Goal: Task Accomplishment & Management: Use online tool/utility

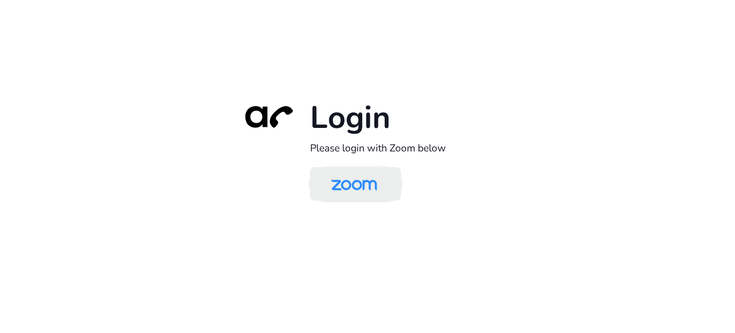
click at [352, 183] on img at bounding box center [354, 184] width 66 height 31
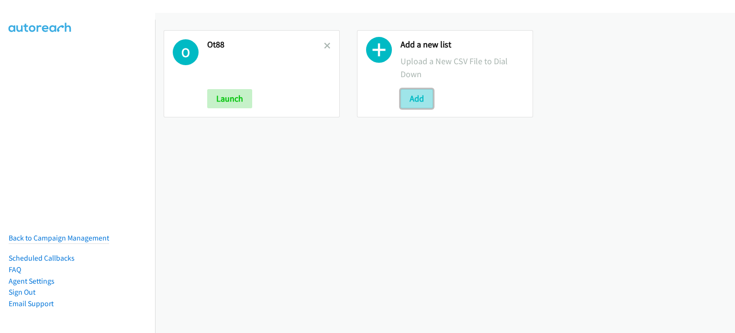
click at [415, 99] on button "Add" at bounding box center [417, 98] width 33 height 19
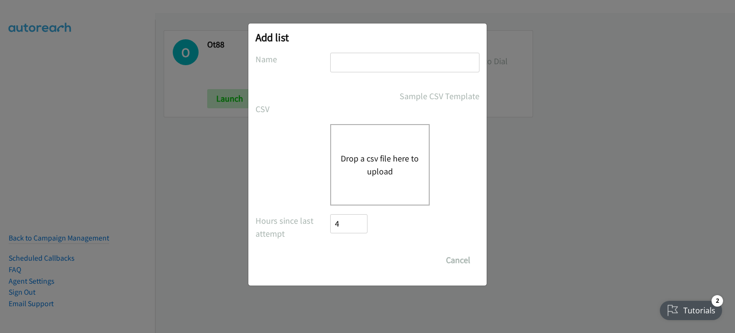
click at [364, 162] on button "Drop a csv file here to upload" at bounding box center [380, 165] width 79 height 26
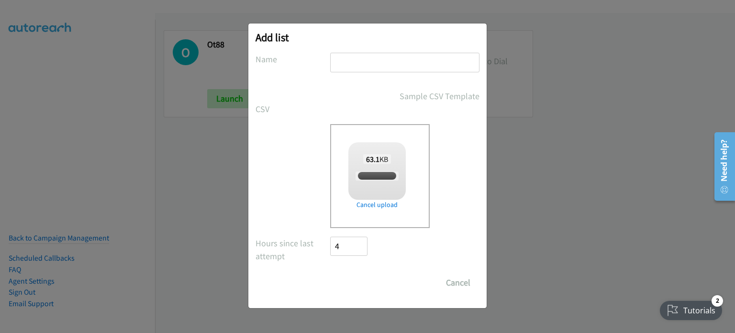
checkbox input "true"
click at [368, 67] on input "text" at bounding box center [404, 63] width 149 height 20
type input "SMB811"
click at [353, 289] on input "Save List" at bounding box center [355, 282] width 50 height 19
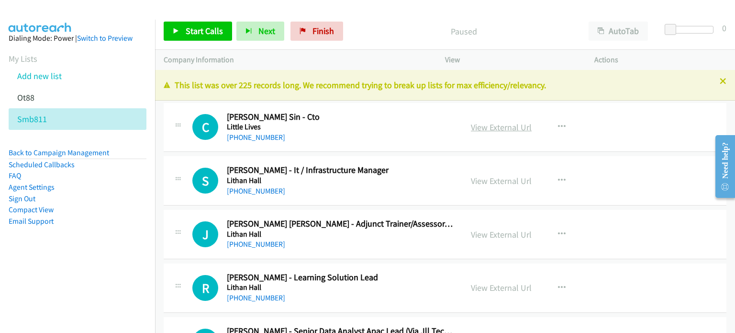
click at [479, 125] on link "View External Url" at bounding box center [501, 127] width 61 height 11
click at [488, 180] on link "View External Url" at bounding box center [501, 180] width 61 height 11
click at [558, 231] on icon "button" at bounding box center [562, 234] width 8 height 8
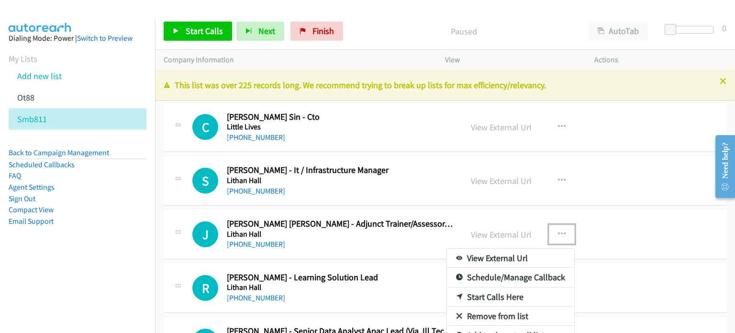
click at [487, 313] on link "Remove from list" at bounding box center [510, 315] width 127 height 19
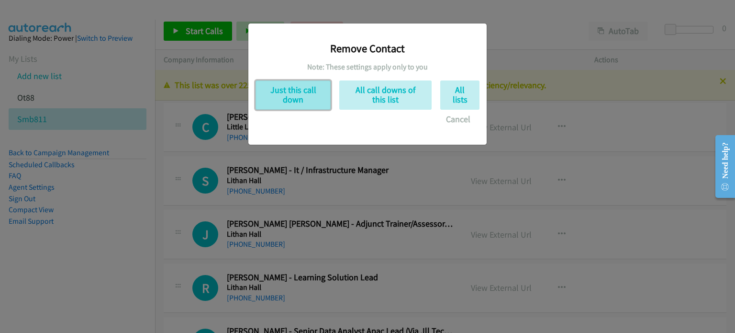
click at [294, 93] on button "Just this call down" at bounding box center [293, 94] width 75 height 29
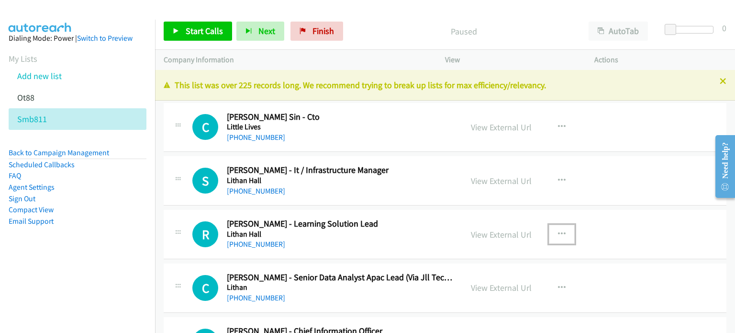
click at [553, 234] on button "button" at bounding box center [562, 234] width 26 height 19
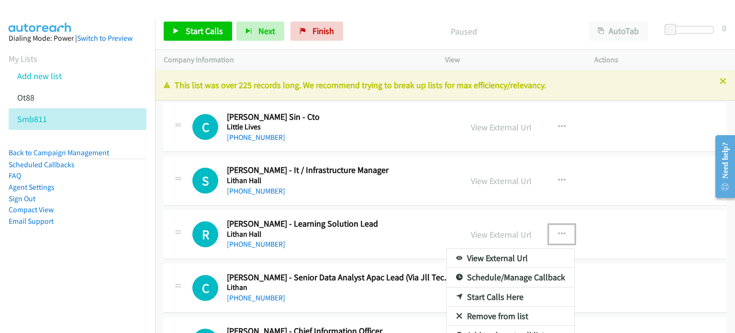
click at [473, 314] on link "Remove from list" at bounding box center [510, 315] width 127 height 19
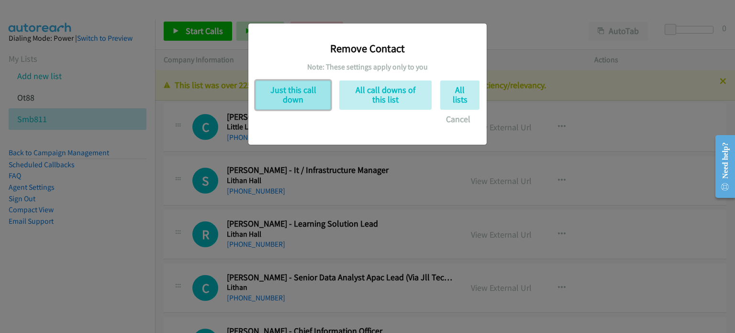
click at [303, 91] on button "Just this call down" at bounding box center [293, 94] width 75 height 29
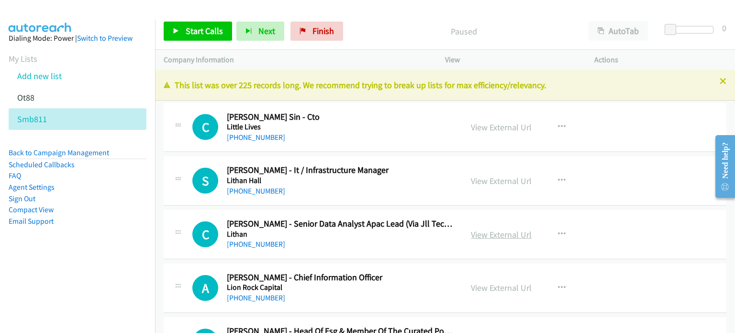
click at [485, 233] on link "View External Url" at bounding box center [501, 234] width 61 height 11
click at [480, 288] on link "View External Url" at bounding box center [501, 287] width 61 height 11
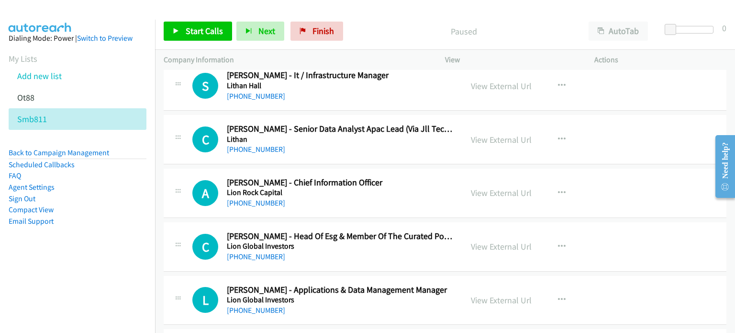
scroll to position [95, 0]
click at [558, 244] on icon "button" at bounding box center [562, 246] width 8 height 8
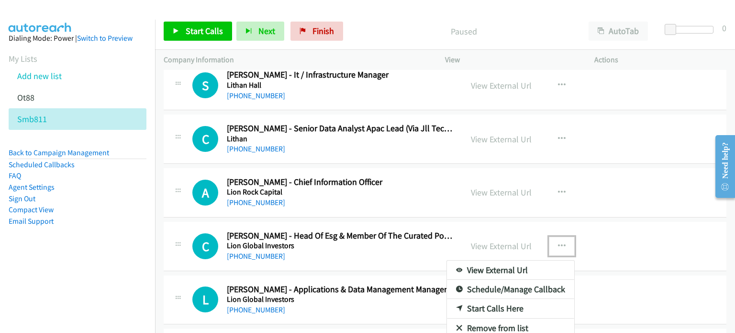
click at [478, 321] on link "Remove from list" at bounding box center [510, 327] width 127 height 19
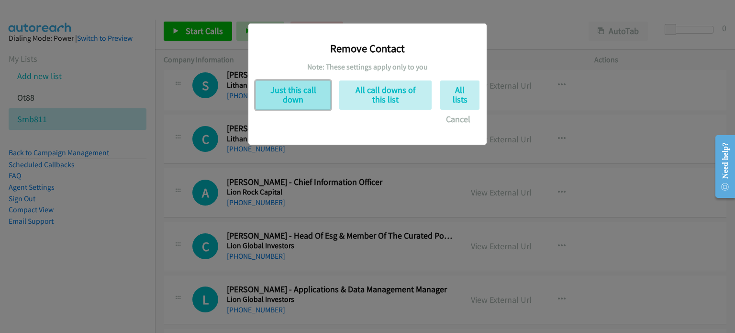
click at [295, 97] on button "Just this call down" at bounding box center [293, 94] width 75 height 29
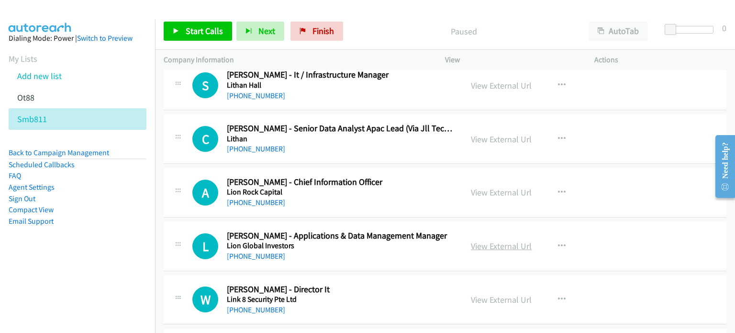
click at [493, 247] on link "View External Url" at bounding box center [501, 245] width 61 height 11
click at [504, 298] on link "View External Url" at bounding box center [501, 299] width 61 height 11
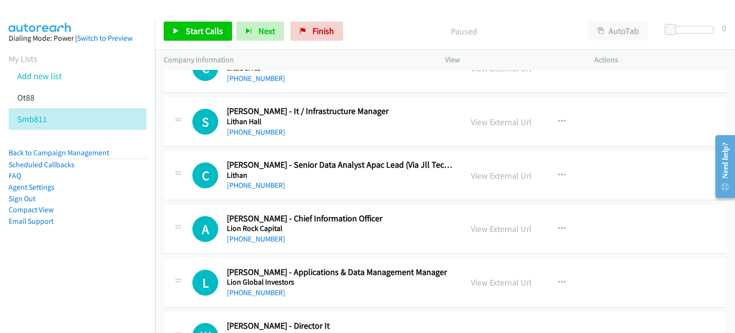
scroll to position [0, 0]
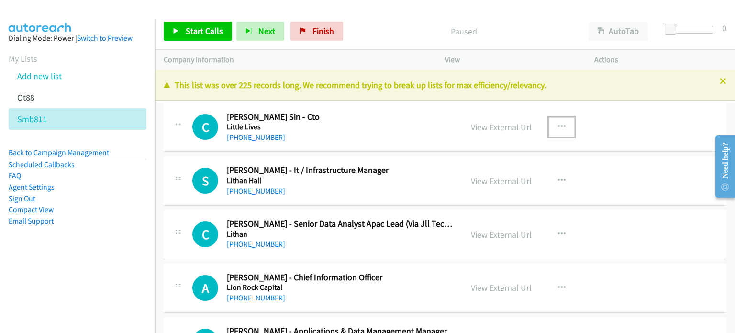
click at [558, 124] on icon "button" at bounding box center [562, 127] width 8 height 8
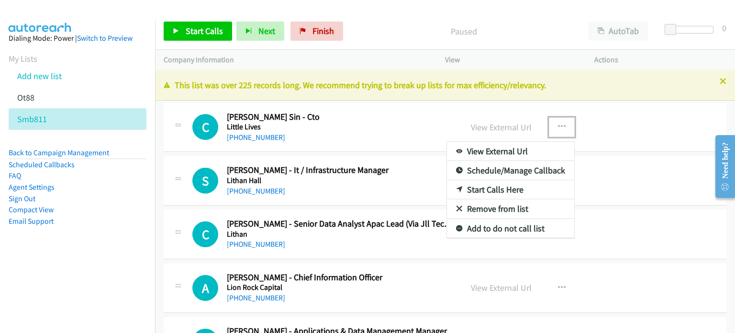
click at [508, 190] on link "Start Calls Here" at bounding box center [510, 189] width 127 height 19
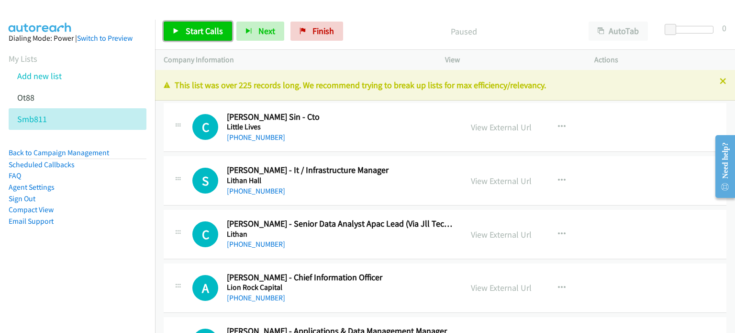
click at [201, 35] on span "Start Calls" at bounding box center [204, 30] width 37 height 11
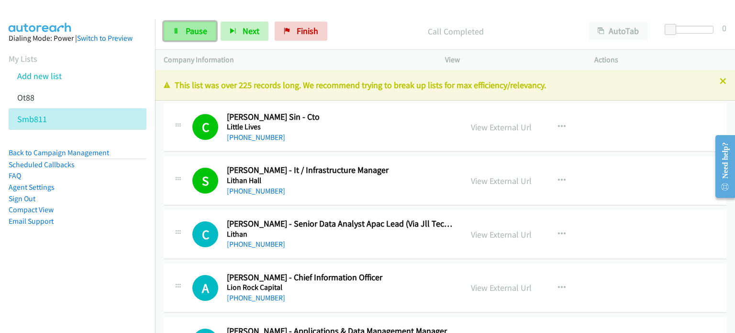
click at [188, 26] on span "Pause" at bounding box center [197, 30] width 22 height 11
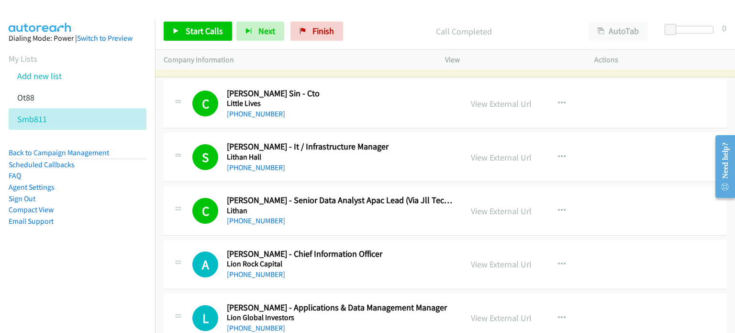
scroll to position [95, 0]
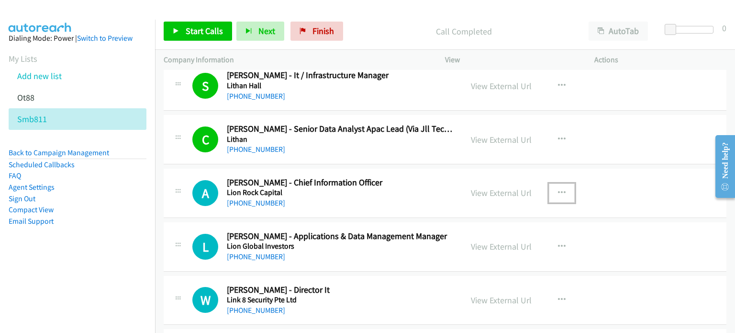
click at [558, 189] on icon "button" at bounding box center [562, 193] width 8 height 8
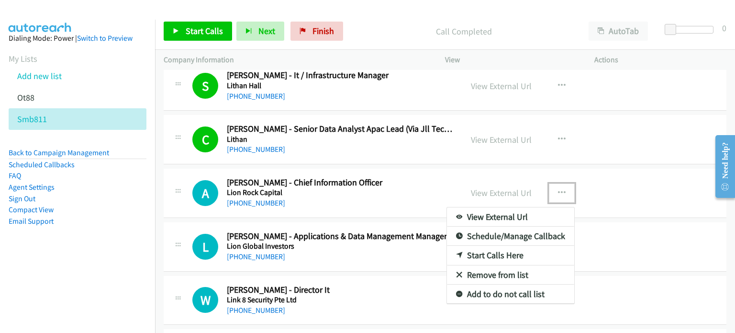
click at [485, 256] on link "Start Calls Here" at bounding box center [510, 255] width 127 height 19
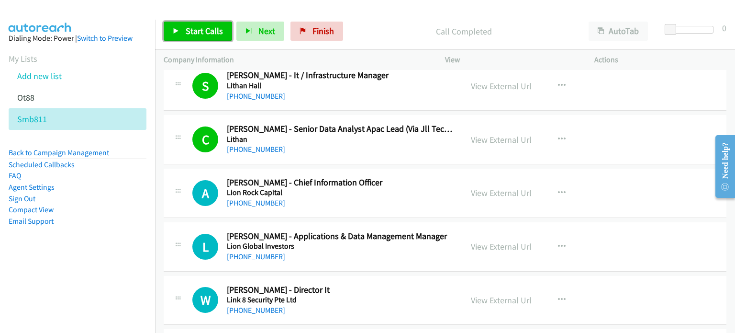
click at [197, 23] on link "Start Calls" at bounding box center [198, 31] width 68 height 19
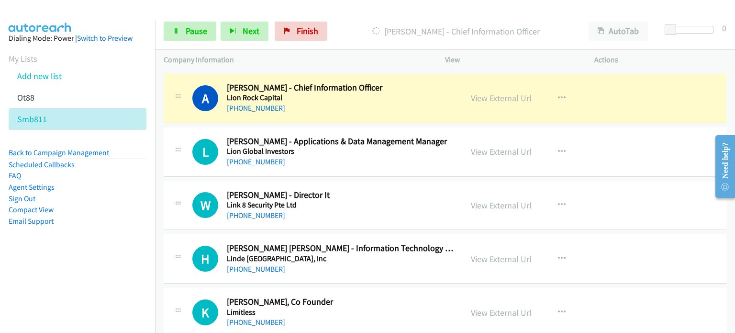
scroll to position [191, 0]
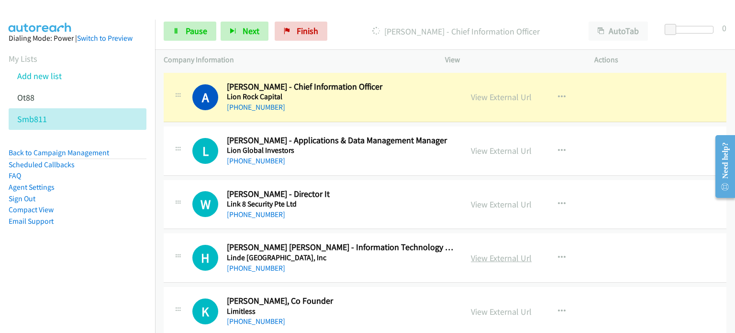
click at [481, 257] on link "View External Url" at bounding box center [501, 257] width 61 height 11
click at [488, 313] on link "View External Url" at bounding box center [501, 311] width 61 height 11
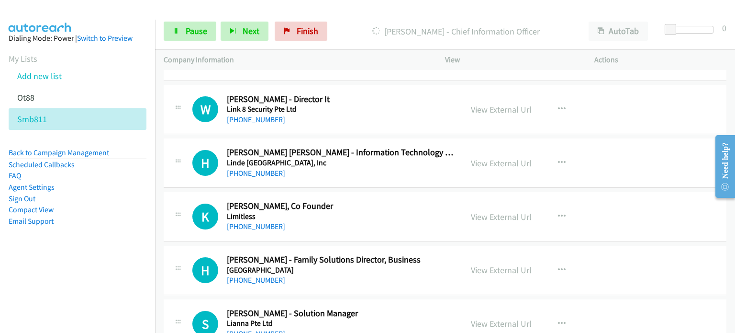
scroll to position [286, 0]
drag, startPoint x: 486, startPoint y: 268, endPoint x: 412, endPoint y: 3, distance: 274.4
click at [484, 269] on link "View External Url" at bounding box center [501, 269] width 61 height 11
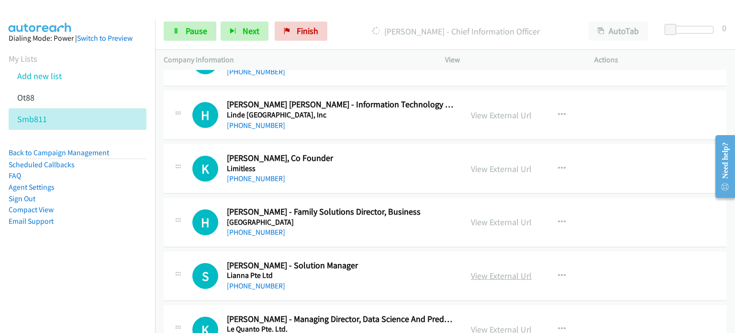
scroll to position [334, 0]
click at [512, 276] on link "View External Url" at bounding box center [501, 275] width 61 height 11
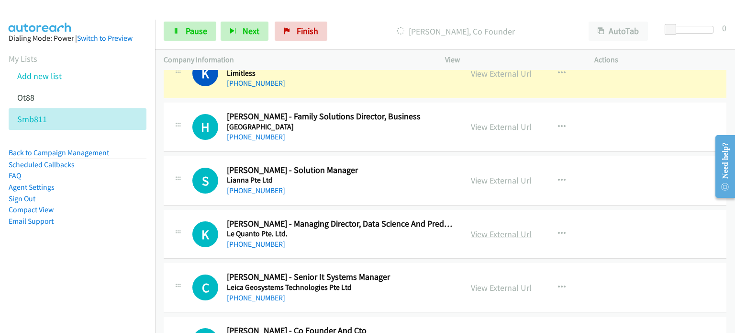
scroll to position [429, 0]
click at [475, 234] on link "View External Url" at bounding box center [501, 233] width 61 height 11
click at [473, 285] on link "View External Url" at bounding box center [501, 287] width 61 height 11
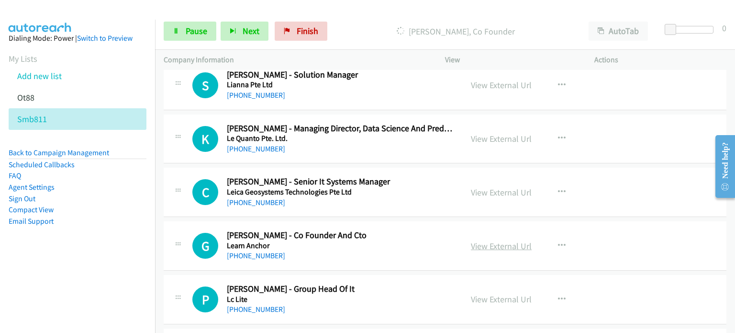
scroll to position [525, 0]
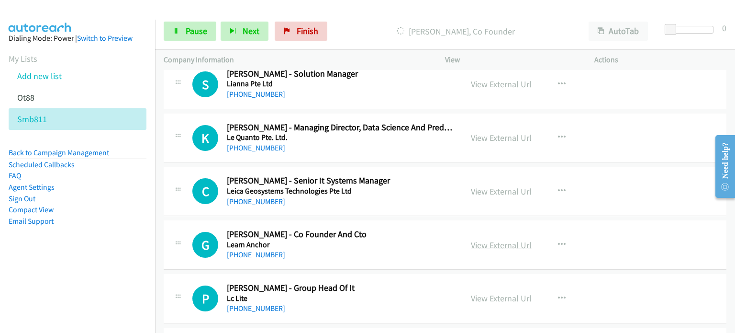
click at [487, 239] on link "View External Url" at bounding box center [501, 244] width 61 height 11
click at [486, 298] on link "View External Url" at bounding box center [501, 298] width 61 height 11
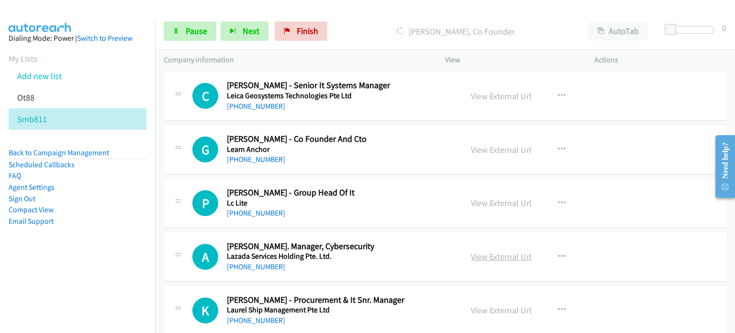
scroll to position [621, 0]
click at [508, 254] on link "View External Url" at bounding box center [501, 255] width 61 height 11
click at [476, 309] on link "View External Url" at bounding box center [501, 309] width 61 height 11
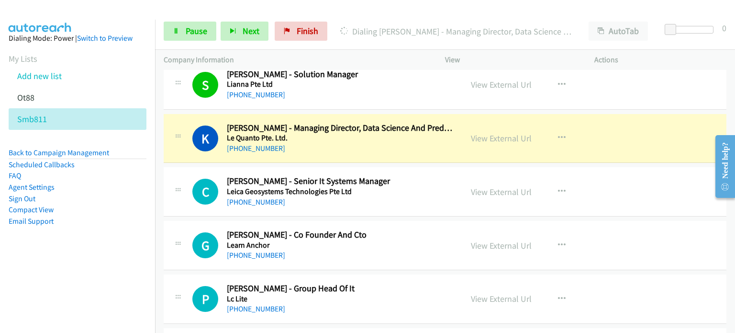
scroll to position [525, 0]
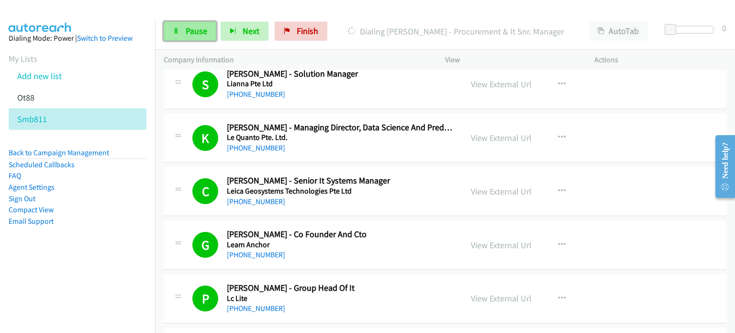
click at [194, 22] on link "Pause" at bounding box center [190, 31] width 53 height 19
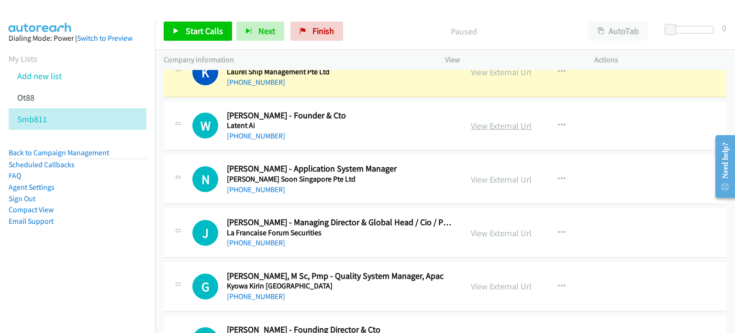
scroll to position [859, 0]
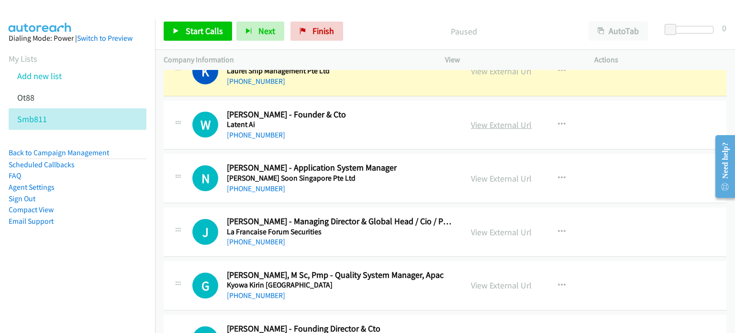
click at [481, 125] on link "View External Url" at bounding box center [501, 124] width 61 height 11
click at [505, 173] on link "View External Url" at bounding box center [501, 178] width 61 height 11
click at [506, 234] on link "View External Url" at bounding box center [501, 231] width 61 height 11
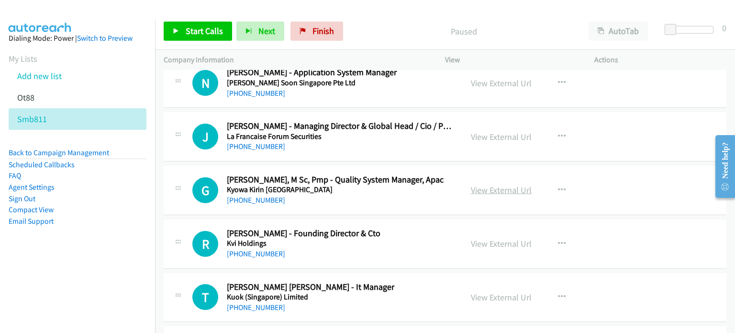
scroll to position [955, 0]
click at [486, 185] on link "View External Url" at bounding box center [501, 189] width 61 height 11
click at [512, 241] on link "View External Url" at bounding box center [501, 242] width 61 height 11
click at [498, 294] on link "View External Url" at bounding box center [501, 296] width 61 height 11
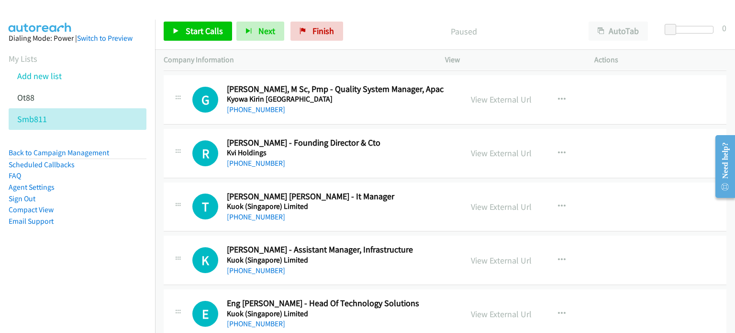
scroll to position [1045, 0]
drag, startPoint x: 516, startPoint y: 259, endPoint x: 258, endPoint y: 11, distance: 357.6
click at [490, 259] on link "View External Url" at bounding box center [501, 259] width 61 height 11
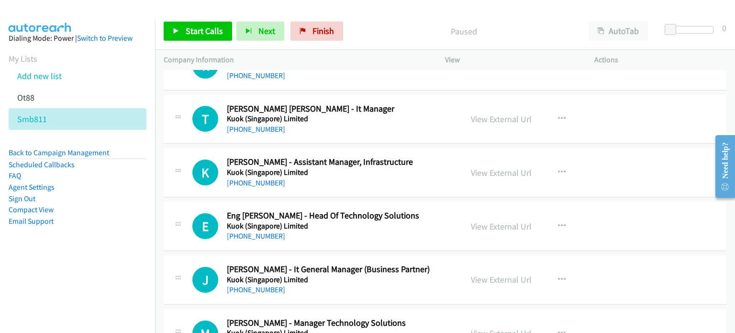
scroll to position [1141, 0]
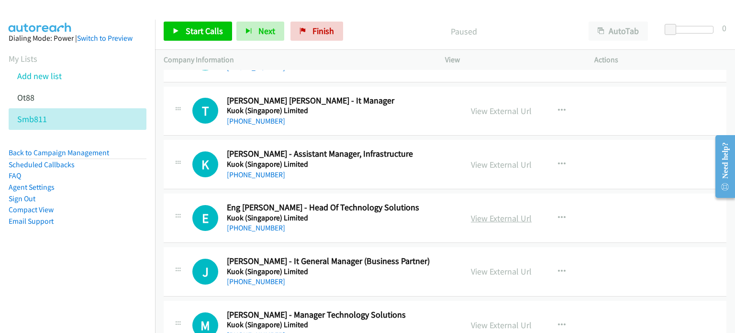
click at [490, 217] on link "View External Url" at bounding box center [501, 218] width 61 height 11
click at [521, 268] on link "View External Url" at bounding box center [501, 271] width 61 height 11
click at [490, 325] on link "View External Url" at bounding box center [501, 324] width 61 height 11
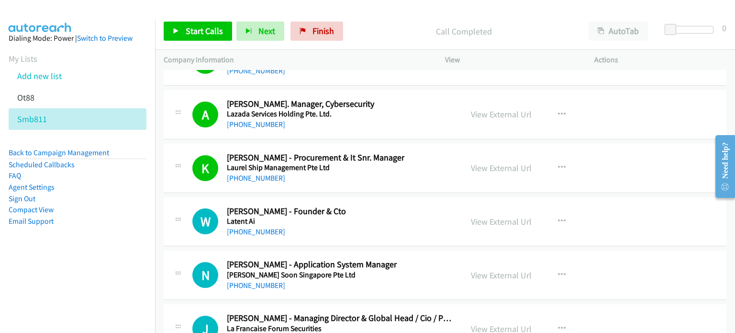
scroll to position [758, 0]
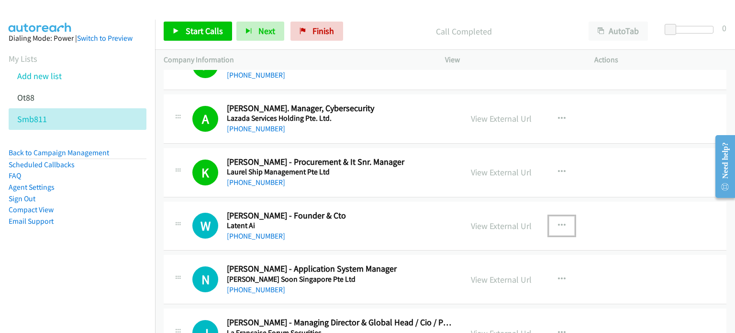
click at [558, 225] on icon "button" at bounding box center [562, 226] width 8 height 8
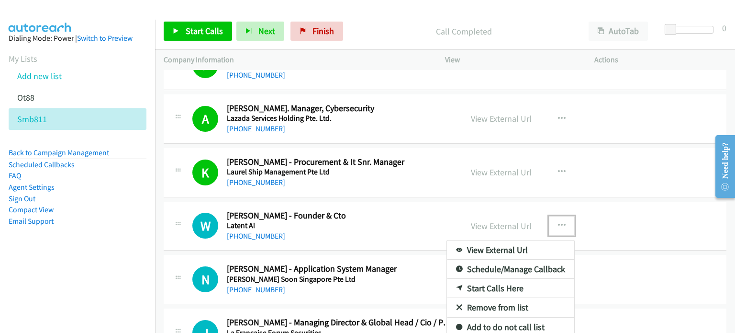
click at [491, 283] on link "Start Calls Here" at bounding box center [510, 288] width 127 height 19
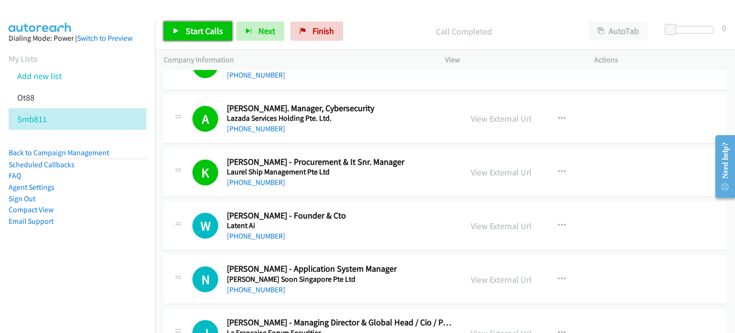
click at [202, 28] on span "Start Calls" at bounding box center [204, 30] width 37 height 11
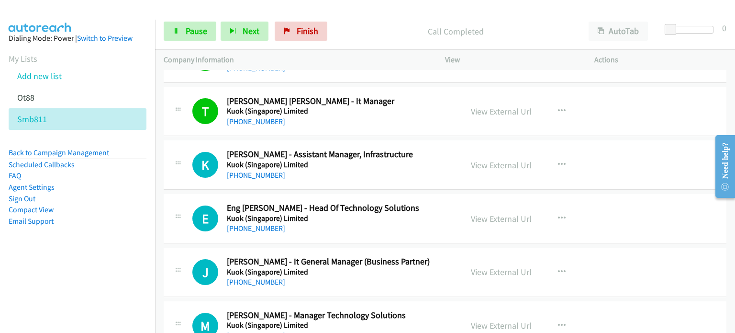
scroll to position [1141, 0]
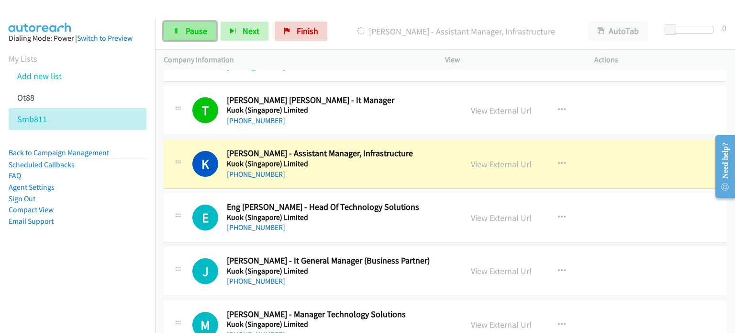
click at [172, 34] on link "Pause" at bounding box center [190, 31] width 53 height 19
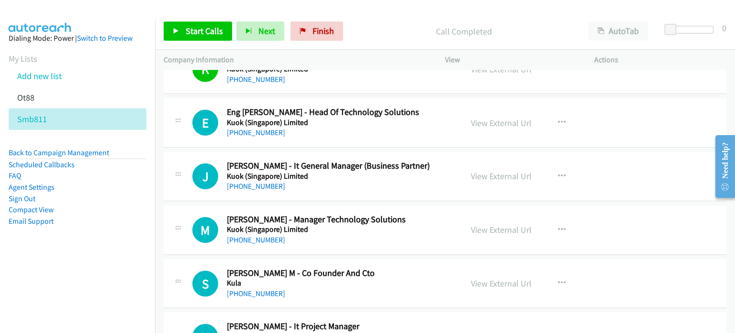
scroll to position [1236, 0]
click at [558, 118] on icon "button" at bounding box center [562, 122] width 8 height 8
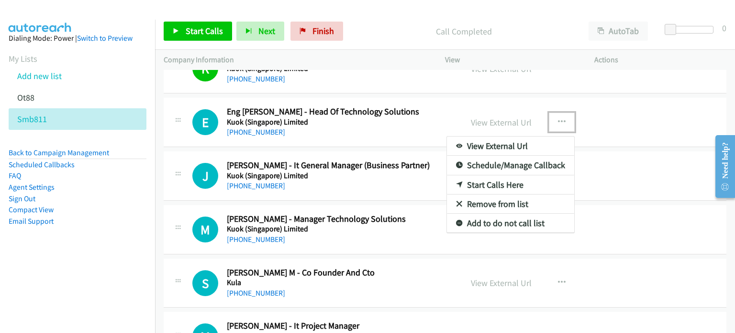
click at [504, 183] on link "Start Calls Here" at bounding box center [510, 184] width 127 height 19
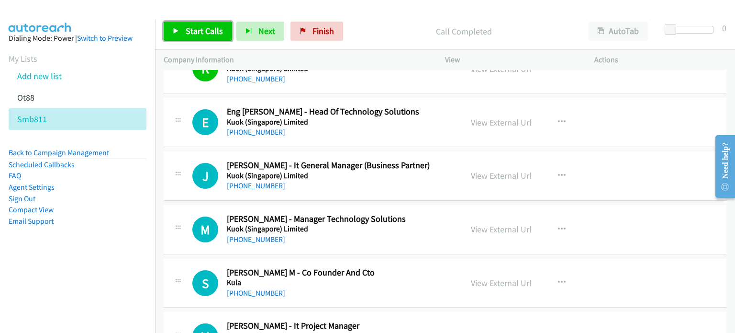
click at [198, 28] on span "Start Calls" at bounding box center [204, 30] width 37 height 11
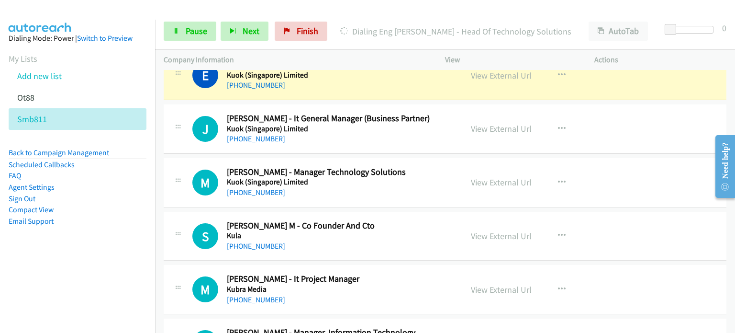
scroll to position [1284, 0]
click at [193, 25] on span "Pause" at bounding box center [197, 30] width 22 height 11
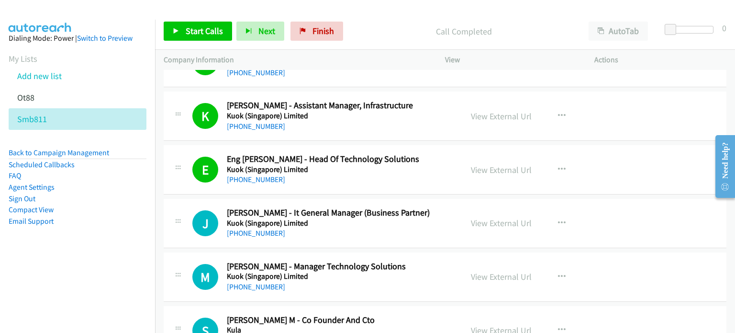
scroll to position [1188, 0]
click at [558, 220] on icon "button" at bounding box center [562, 224] width 8 height 8
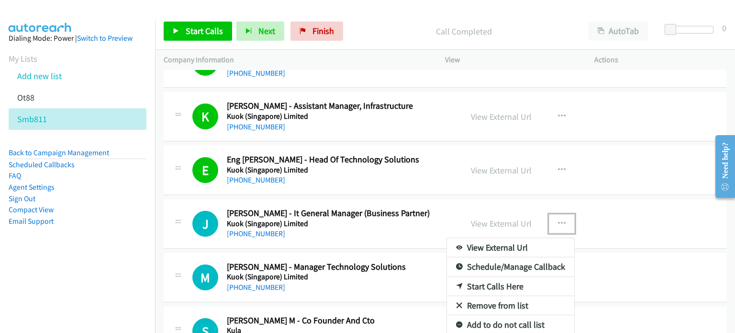
click at [508, 279] on link "Start Calls Here" at bounding box center [510, 286] width 127 height 19
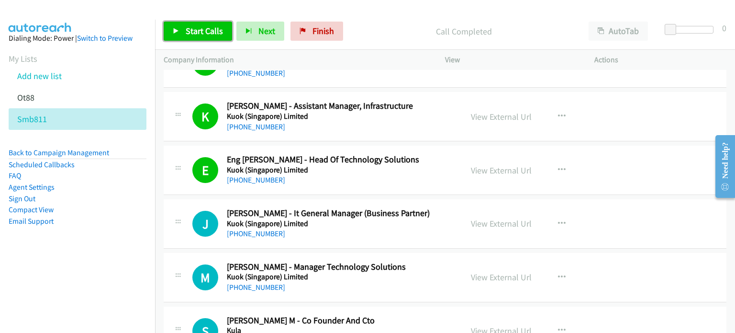
click at [190, 28] on span "Start Calls" at bounding box center [204, 30] width 37 height 11
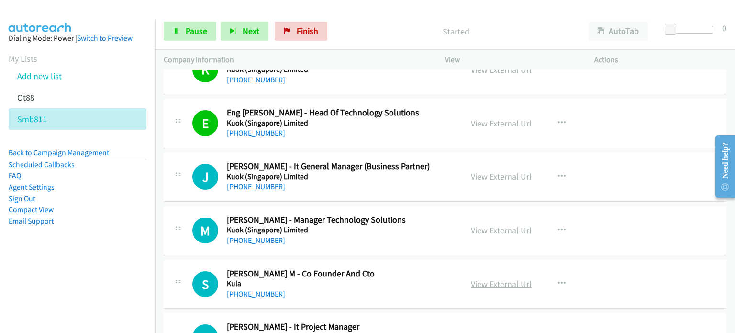
scroll to position [1235, 0]
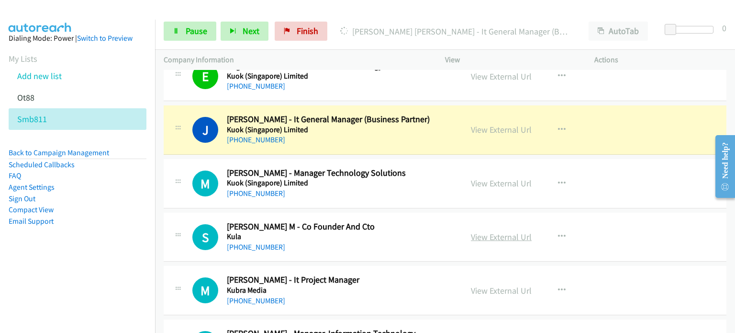
click at [482, 235] on link "View External Url" at bounding box center [501, 236] width 61 height 11
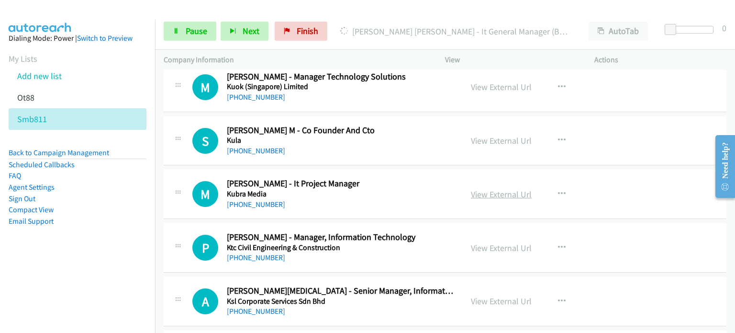
scroll to position [1379, 0]
click at [487, 191] on link "View External Url" at bounding box center [501, 193] width 61 height 11
click at [483, 247] on link "View External Url" at bounding box center [501, 247] width 61 height 11
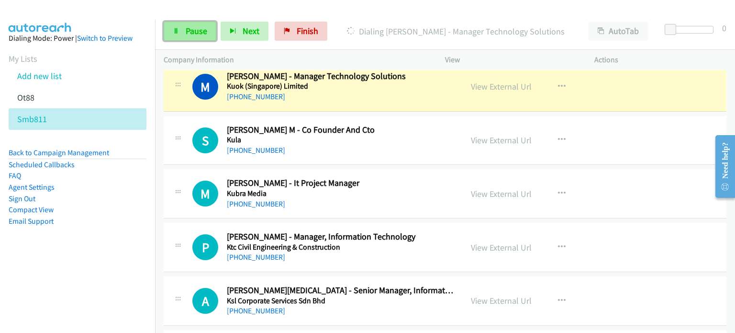
click at [197, 36] on link "Pause" at bounding box center [190, 31] width 53 height 19
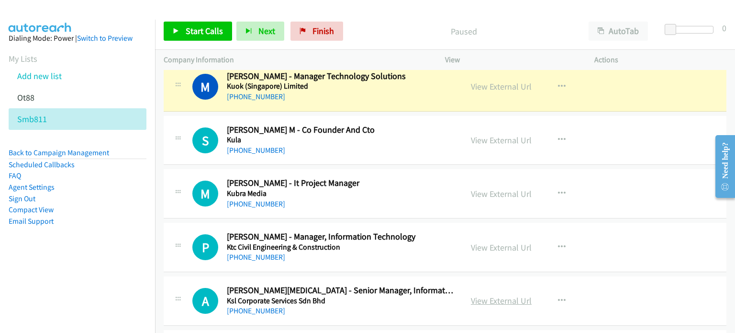
click at [515, 302] on link "View External Url" at bounding box center [501, 300] width 61 height 11
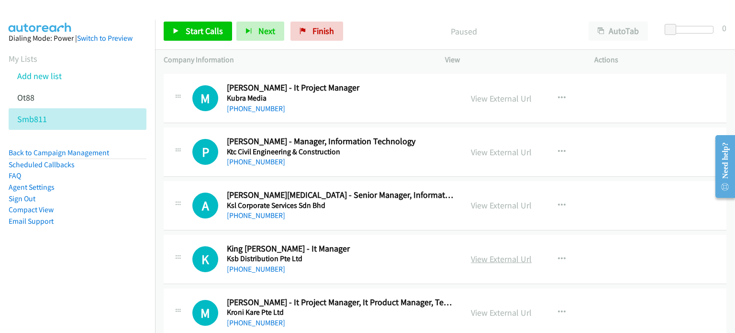
scroll to position [1475, 0]
click at [509, 255] on link "View External Url" at bounding box center [501, 258] width 61 height 11
click at [491, 310] on link "View External Url" at bounding box center [501, 311] width 61 height 11
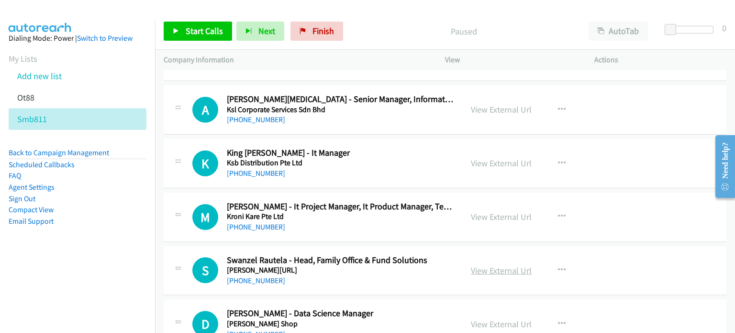
scroll to position [1571, 0]
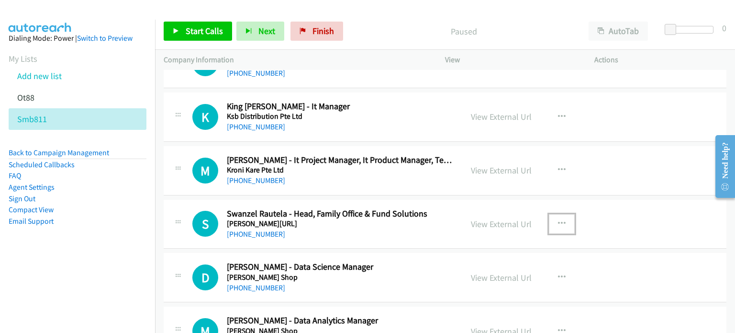
click at [558, 220] on icon "button" at bounding box center [562, 224] width 8 height 8
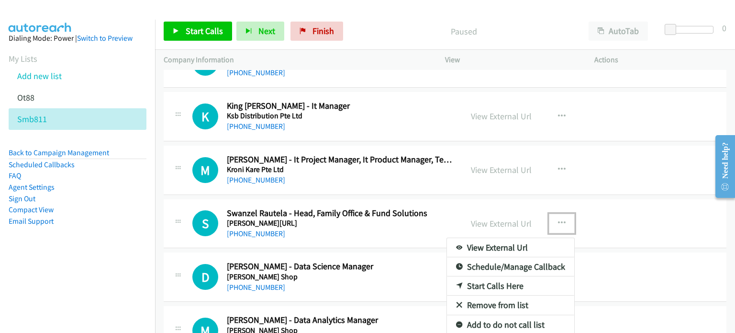
scroll to position [1617, 0]
click at [503, 301] on link "Remove from list" at bounding box center [510, 304] width 127 height 19
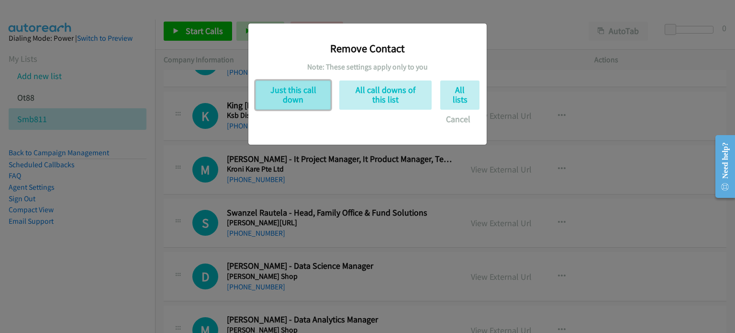
click at [282, 101] on button "Just this call down" at bounding box center [293, 94] width 75 height 29
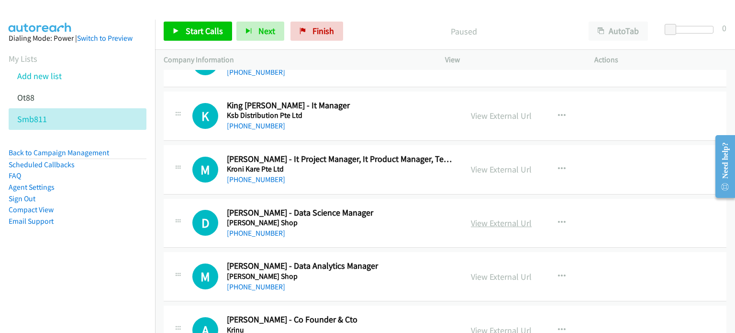
click at [492, 222] on link "View External Url" at bounding box center [501, 222] width 61 height 11
click at [474, 271] on link "View External Url" at bounding box center [501, 276] width 61 height 11
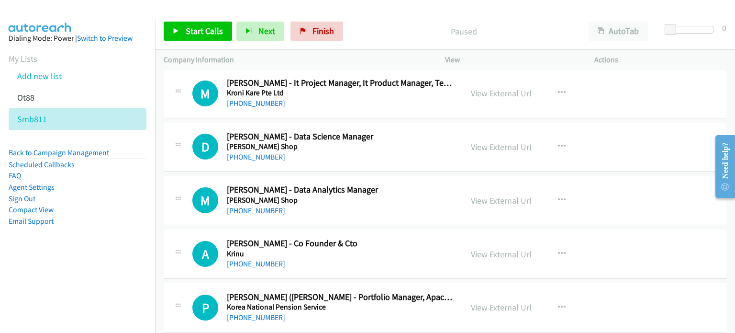
scroll to position [1713, 0]
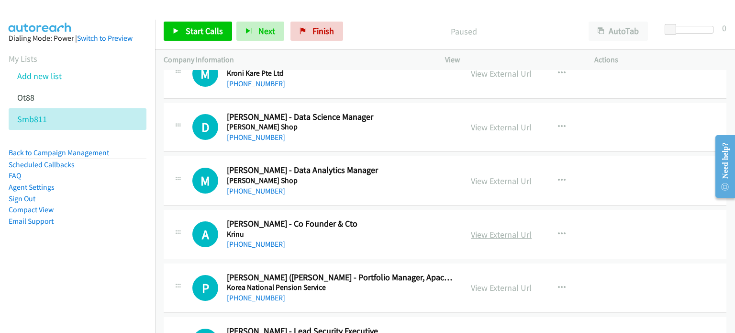
click at [483, 229] on link "View External Url" at bounding box center [501, 234] width 61 height 11
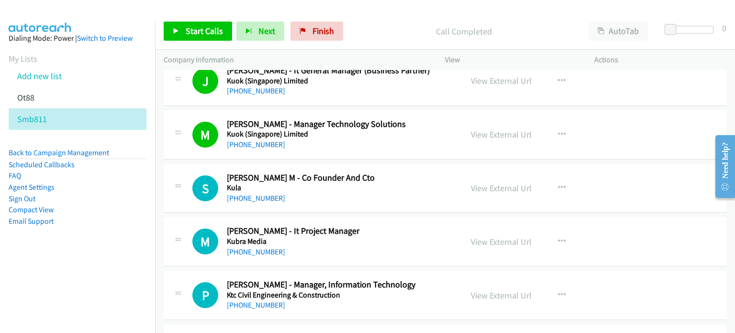
scroll to position [1331, 0]
click at [563, 183] on button "button" at bounding box center [562, 188] width 26 height 19
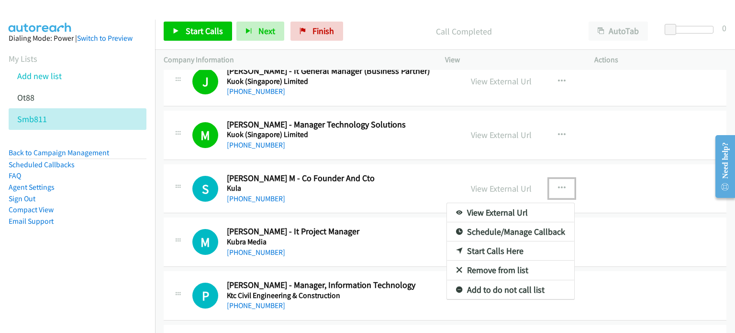
drag, startPoint x: 509, startPoint y: 248, endPoint x: 398, endPoint y: 197, distance: 122.8
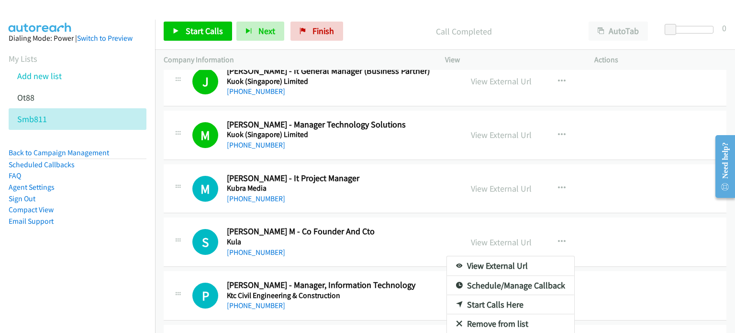
drag, startPoint x: 553, startPoint y: 183, endPoint x: 563, endPoint y: 187, distance: 11.2
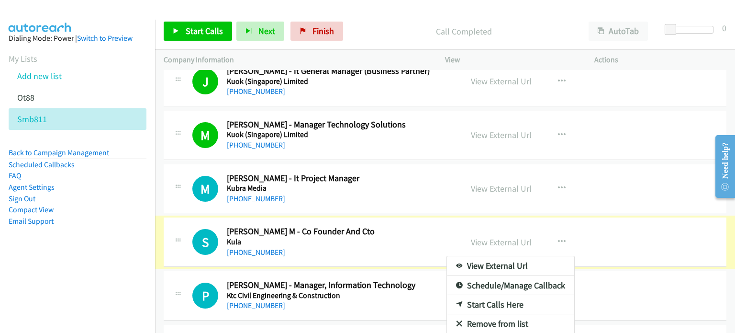
click at [556, 185] on div at bounding box center [367, 166] width 735 height 333
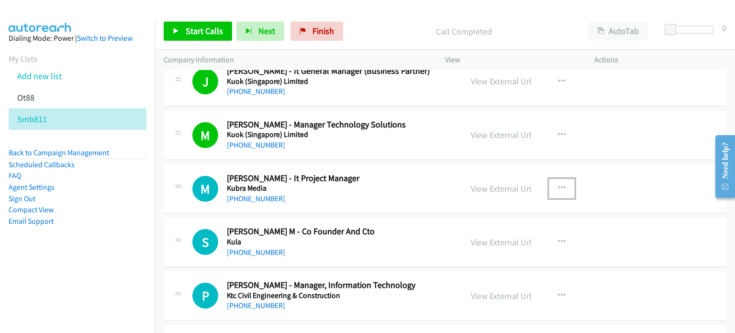
click at [558, 184] on icon "button" at bounding box center [562, 188] width 8 height 8
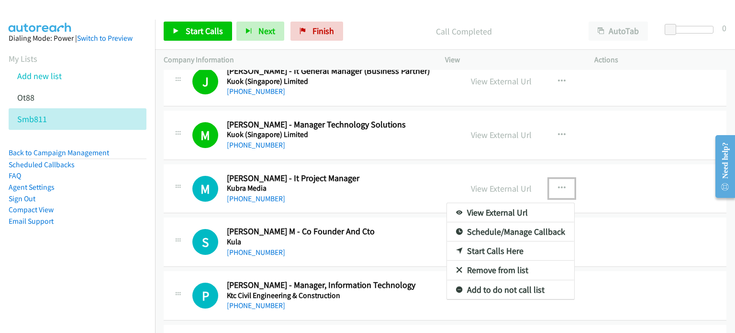
click at [486, 249] on link "Start Calls Here" at bounding box center [510, 250] width 127 height 19
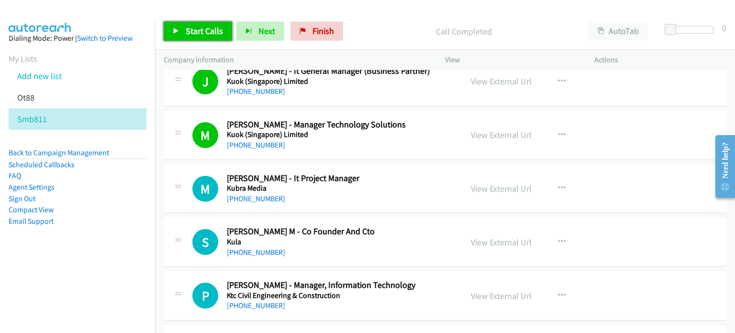
click at [201, 36] on link "Start Calls" at bounding box center [198, 31] width 68 height 19
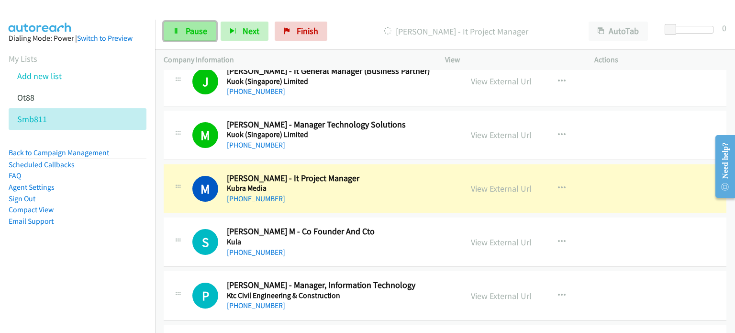
click at [190, 34] on span "Pause" at bounding box center [197, 30] width 22 height 11
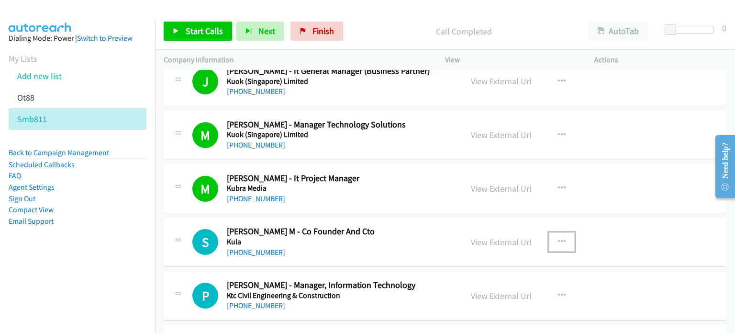
click at [562, 236] on button "button" at bounding box center [562, 241] width 26 height 19
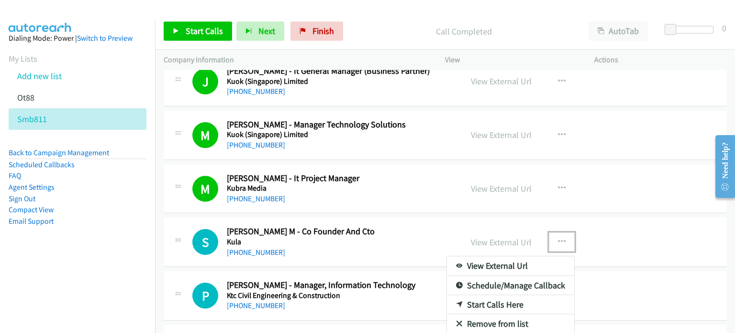
click at [497, 302] on link "Start Calls Here" at bounding box center [510, 304] width 127 height 19
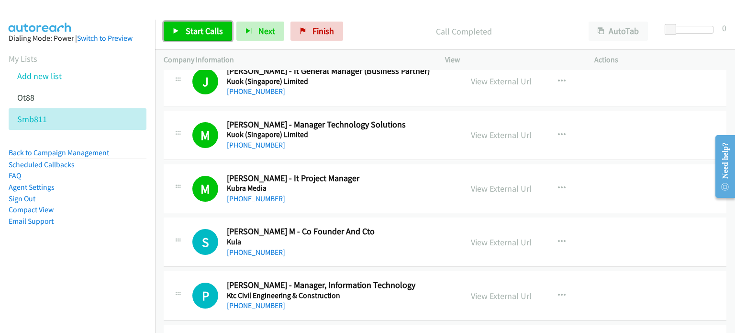
click at [200, 34] on span "Start Calls" at bounding box center [204, 30] width 37 height 11
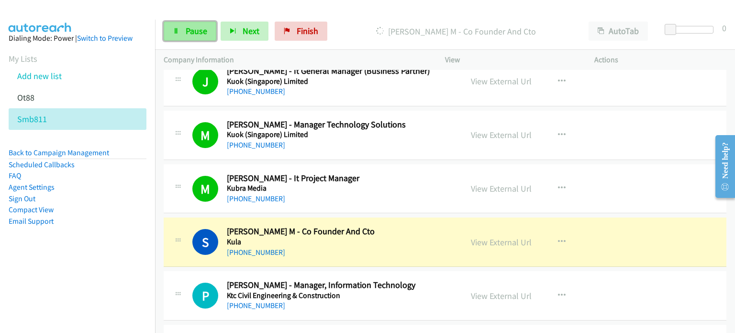
click at [191, 35] on span "Pause" at bounding box center [197, 30] width 22 height 11
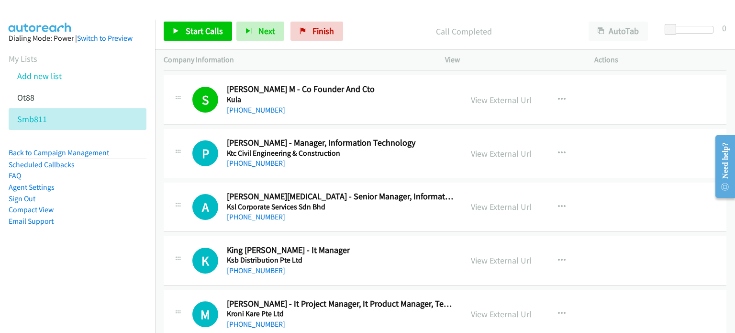
scroll to position [1474, 0]
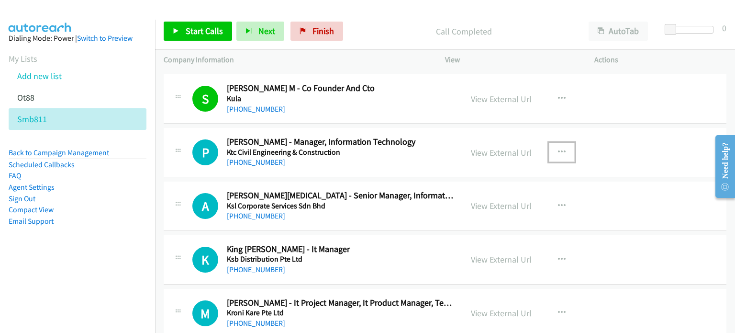
click at [558, 148] on icon "button" at bounding box center [562, 152] width 8 height 8
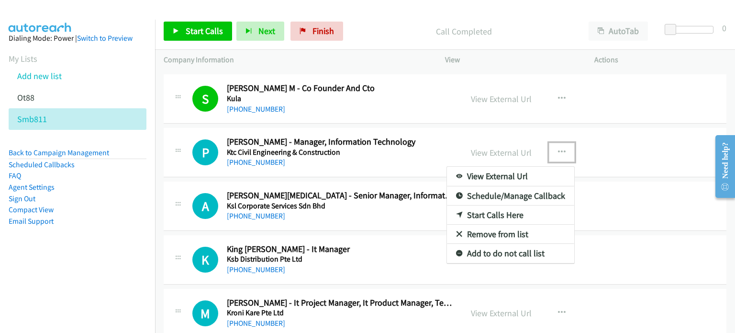
click at [505, 211] on link "Start Calls Here" at bounding box center [510, 214] width 127 height 19
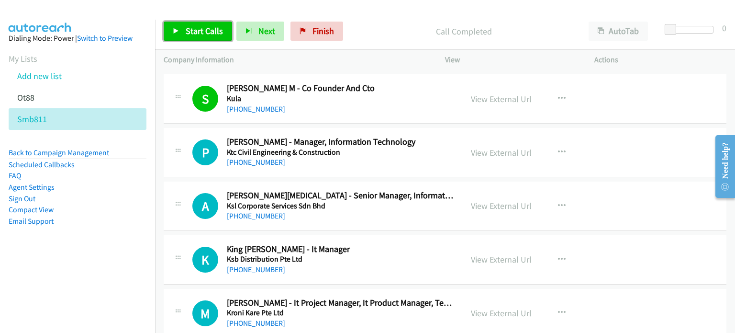
click at [210, 38] on link "Start Calls" at bounding box center [198, 31] width 68 height 19
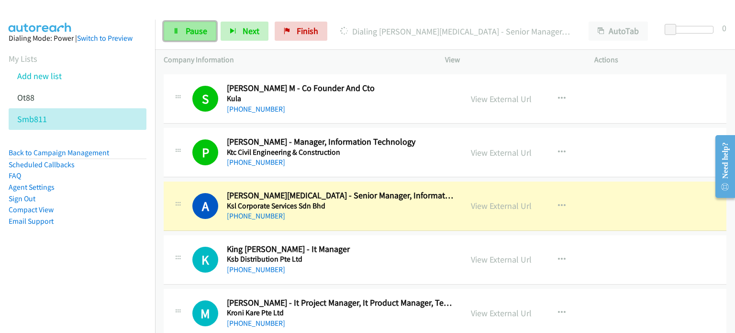
click at [198, 34] on span "Pause" at bounding box center [197, 30] width 22 height 11
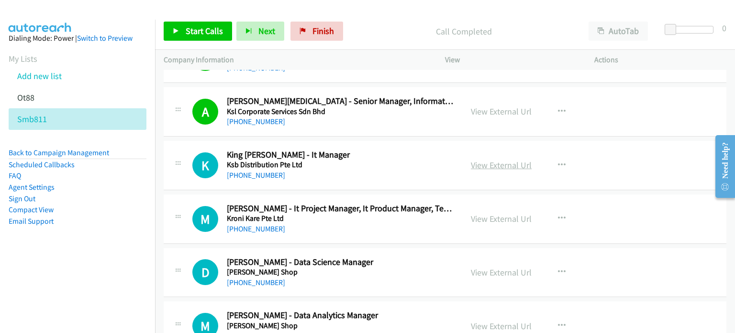
scroll to position [1569, 0]
click at [558, 161] on icon "button" at bounding box center [562, 165] width 8 height 8
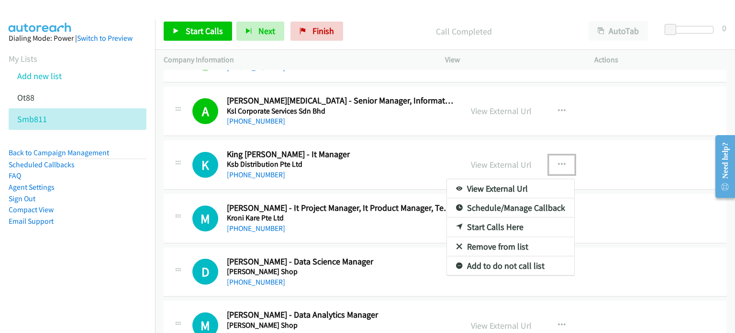
click at [482, 225] on link "Start Calls Here" at bounding box center [510, 226] width 127 height 19
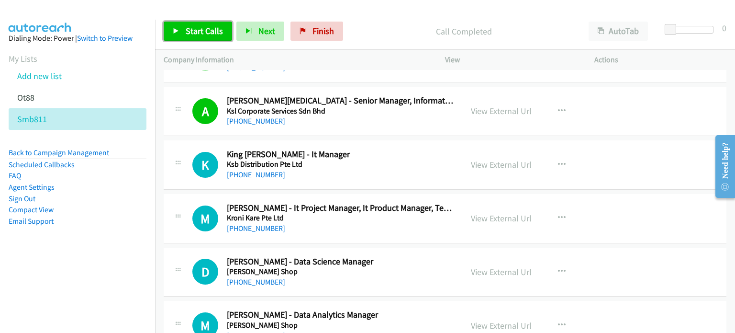
click at [184, 30] on link "Start Calls" at bounding box center [198, 31] width 68 height 19
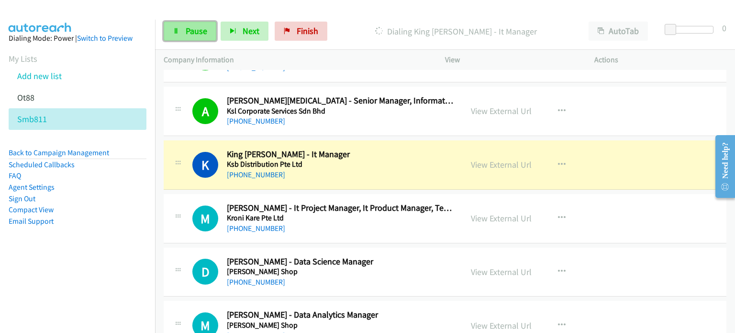
click at [199, 30] on span "Pause" at bounding box center [197, 30] width 22 height 11
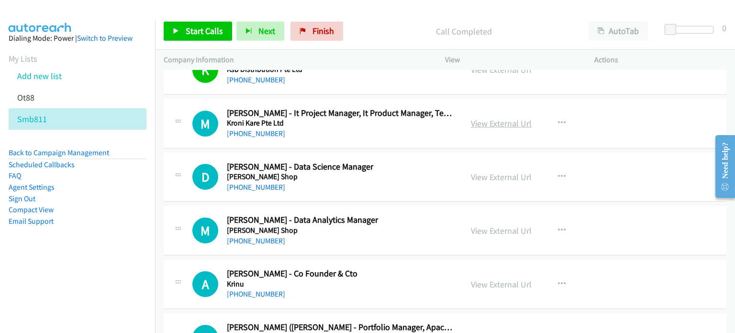
scroll to position [1664, 0]
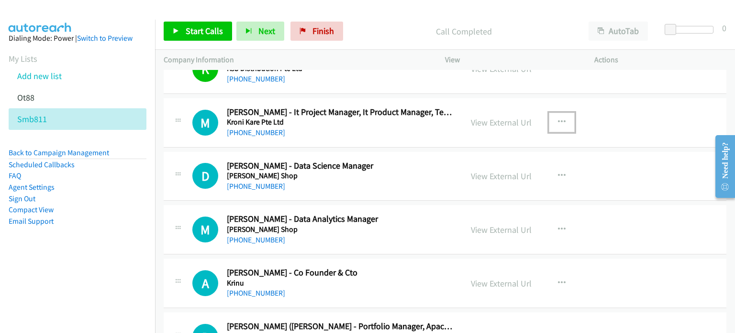
click at [558, 118] on icon "button" at bounding box center [562, 122] width 8 height 8
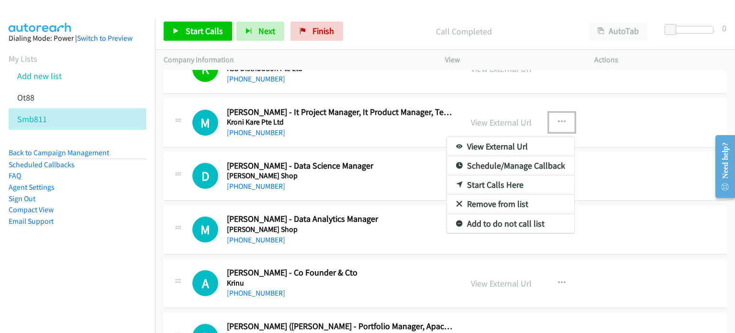
click at [491, 180] on link "Start Calls Here" at bounding box center [510, 184] width 127 height 19
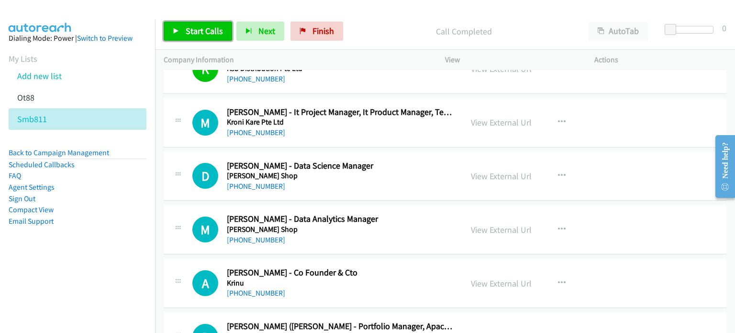
click at [193, 36] on link "Start Calls" at bounding box center [198, 31] width 68 height 19
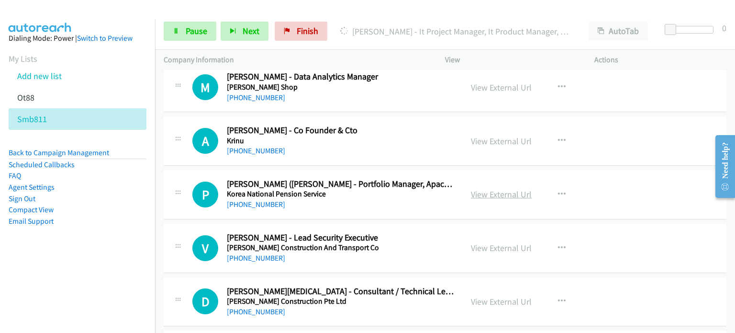
scroll to position [1808, 0]
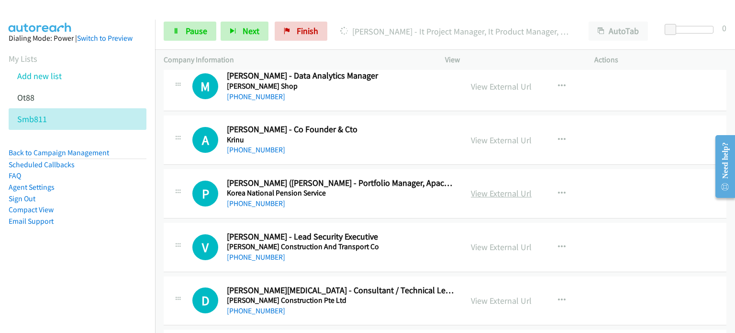
click at [477, 190] on link "View External Url" at bounding box center [501, 193] width 61 height 11
click at [561, 243] on icon "button" at bounding box center [562, 247] width 8 height 8
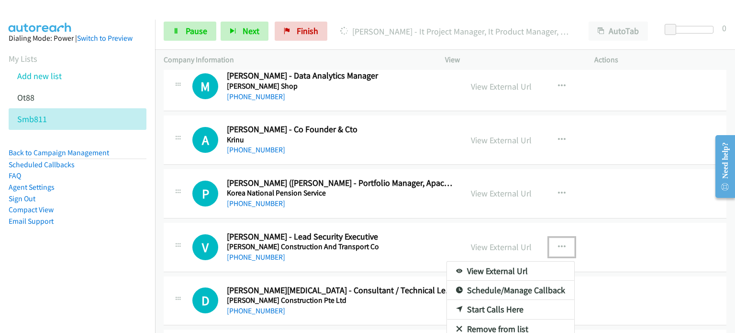
click at [491, 321] on link "Remove from list" at bounding box center [510, 328] width 127 height 19
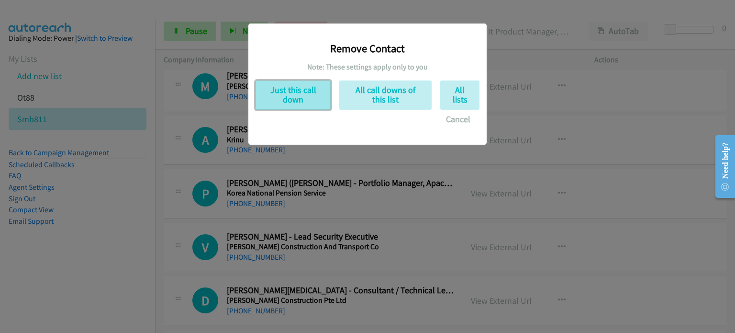
click at [301, 85] on button "Just this call down" at bounding box center [293, 94] width 75 height 29
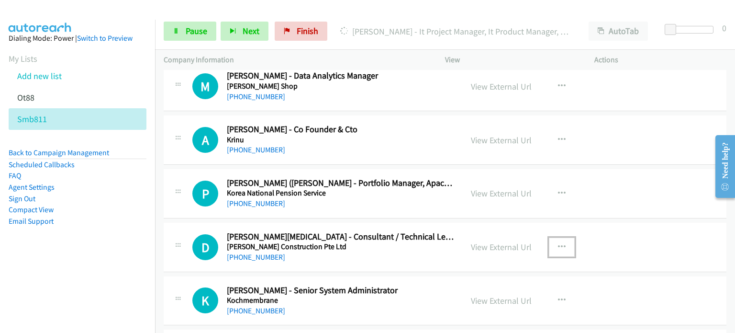
click at [558, 243] on icon "button" at bounding box center [562, 247] width 8 height 8
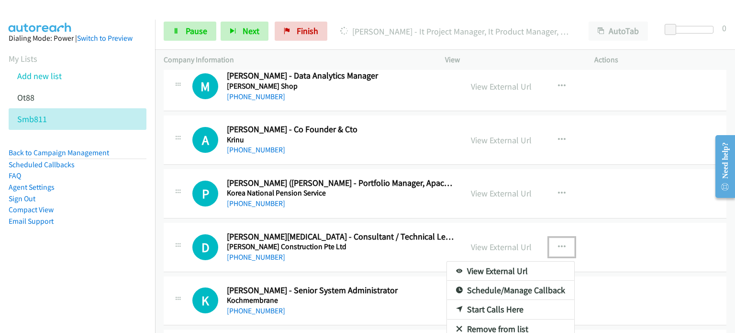
click at [482, 248] on div at bounding box center [367, 166] width 735 height 333
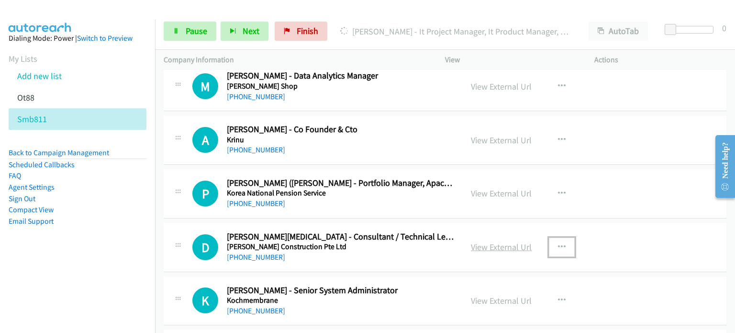
click at [482, 244] on link "View External Url" at bounding box center [501, 246] width 61 height 11
click at [477, 295] on link "View External Url" at bounding box center [501, 300] width 61 height 11
click at [194, 32] on span "Pause" at bounding box center [197, 30] width 22 height 11
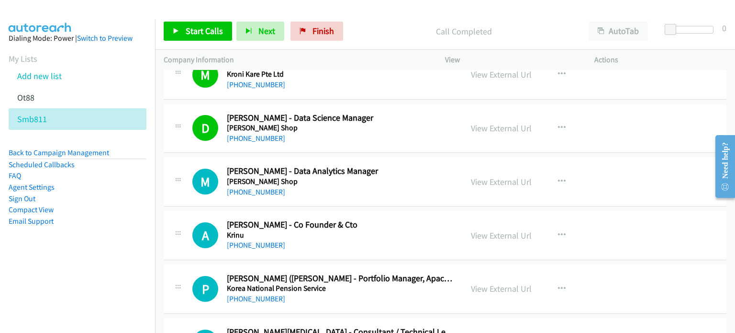
scroll to position [1712, 0]
click at [558, 178] on icon "button" at bounding box center [562, 182] width 8 height 8
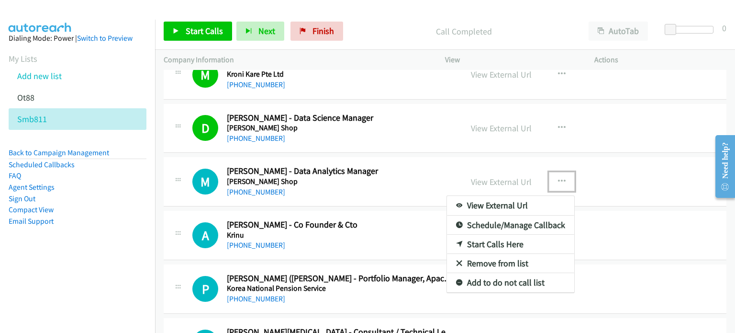
click at [495, 242] on link "Start Calls Here" at bounding box center [510, 244] width 127 height 19
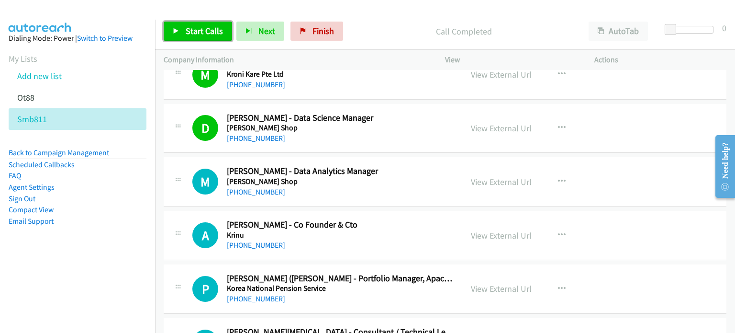
click at [201, 24] on link "Start Calls" at bounding box center [198, 31] width 68 height 19
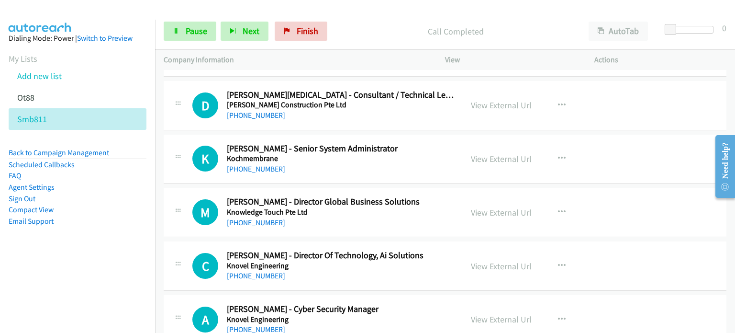
scroll to position [1950, 0]
click at [195, 31] on span "Pause" at bounding box center [197, 30] width 22 height 11
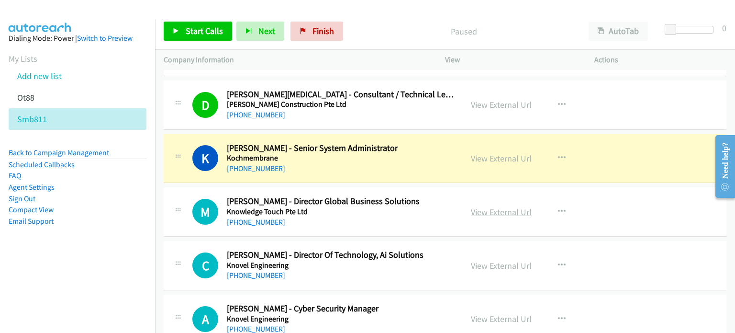
click at [487, 206] on link "View External Url" at bounding box center [501, 211] width 61 height 11
click at [496, 262] on link "View External Url" at bounding box center [501, 265] width 61 height 11
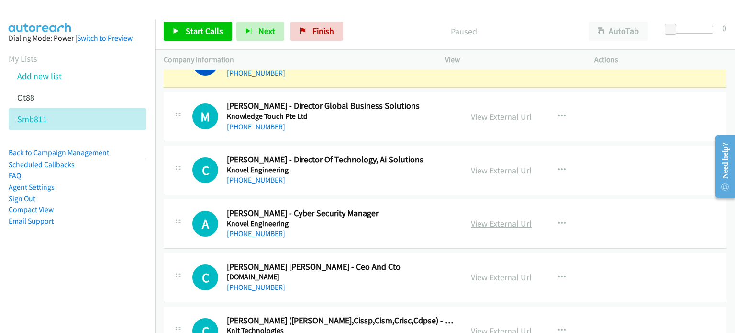
scroll to position [2045, 0]
click at [490, 220] on link "View External Url" at bounding box center [501, 222] width 61 height 11
click at [495, 275] on link "View External Url" at bounding box center [501, 276] width 61 height 11
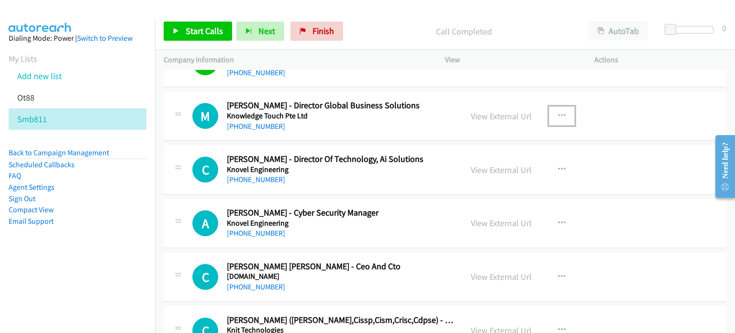
click at [558, 112] on icon "button" at bounding box center [562, 116] width 8 height 8
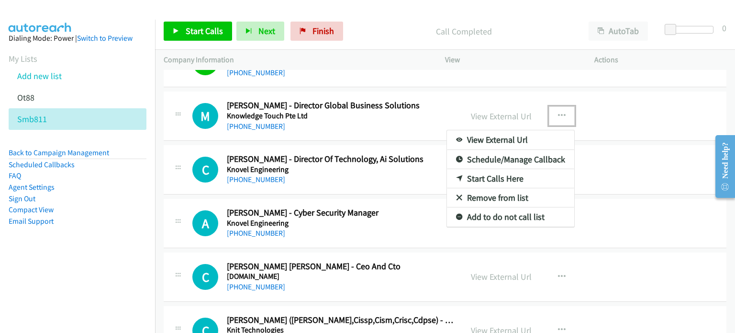
click at [484, 176] on link "Start Calls Here" at bounding box center [510, 178] width 127 height 19
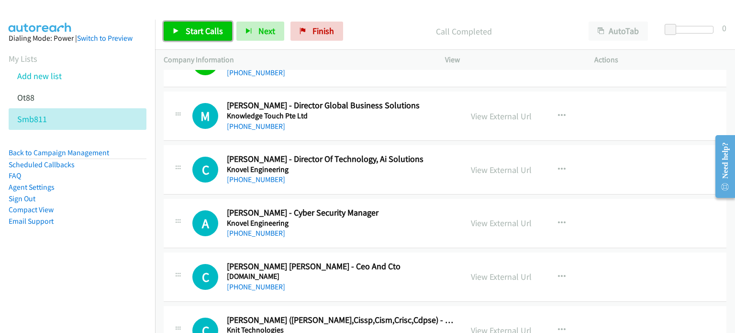
click at [182, 23] on link "Start Calls" at bounding box center [198, 31] width 68 height 19
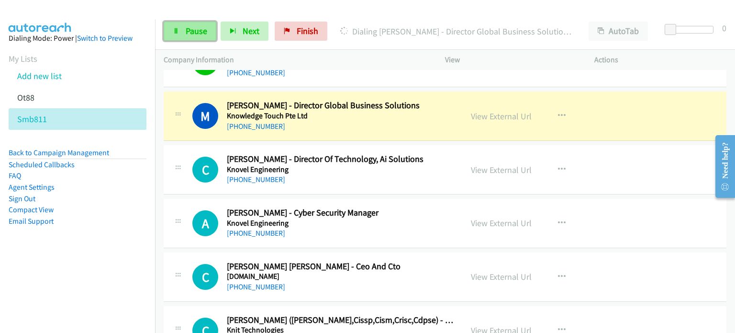
click at [190, 30] on span "Pause" at bounding box center [197, 30] width 22 height 11
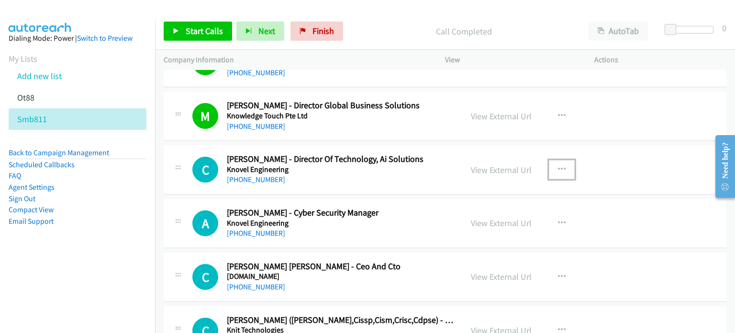
click at [558, 166] on icon "button" at bounding box center [562, 170] width 8 height 8
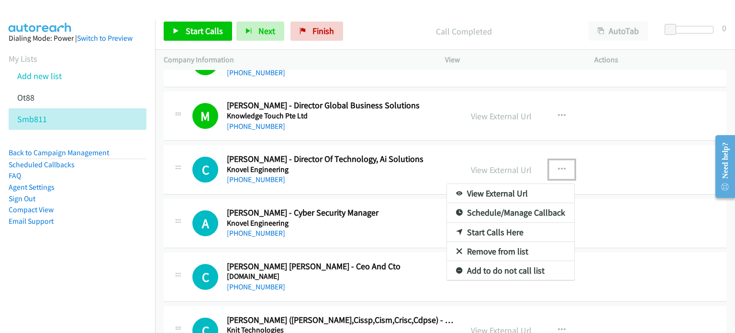
drag, startPoint x: 475, startPoint y: 229, endPoint x: 295, endPoint y: 166, distance: 191.3
click at [476, 226] on link "Start Calls Here" at bounding box center [510, 232] width 127 height 19
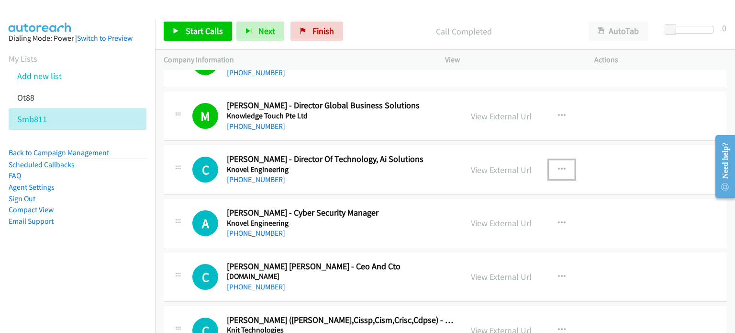
drag, startPoint x: 561, startPoint y: 162, endPoint x: 553, endPoint y: 176, distance: 15.9
click at [561, 166] on icon "button" at bounding box center [562, 170] width 8 height 8
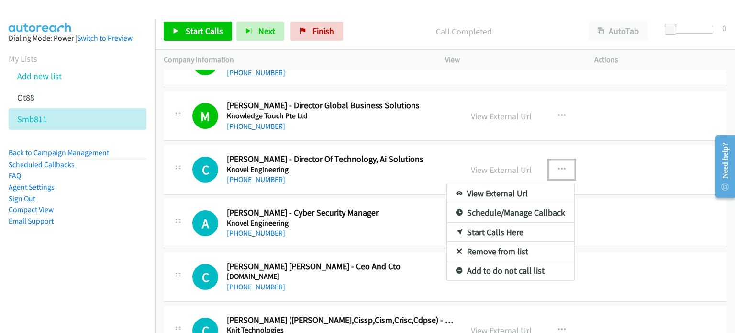
click at [504, 229] on link "Start Calls Here" at bounding box center [510, 232] width 127 height 19
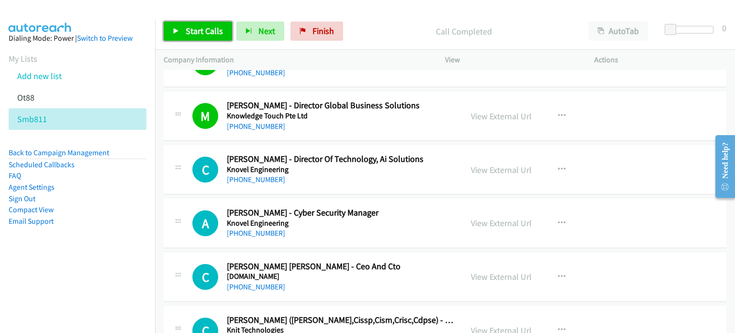
click at [186, 28] on span "Start Calls" at bounding box center [204, 30] width 37 height 11
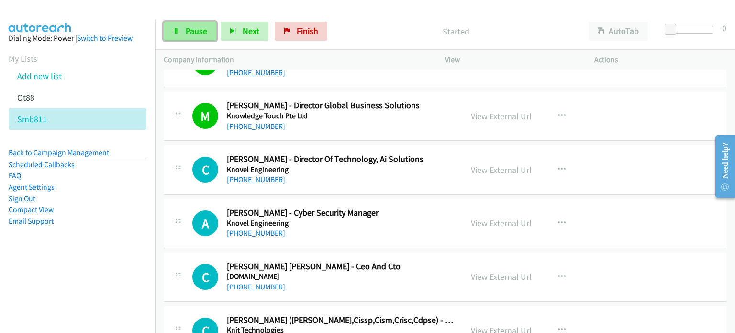
click at [193, 25] on span "Pause" at bounding box center [197, 30] width 22 height 11
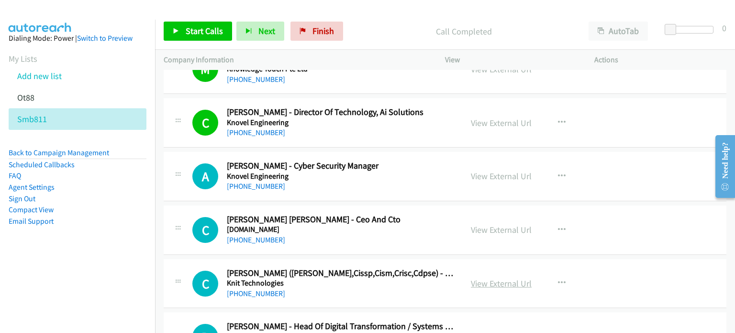
scroll to position [2093, 0]
click at [491, 279] on link "View External Url" at bounding box center [501, 282] width 61 height 11
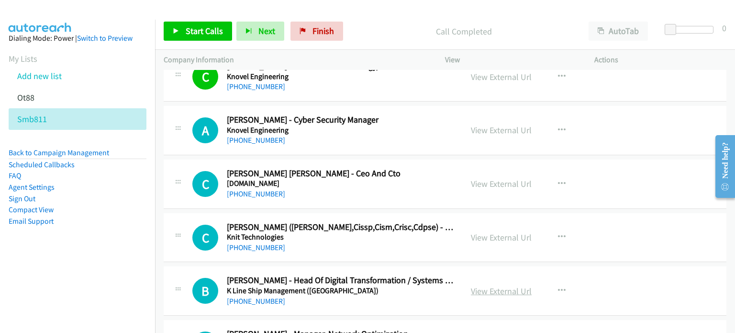
scroll to position [2139, 0]
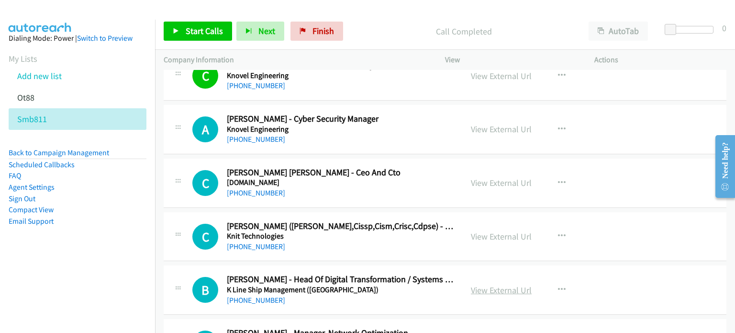
click at [484, 288] on link "View External Url" at bounding box center [501, 289] width 61 height 11
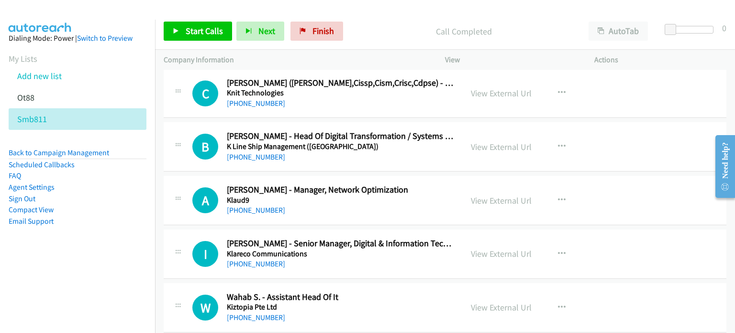
scroll to position [2283, 0]
click at [498, 195] on link "View External Url" at bounding box center [501, 199] width 61 height 11
click at [473, 248] on link "View External Url" at bounding box center [501, 253] width 61 height 11
drag, startPoint x: 482, startPoint y: 303, endPoint x: 366, endPoint y: 10, distance: 315.6
click at [497, 304] on link "View External Url" at bounding box center [501, 306] width 61 height 11
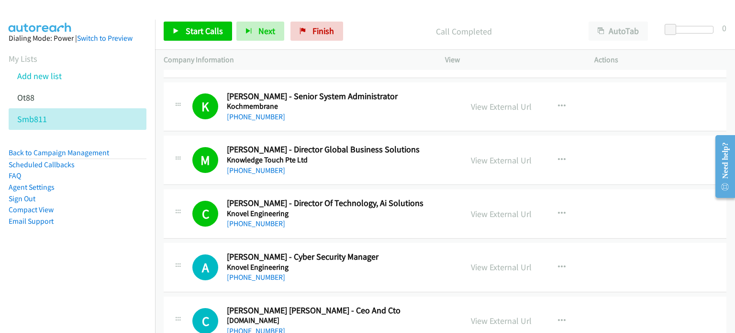
scroll to position [2043, 0]
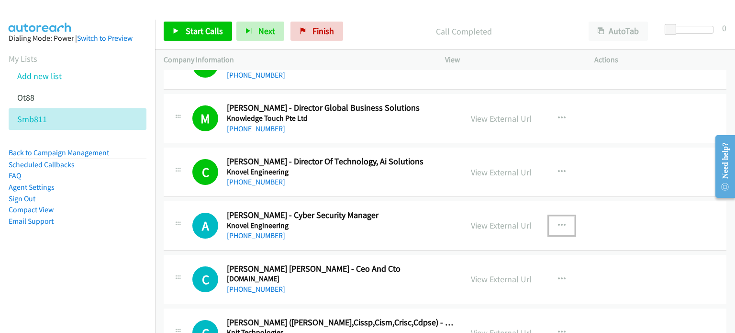
click at [563, 219] on button "button" at bounding box center [562, 225] width 26 height 19
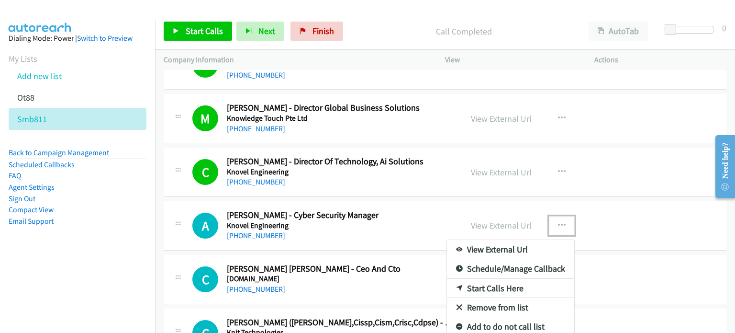
click at [500, 283] on link "Start Calls Here" at bounding box center [510, 288] width 127 height 19
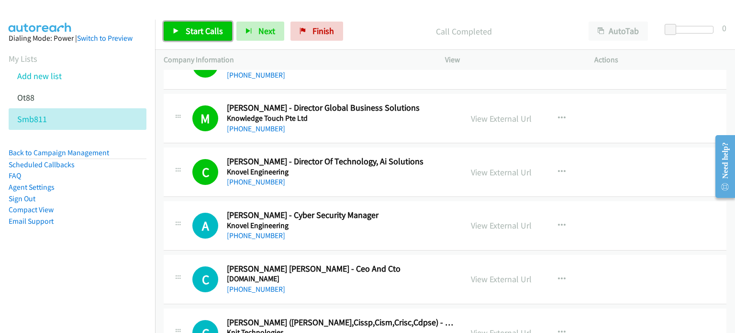
click at [199, 32] on span "Start Calls" at bounding box center [204, 30] width 37 height 11
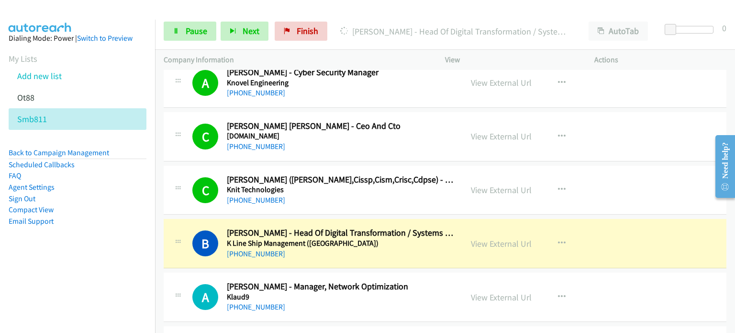
scroll to position [2187, 0]
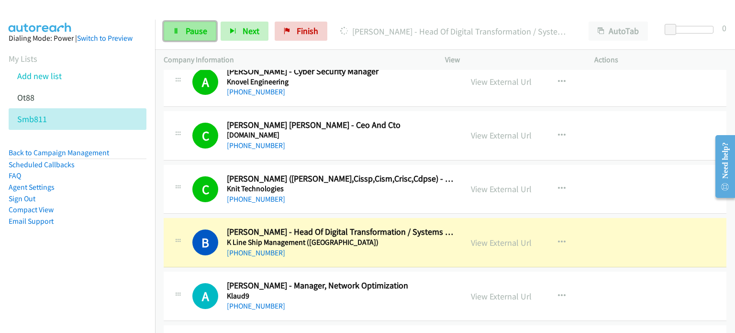
click at [175, 35] on link "Pause" at bounding box center [190, 31] width 53 height 19
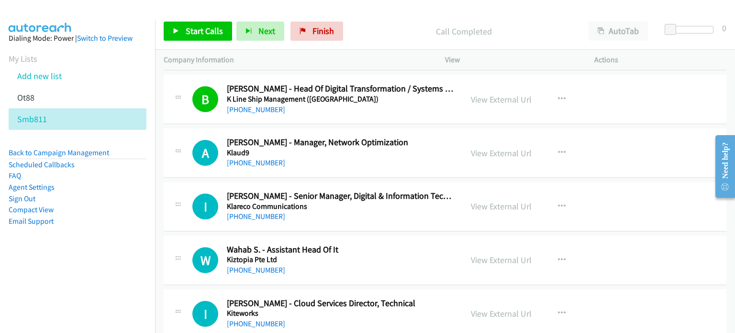
scroll to position [2330, 0]
click at [559, 148] on icon "button" at bounding box center [562, 152] width 8 height 8
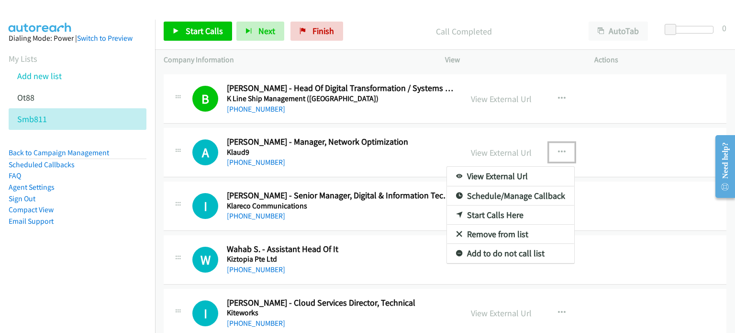
click at [487, 210] on link "Start Calls Here" at bounding box center [510, 214] width 127 height 19
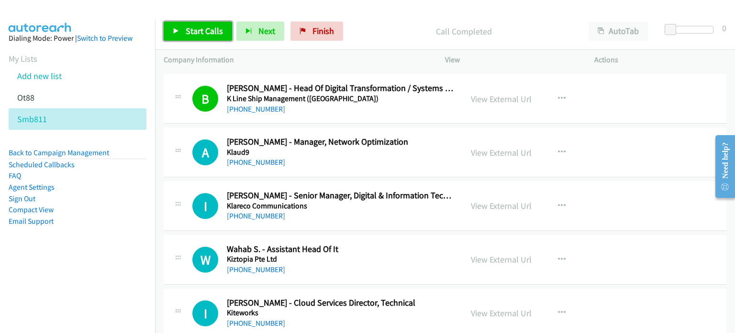
click at [198, 23] on link "Start Calls" at bounding box center [198, 31] width 68 height 19
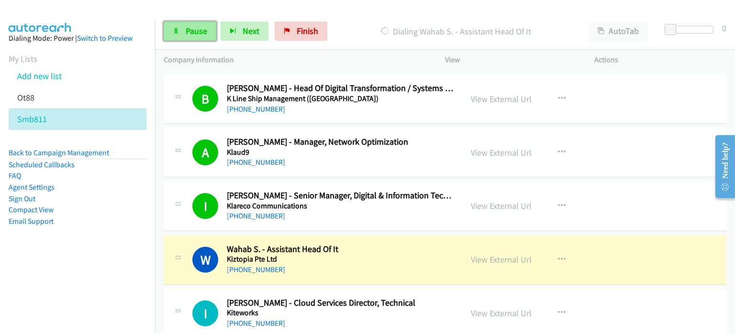
click at [177, 32] on icon at bounding box center [176, 31] width 7 height 7
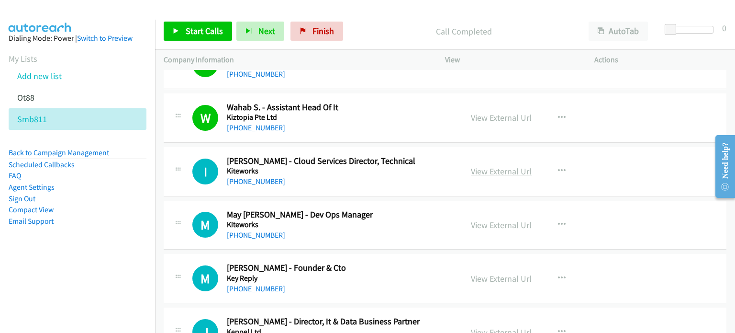
scroll to position [2473, 0]
click at [523, 165] on link "View External Url" at bounding box center [501, 170] width 61 height 11
click at [513, 220] on link "View External Url" at bounding box center [501, 224] width 61 height 11
click at [503, 274] on link "View External Url" at bounding box center [501, 277] width 61 height 11
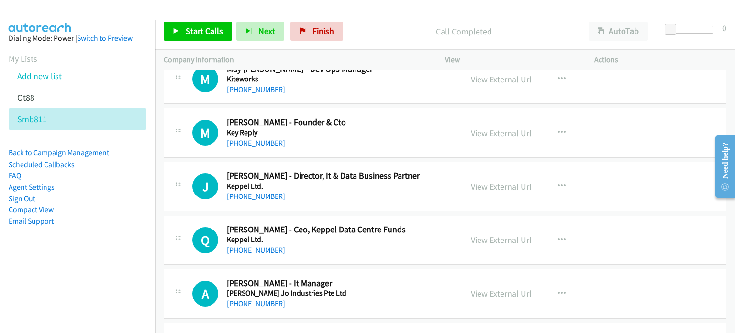
scroll to position [2618, 0]
click at [487, 184] on link "View External Url" at bounding box center [501, 186] width 61 height 11
click at [475, 238] on link "View External Url" at bounding box center [501, 239] width 61 height 11
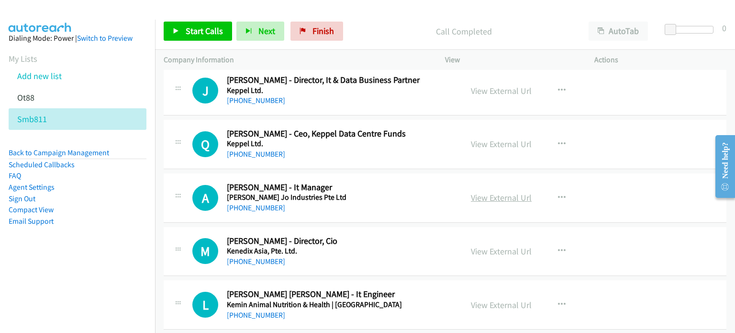
scroll to position [2714, 0]
click at [511, 192] on link "View External Url" at bounding box center [501, 197] width 61 height 11
click at [471, 245] on link "View External Url" at bounding box center [501, 250] width 61 height 11
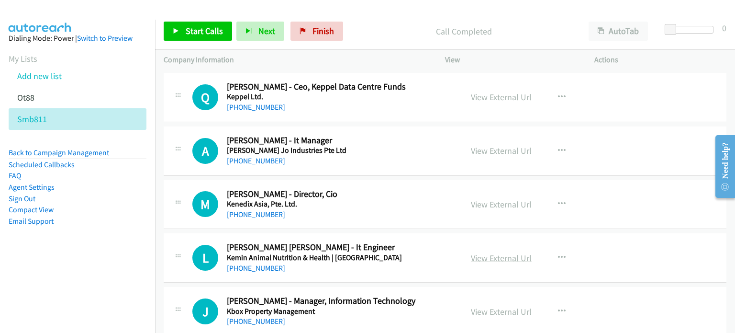
scroll to position [2761, 0]
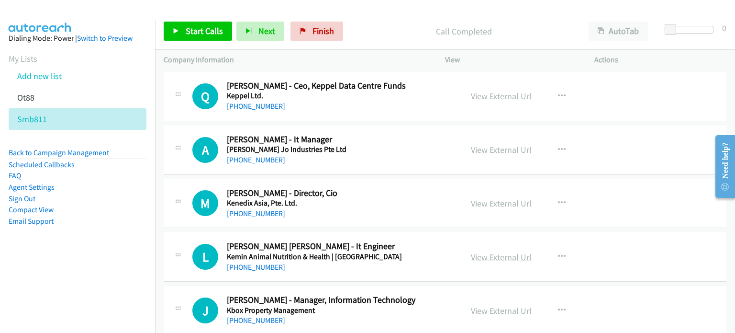
click at [483, 252] on link "View External Url" at bounding box center [501, 256] width 61 height 11
click at [490, 308] on link "View External Url" at bounding box center [501, 310] width 61 height 11
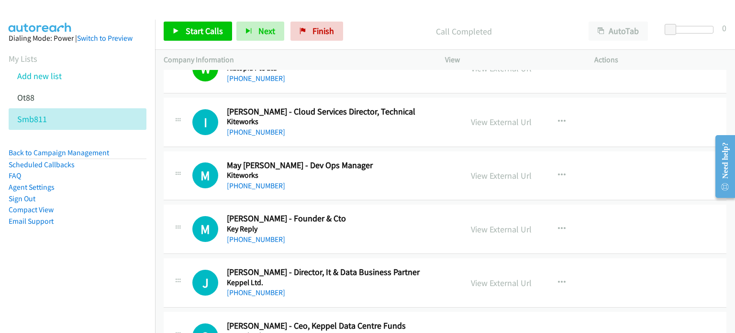
scroll to position [2522, 0]
click at [561, 117] on icon "button" at bounding box center [562, 121] width 8 height 8
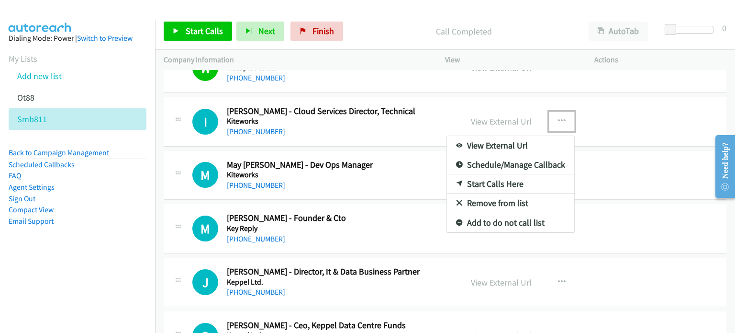
click at [491, 181] on link "Start Calls Here" at bounding box center [510, 183] width 127 height 19
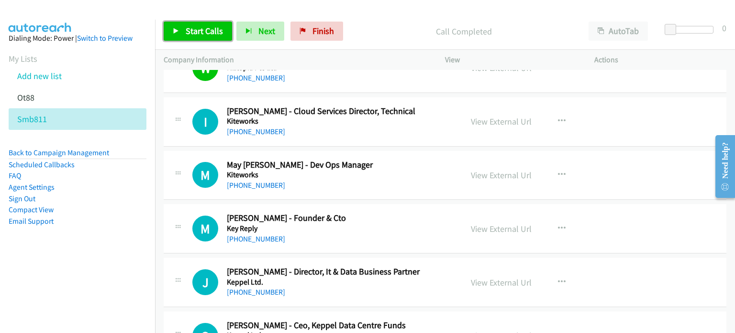
click at [202, 32] on span "Start Calls" at bounding box center [204, 30] width 37 height 11
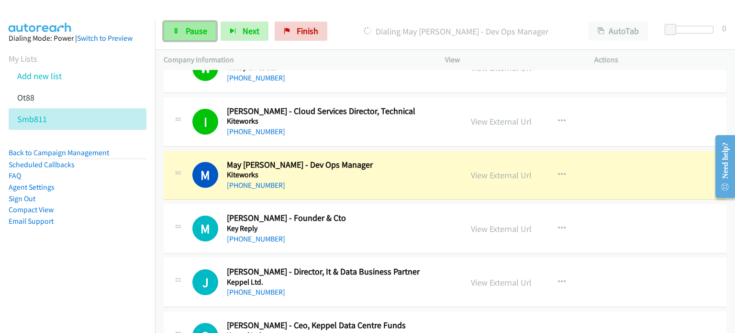
click at [178, 29] on icon at bounding box center [176, 31] width 7 height 7
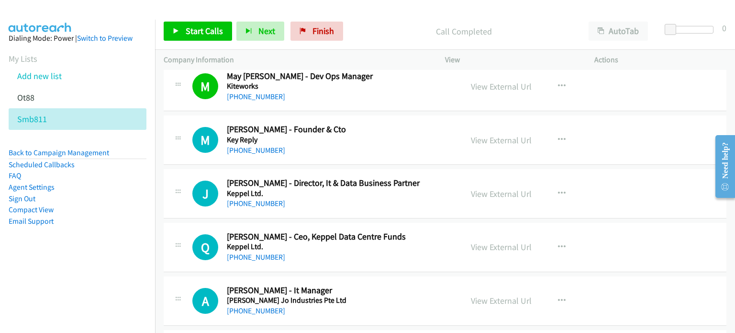
scroll to position [2617, 0]
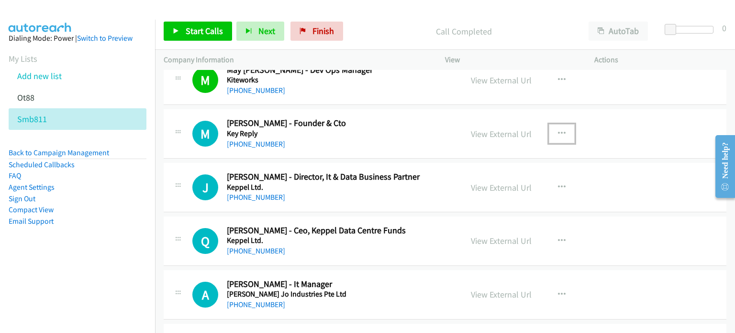
click at [557, 124] on button "button" at bounding box center [562, 133] width 26 height 19
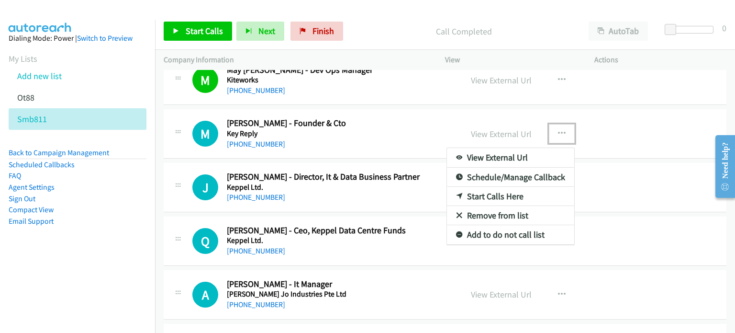
click at [492, 190] on link "Start Calls Here" at bounding box center [510, 196] width 127 height 19
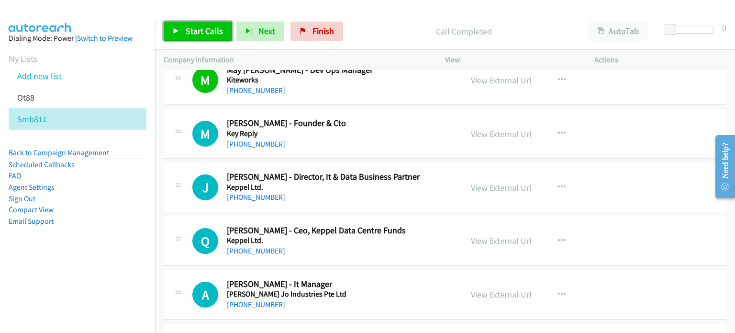
click at [197, 27] on span "Start Calls" at bounding box center [204, 30] width 37 height 11
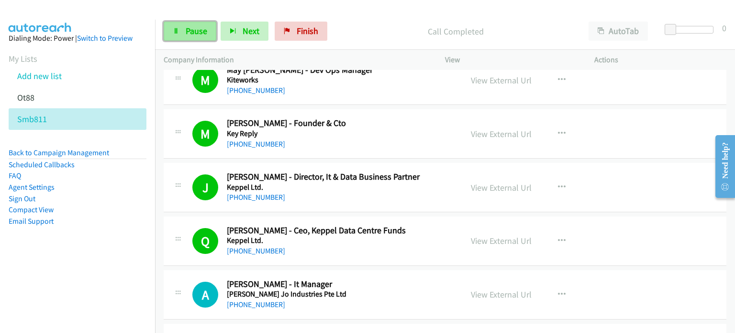
click at [194, 30] on span "Pause" at bounding box center [197, 30] width 22 height 11
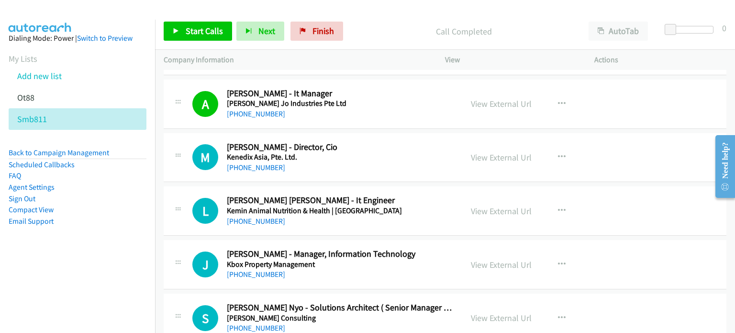
scroll to position [2808, 0]
click at [562, 150] on button "button" at bounding box center [562, 156] width 26 height 19
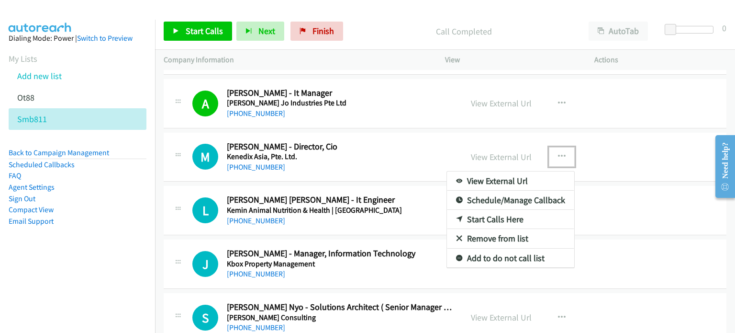
click at [504, 212] on link "Start Calls Here" at bounding box center [510, 219] width 127 height 19
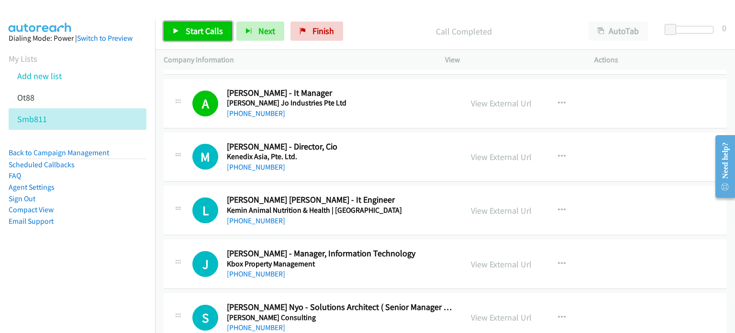
click at [169, 34] on link "Start Calls" at bounding box center [198, 31] width 68 height 19
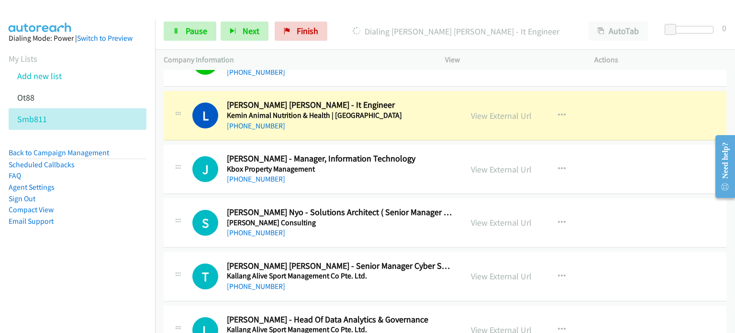
scroll to position [2903, 0]
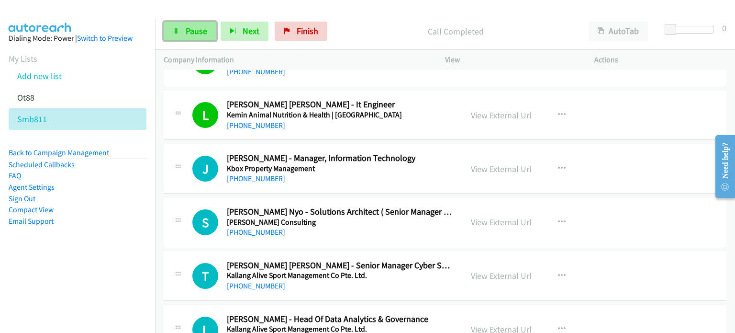
click at [197, 36] on link "Pause" at bounding box center [190, 31] width 53 height 19
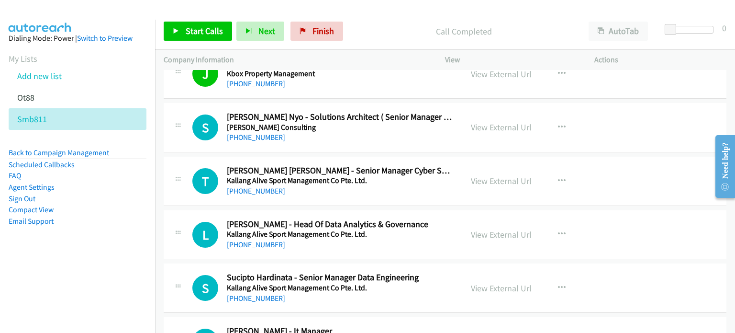
scroll to position [2999, 0]
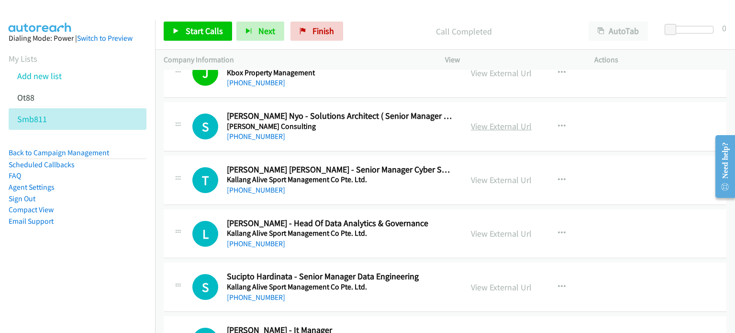
click at [516, 122] on link "View External Url" at bounding box center [501, 126] width 61 height 11
click at [508, 176] on link "View External Url" at bounding box center [501, 179] width 61 height 11
click at [492, 228] on link "View External Url" at bounding box center [501, 233] width 61 height 11
click at [486, 285] on link "View External Url" at bounding box center [501, 287] width 61 height 11
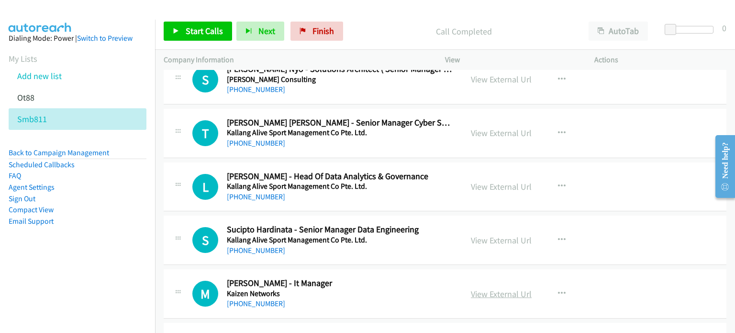
scroll to position [3047, 0]
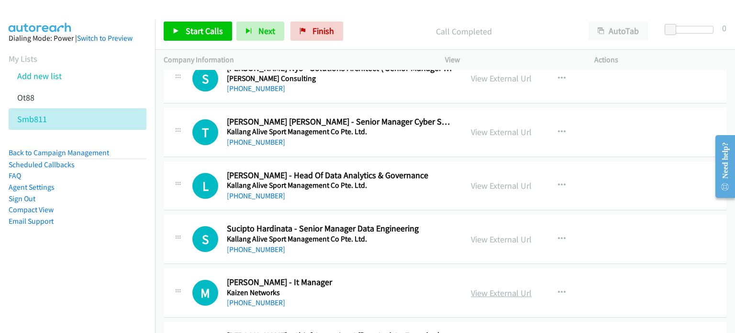
click at [485, 287] on link "View External Url" at bounding box center [501, 292] width 61 height 11
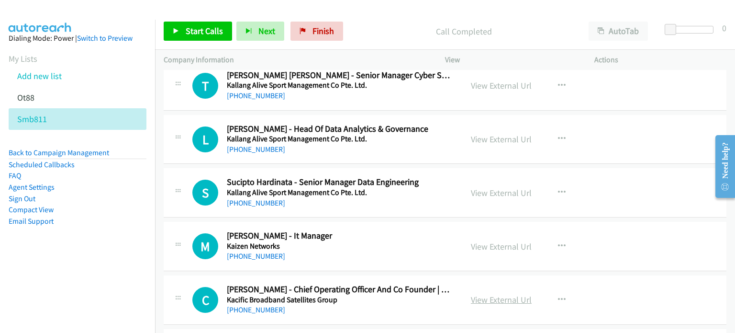
scroll to position [3094, 0]
click at [499, 294] on link "View External Url" at bounding box center [501, 299] width 61 height 11
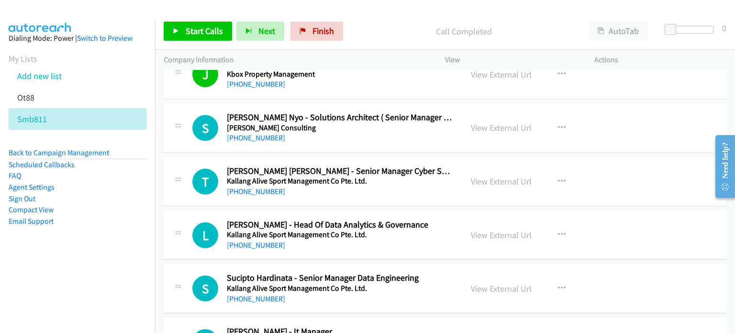
scroll to position [2998, 0]
click at [560, 124] on icon "button" at bounding box center [562, 128] width 8 height 8
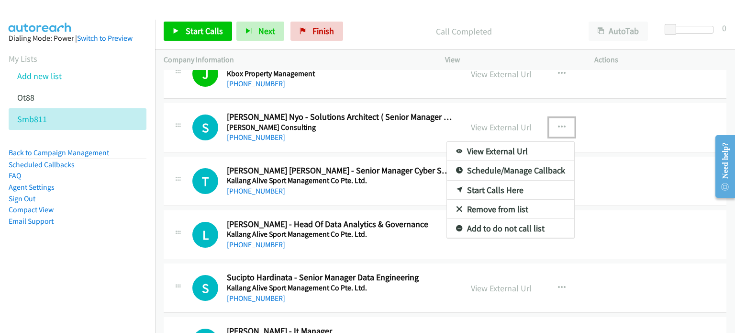
click at [495, 181] on link "Start Calls Here" at bounding box center [510, 190] width 127 height 19
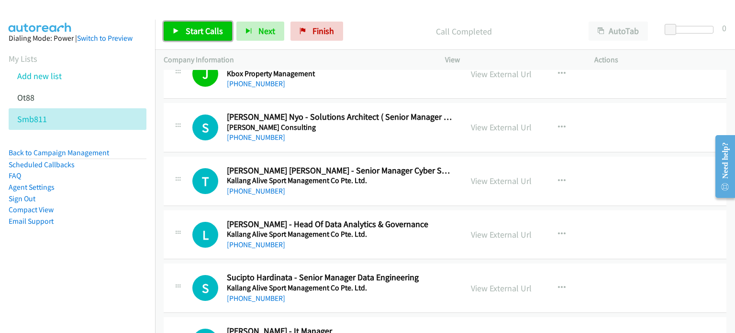
click at [186, 33] on span "Start Calls" at bounding box center [204, 30] width 37 height 11
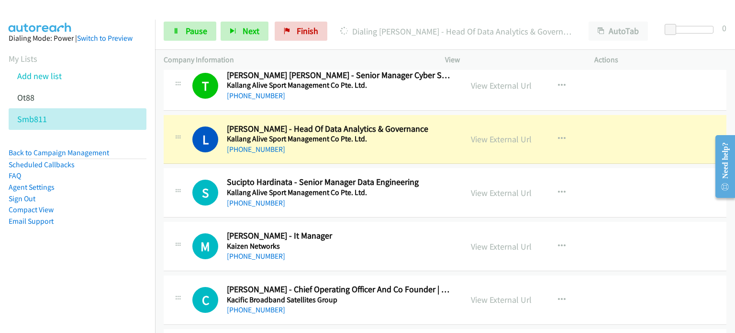
scroll to position [3094, 0]
click at [173, 33] on icon at bounding box center [176, 31] width 7 height 7
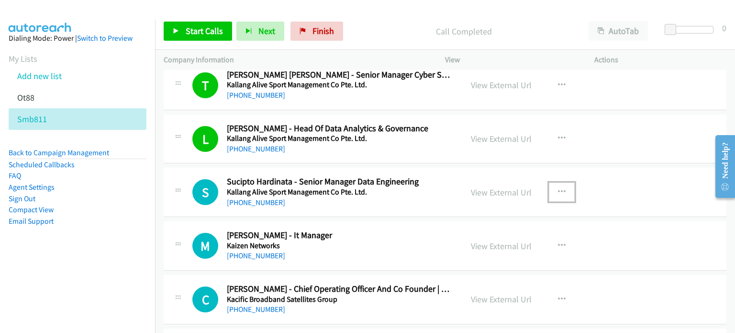
click at [563, 183] on button "button" at bounding box center [562, 191] width 26 height 19
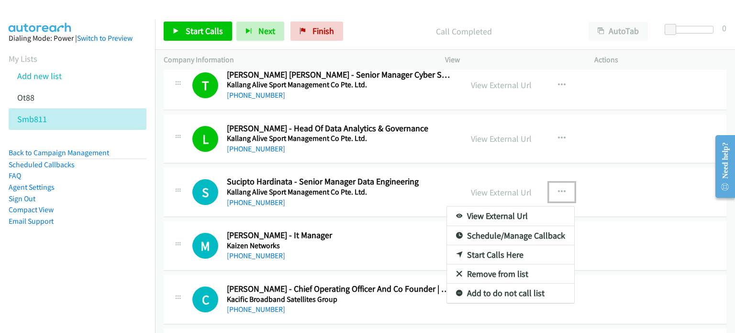
drag, startPoint x: 488, startPoint y: 246, endPoint x: 382, endPoint y: 187, distance: 121.3
click at [493, 251] on link "Start Calls Here" at bounding box center [510, 254] width 127 height 19
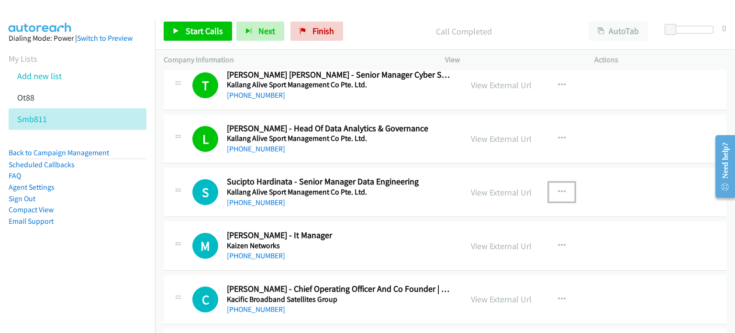
click at [559, 188] on icon "button" at bounding box center [562, 192] width 8 height 8
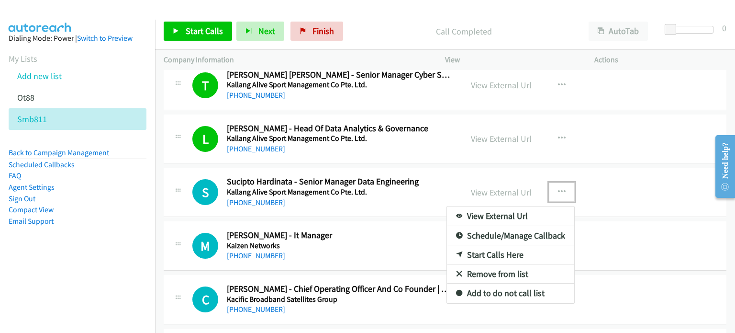
click at [485, 247] on link "Start Calls Here" at bounding box center [510, 254] width 127 height 19
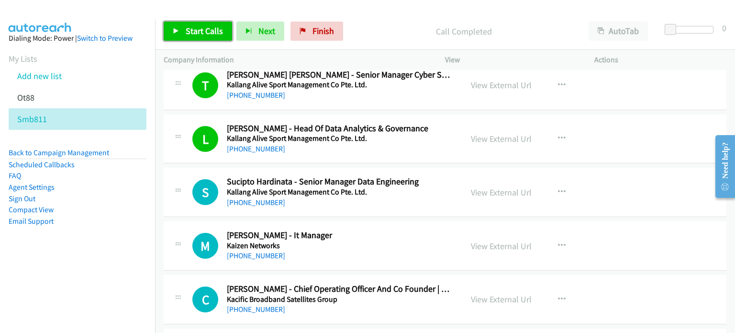
click at [202, 30] on span "Start Calls" at bounding box center [204, 30] width 37 height 11
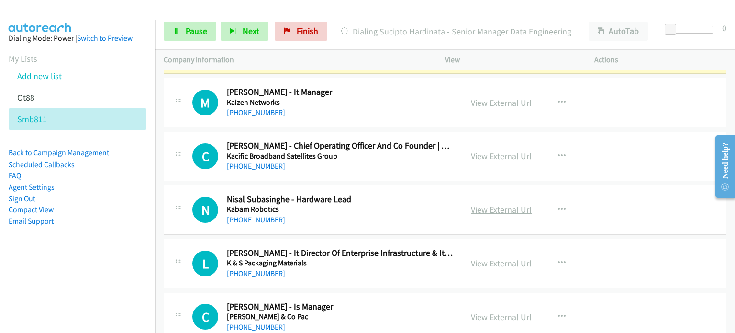
scroll to position [3237, 0]
click at [498, 204] on link "View External Url" at bounding box center [501, 209] width 61 height 11
click at [476, 258] on link "View External Url" at bounding box center [501, 263] width 61 height 11
click at [484, 311] on link "View External Url" at bounding box center [501, 316] width 61 height 11
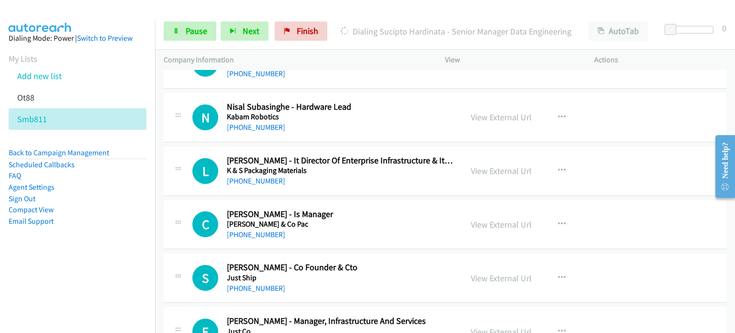
scroll to position [3333, 0]
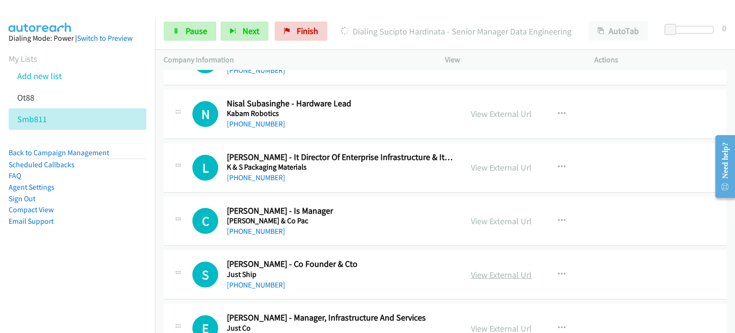
click at [495, 269] on link "View External Url" at bounding box center [501, 274] width 61 height 11
click at [505, 324] on link "View External Url" at bounding box center [501, 328] width 61 height 11
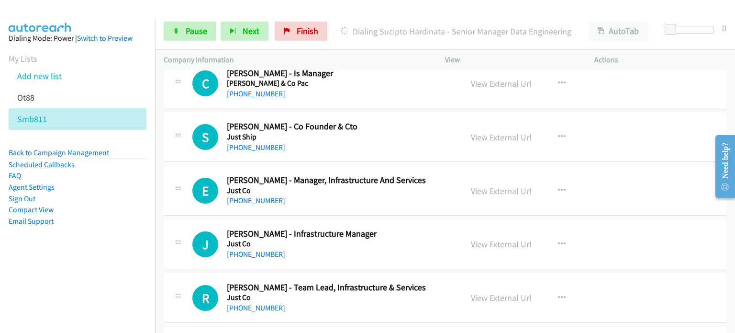
scroll to position [3476, 0]
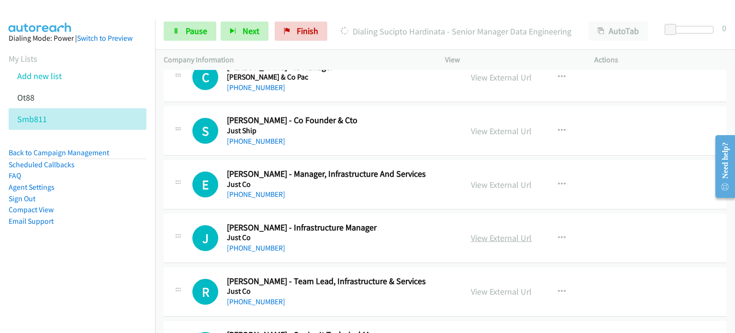
click at [497, 232] on link "View External Url" at bounding box center [501, 237] width 61 height 11
click at [502, 285] on div "View External Url" at bounding box center [501, 291] width 61 height 13
click at [501, 286] on link "View External Url" at bounding box center [501, 291] width 61 height 11
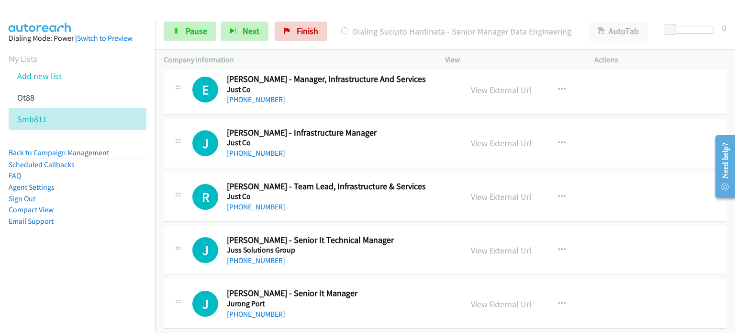
scroll to position [3571, 0]
click at [500, 245] on link "View External Url" at bounding box center [501, 249] width 61 height 11
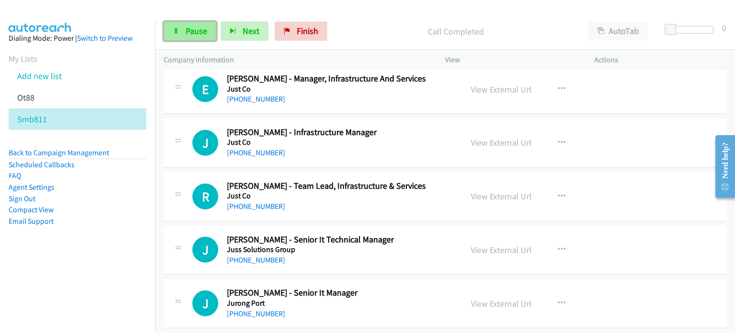
click at [188, 40] on link "Pause" at bounding box center [190, 31] width 53 height 19
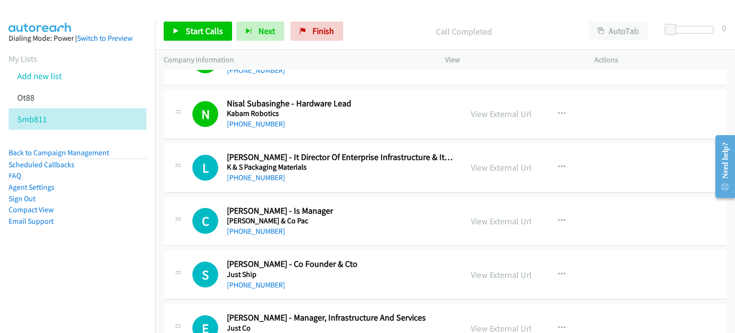
scroll to position [3332, 0]
drag, startPoint x: 556, startPoint y: 158, endPoint x: 532, endPoint y: 189, distance: 38.2
click at [558, 164] on icon "button" at bounding box center [562, 168] width 8 height 8
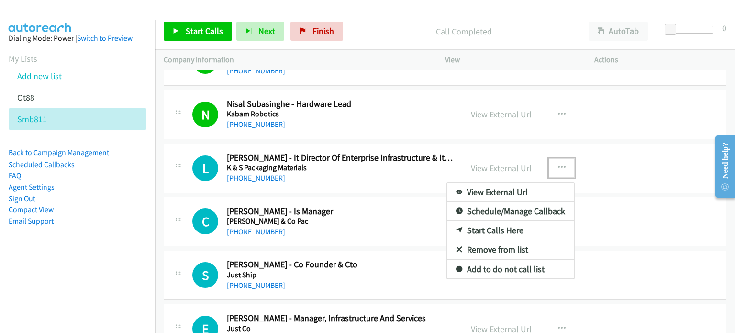
click at [504, 226] on link "Start Calls Here" at bounding box center [510, 230] width 127 height 19
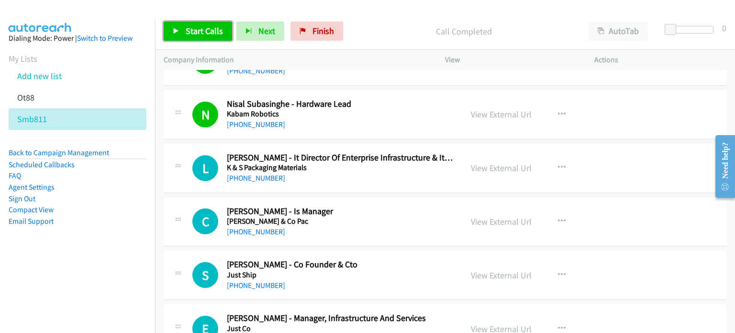
click at [209, 32] on span "Start Calls" at bounding box center [204, 30] width 37 height 11
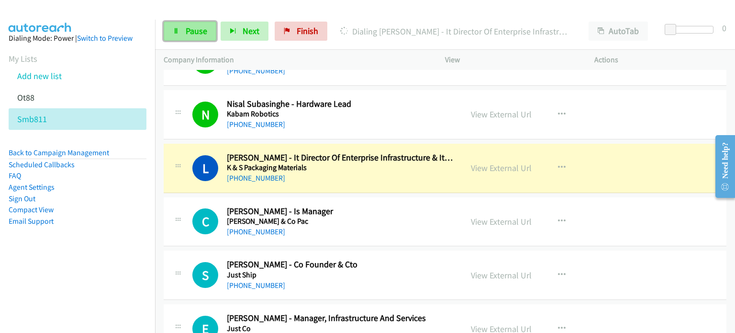
click at [188, 36] on span "Pause" at bounding box center [197, 30] width 22 height 11
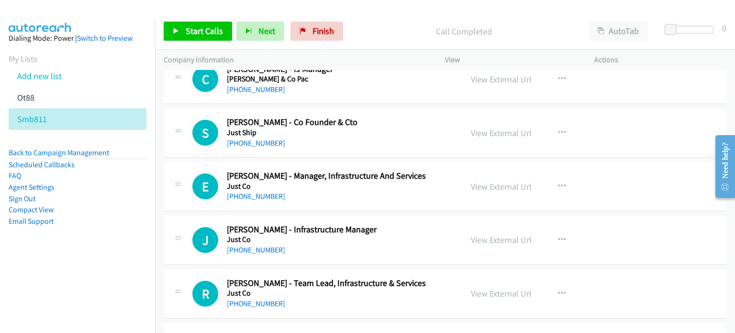
scroll to position [3475, 0]
click at [558, 128] on icon "button" at bounding box center [562, 132] width 8 height 8
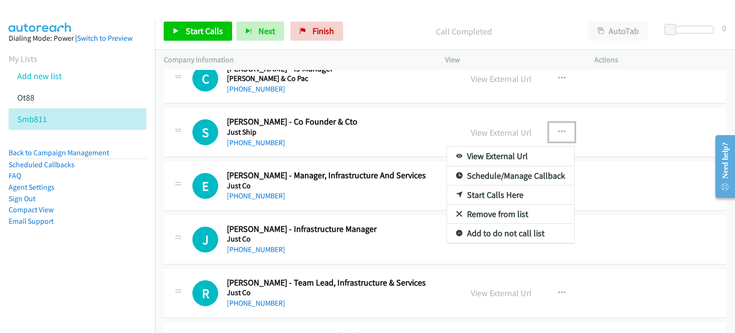
click at [479, 185] on link "Start Calls Here" at bounding box center [510, 194] width 127 height 19
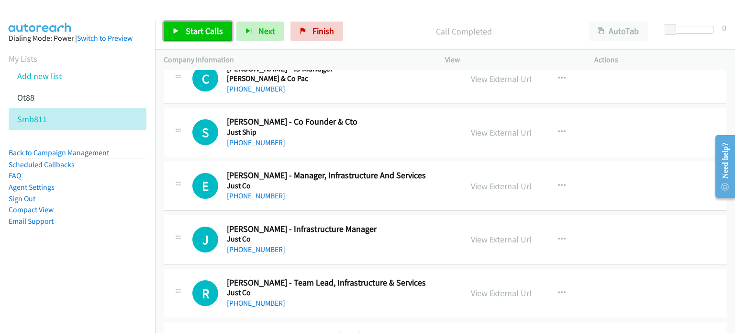
click at [208, 27] on span "Start Calls" at bounding box center [204, 30] width 37 height 11
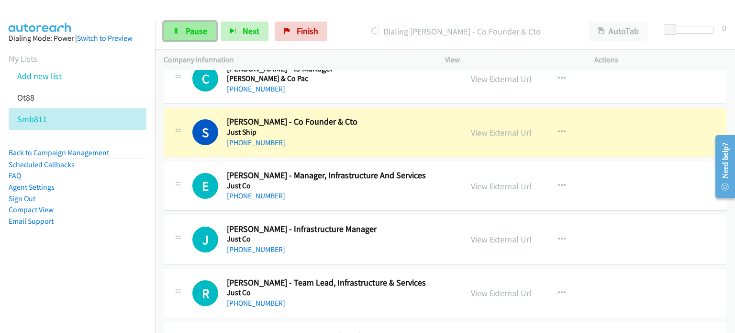
click at [188, 33] on span "Pause" at bounding box center [197, 30] width 22 height 11
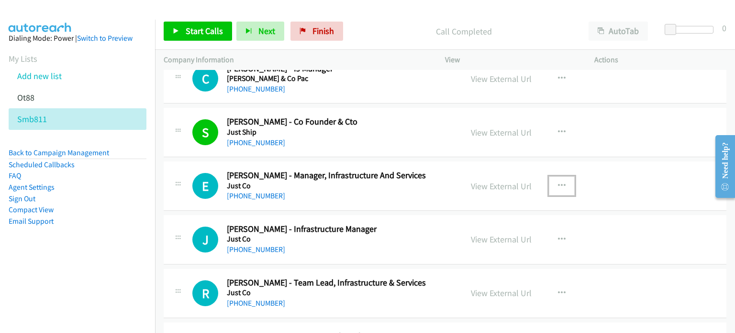
click at [558, 182] on icon "button" at bounding box center [562, 186] width 8 height 8
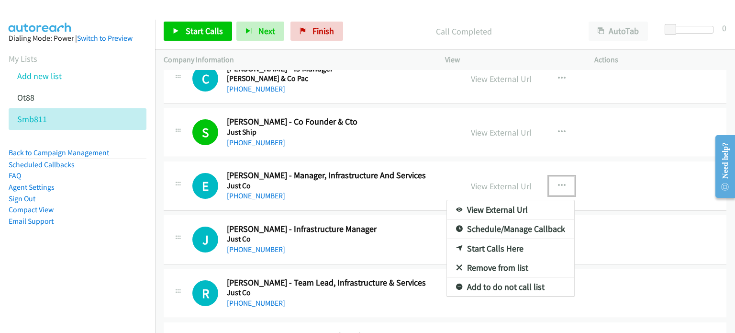
click at [511, 241] on link "Start Calls Here" at bounding box center [510, 248] width 127 height 19
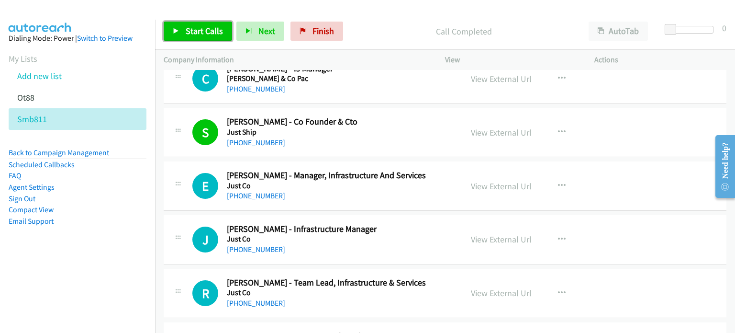
click at [201, 29] on span "Start Calls" at bounding box center [204, 30] width 37 height 11
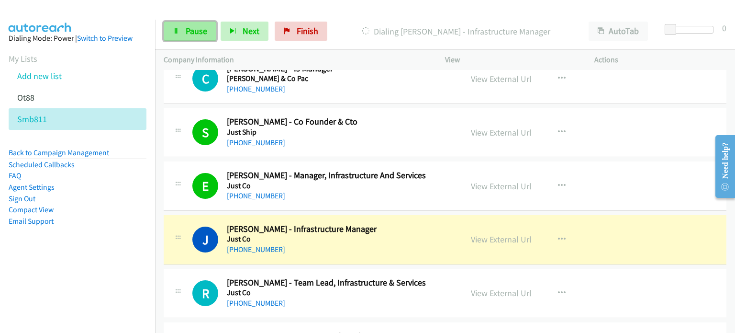
click at [190, 28] on span "Pause" at bounding box center [197, 30] width 22 height 11
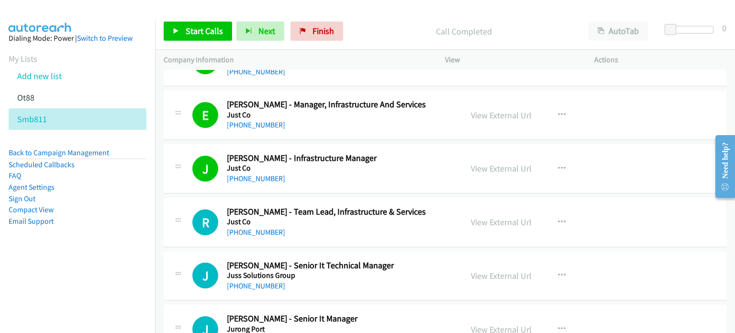
scroll to position [3570, 0]
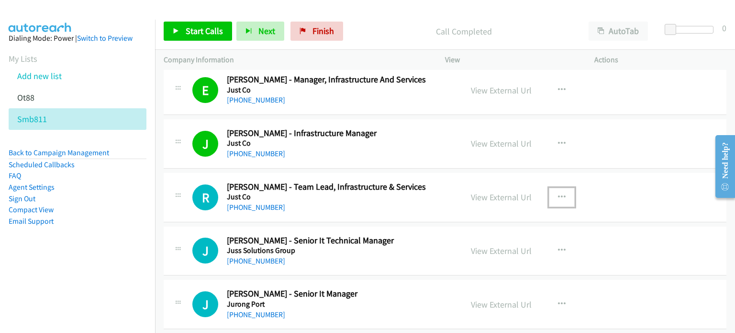
click at [560, 193] on icon "button" at bounding box center [562, 197] width 8 height 8
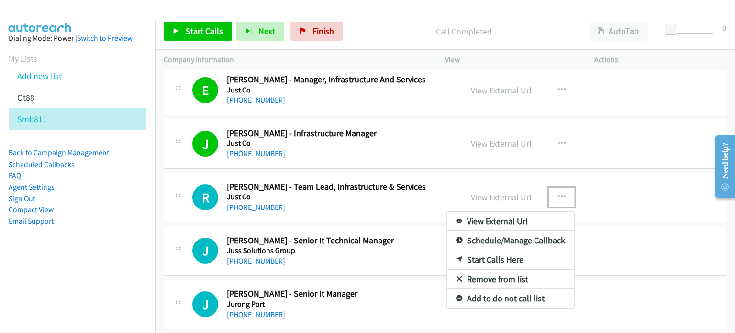
click at [508, 255] on link "Start Calls Here" at bounding box center [510, 259] width 127 height 19
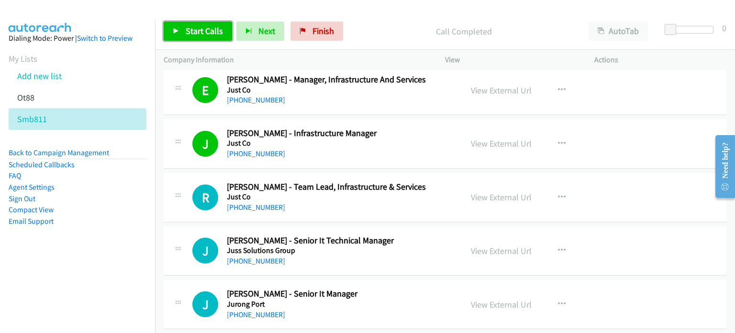
click at [172, 33] on link "Start Calls" at bounding box center [198, 31] width 68 height 19
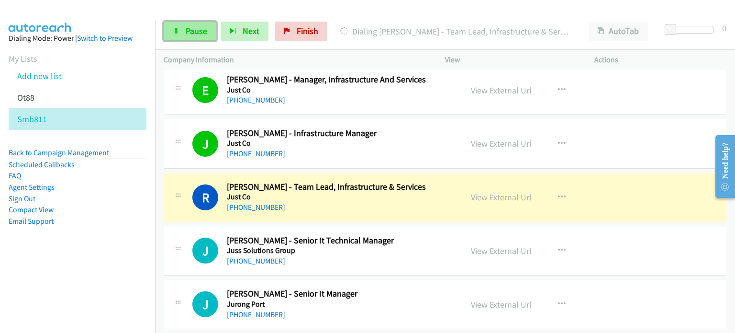
click at [192, 27] on span "Pause" at bounding box center [197, 30] width 22 height 11
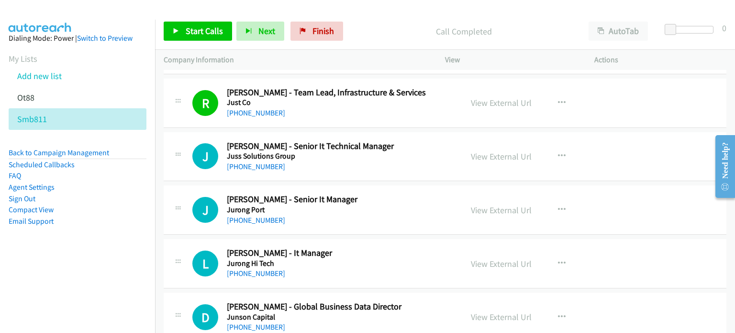
scroll to position [3666, 0]
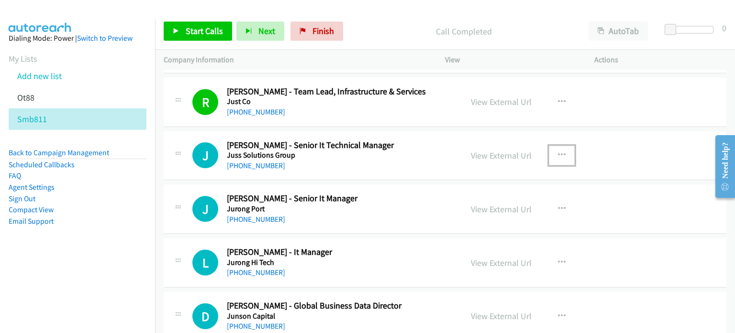
click at [559, 151] on icon "button" at bounding box center [562, 155] width 8 height 8
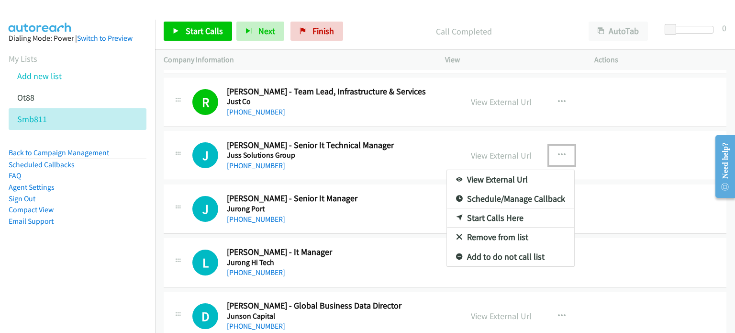
click at [509, 212] on link "Start Calls Here" at bounding box center [510, 217] width 127 height 19
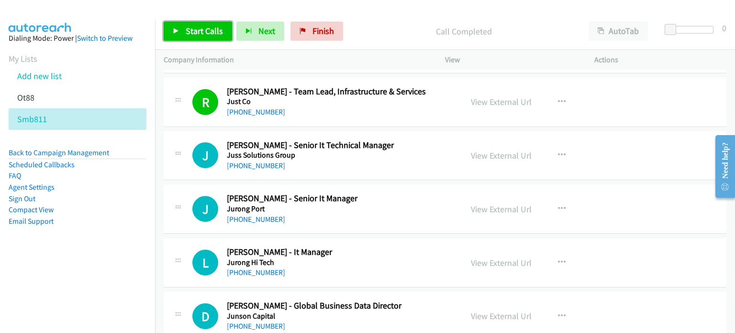
click at [203, 34] on span "Start Calls" at bounding box center [204, 30] width 37 height 11
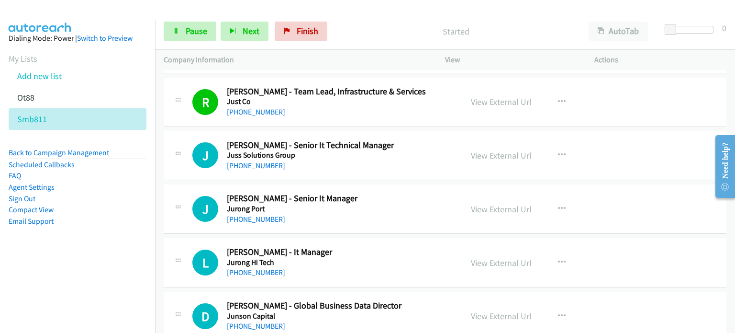
click at [494, 205] on link "View External Url" at bounding box center [501, 208] width 61 height 11
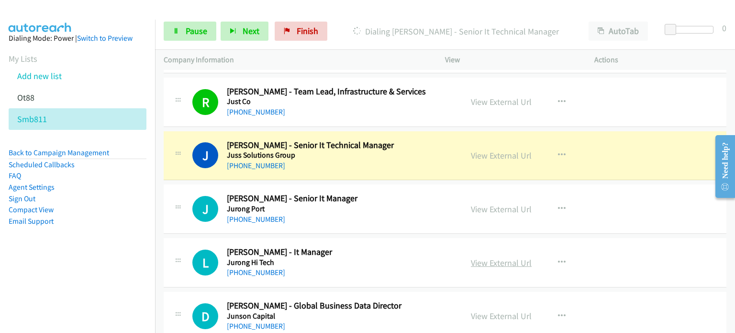
click at [513, 257] on link "View External Url" at bounding box center [501, 262] width 61 height 11
click at [490, 310] on link "View External Url" at bounding box center [501, 315] width 61 height 11
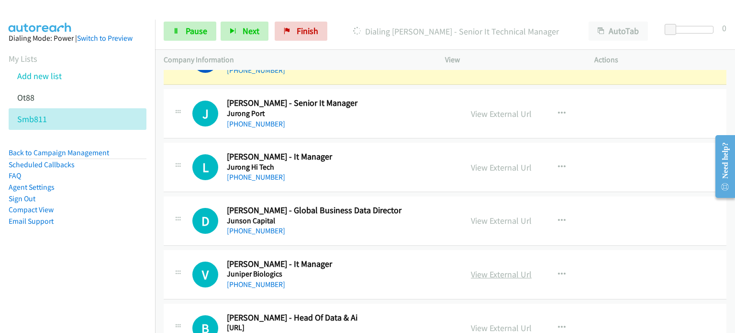
scroll to position [3762, 0]
click at [506, 268] on link "View External Url" at bounding box center [501, 273] width 61 height 11
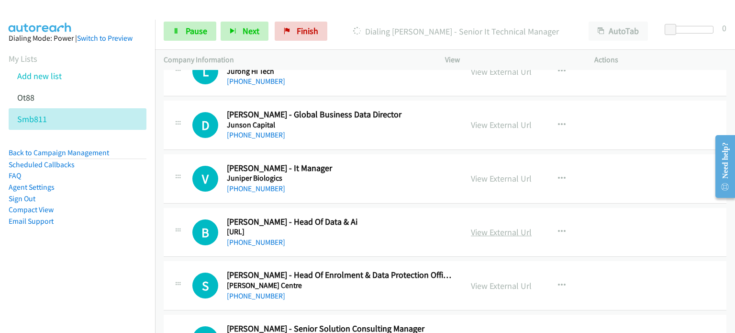
scroll to position [3857, 0]
click at [491, 229] on div "View External Url" at bounding box center [501, 231] width 61 height 13
click at [484, 226] on link "View External Url" at bounding box center [501, 231] width 61 height 11
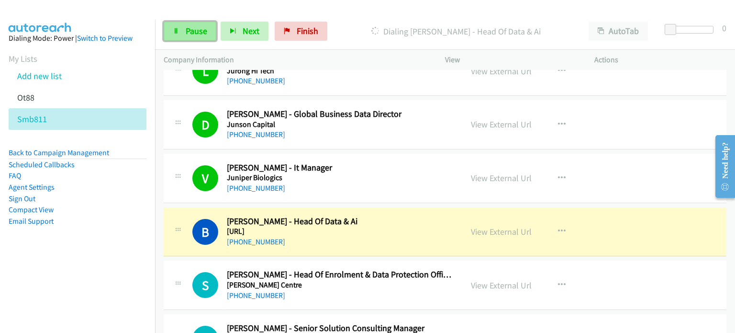
click at [181, 26] on link "Pause" at bounding box center [190, 31] width 53 height 19
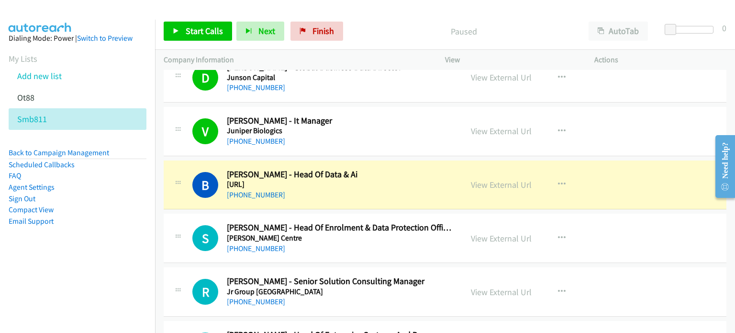
scroll to position [3905, 0]
click at [482, 232] on link "View External Url" at bounding box center [501, 237] width 61 height 11
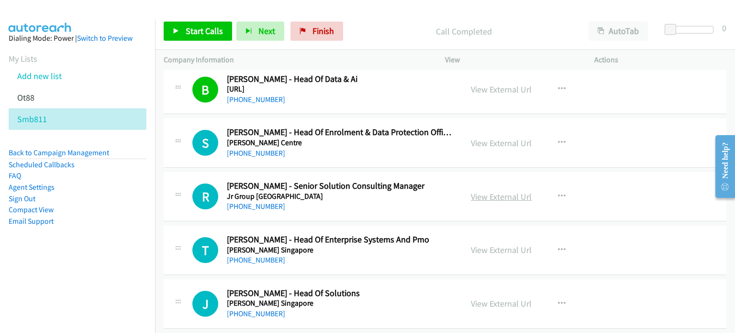
scroll to position [4000, 0]
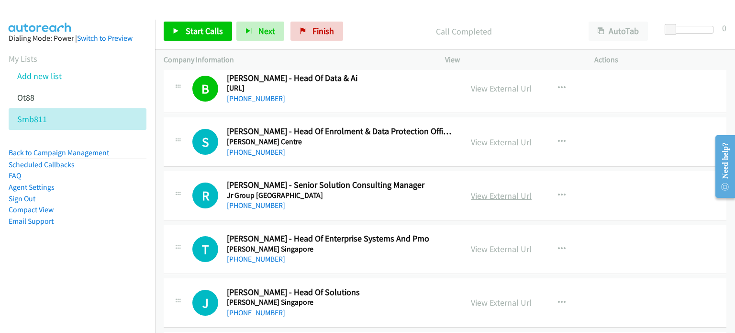
click at [480, 190] on link "View External Url" at bounding box center [501, 195] width 61 height 11
click at [473, 243] on link "View External Url" at bounding box center [501, 248] width 61 height 11
click at [483, 298] on link "View External Url" at bounding box center [501, 302] width 61 height 11
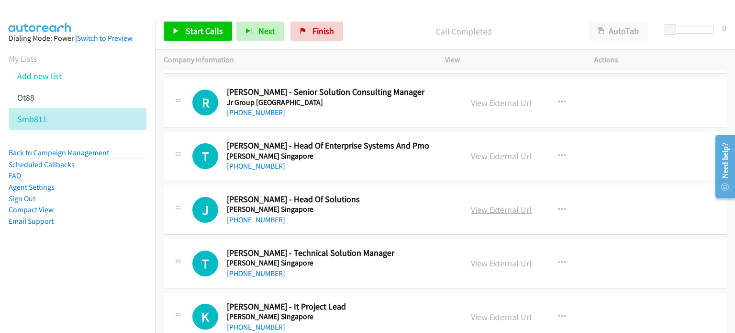
scroll to position [4096, 0]
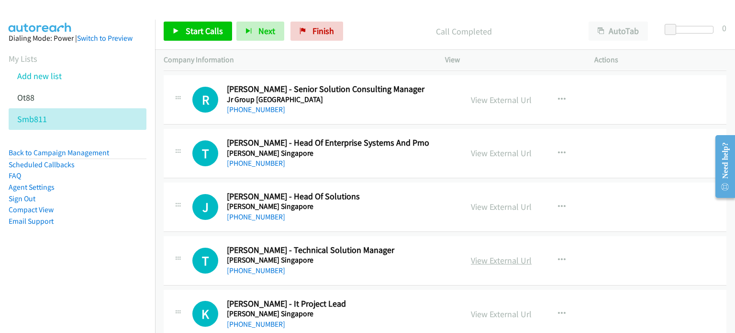
click at [510, 255] on link "View External Url" at bounding box center [501, 260] width 61 height 11
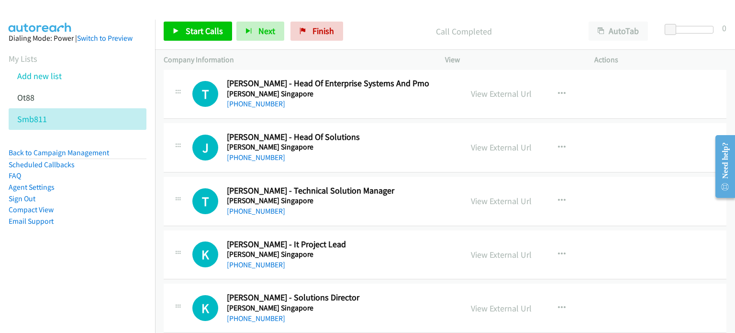
scroll to position [4192, 0]
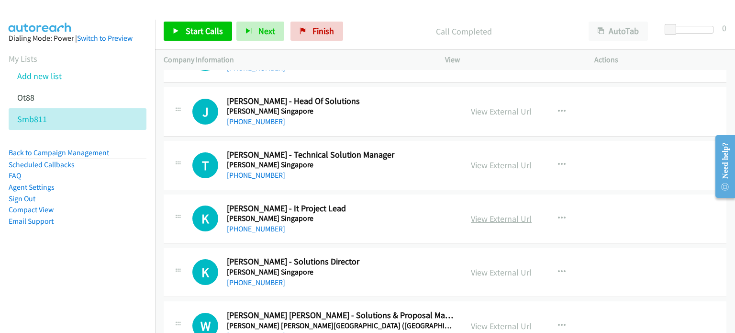
click at [474, 214] on link "View External Url" at bounding box center [501, 218] width 61 height 11
click at [502, 267] on link "View External Url" at bounding box center [501, 272] width 61 height 11
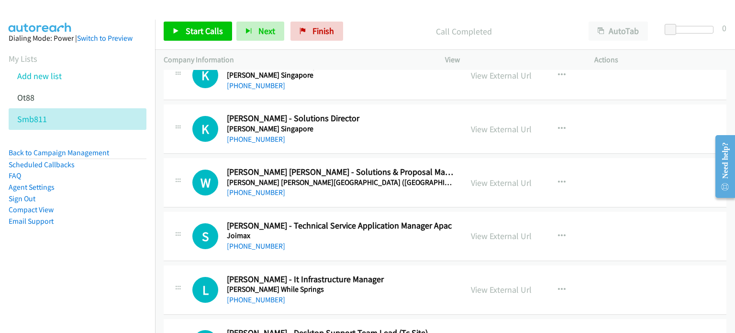
scroll to position [4335, 0]
click at [485, 177] on link "View External Url" at bounding box center [501, 182] width 61 height 11
click at [479, 230] on link "View External Url" at bounding box center [501, 235] width 61 height 11
click at [497, 284] on link "View External Url" at bounding box center [501, 288] width 61 height 11
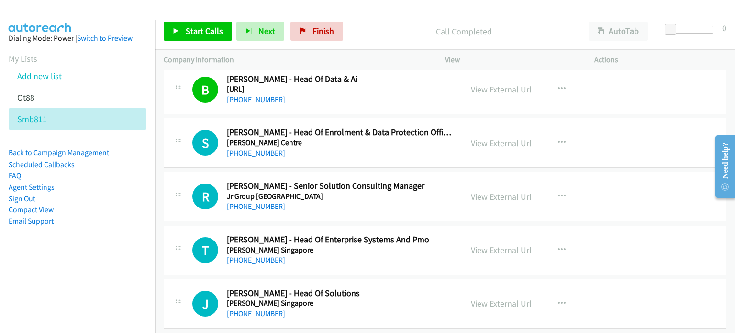
scroll to position [4000, 0]
click at [558, 138] on icon "button" at bounding box center [562, 142] width 8 height 8
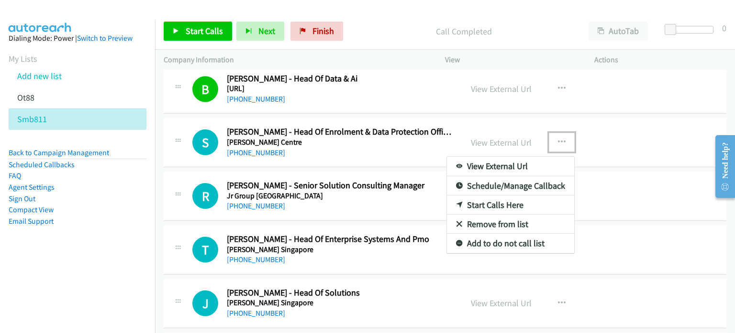
click at [485, 196] on link "Start Calls Here" at bounding box center [510, 204] width 127 height 19
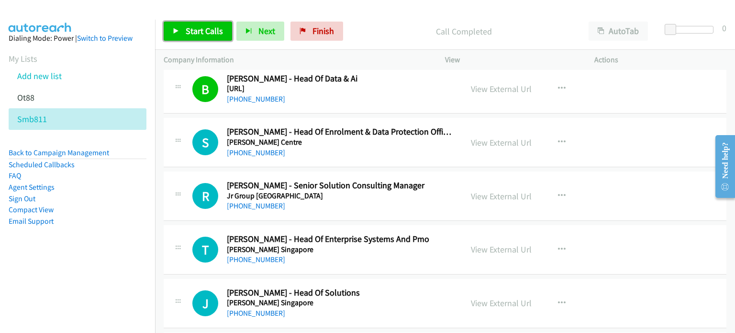
click at [199, 36] on span "Start Calls" at bounding box center [204, 30] width 37 height 11
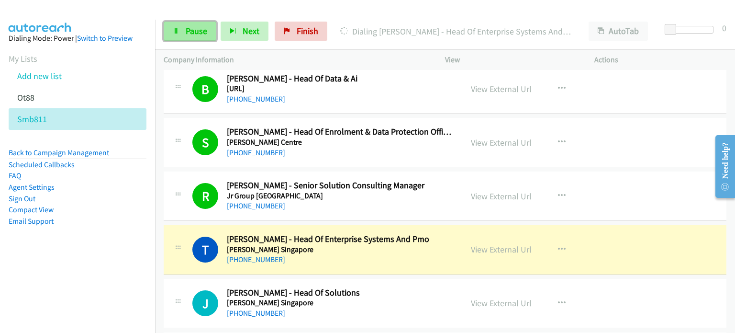
click at [183, 32] on link "Pause" at bounding box center [190, 31] width 53 height 19
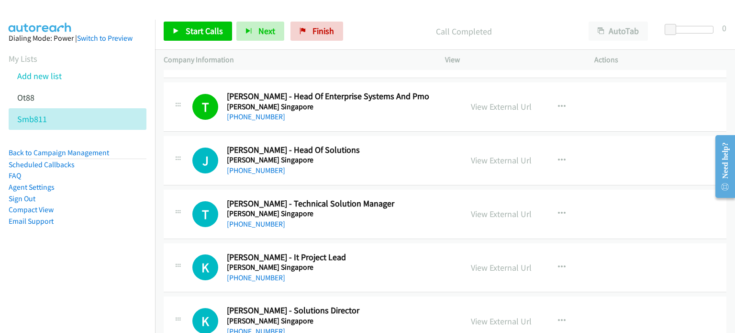
scroll to position [4143, 0]
click at [558, 157] on icon "button" at bounding box center [562, 161] width 8 height 8
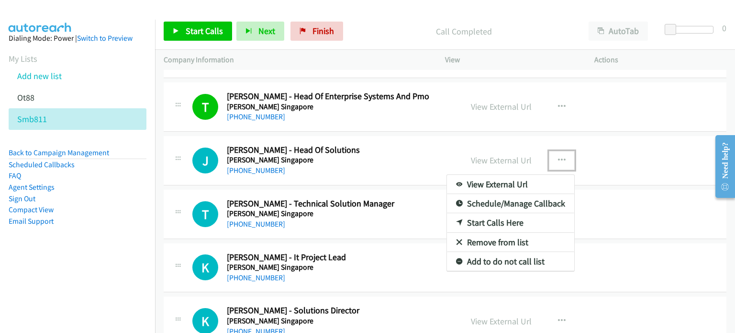
click at [480, 215] on link "Start Calls Here" at bounding box center [510, 222] width 127 height 19
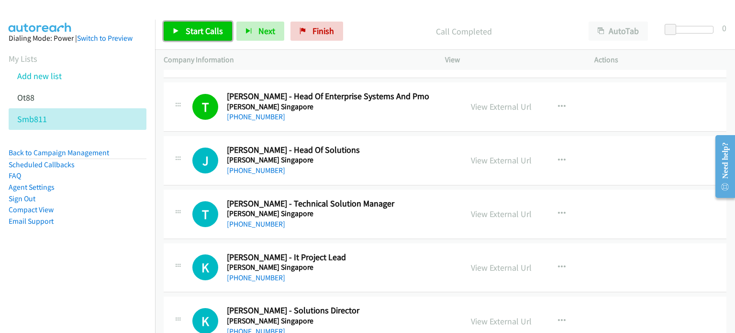
click at [204, 32] on span "Start Calls" at bounding box center [204, 30] width 37 height 11
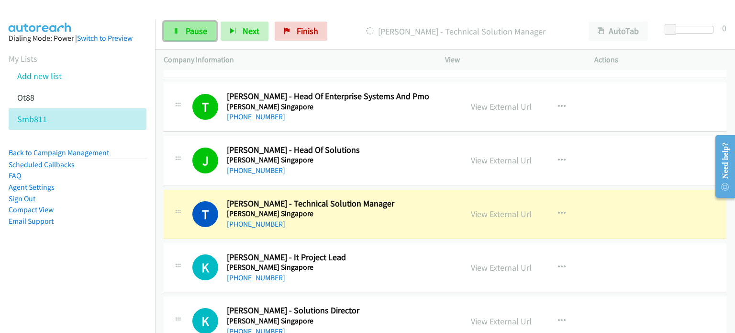
click at [185, 38] on link "Pause" at bounding box center [190, 31] width 53 height 19
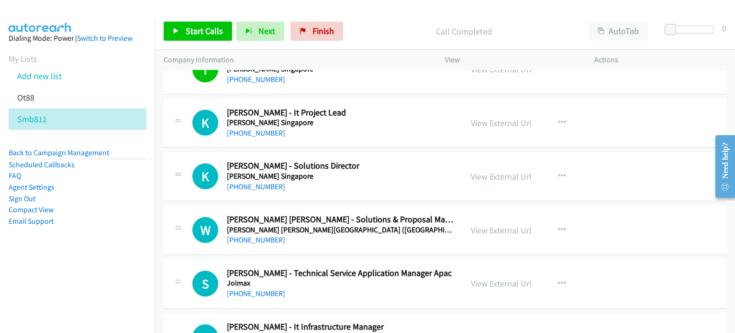
scroll to position [4287, 0]
click at [558, 119] on icon "button" at bounding box center [562, 123] width 8 height 8
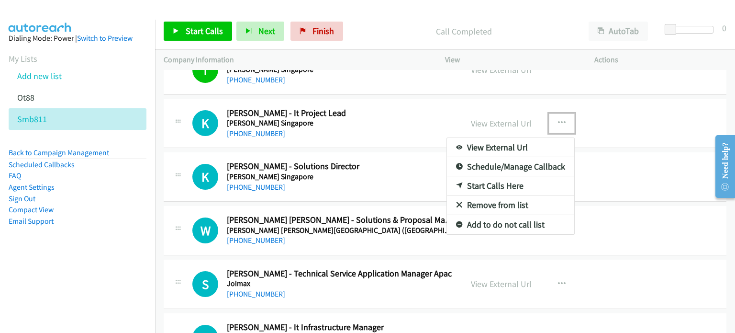
click at [504, 176] on link "Start Calls Here" at bounding box center [510, 185] width 127 height 19
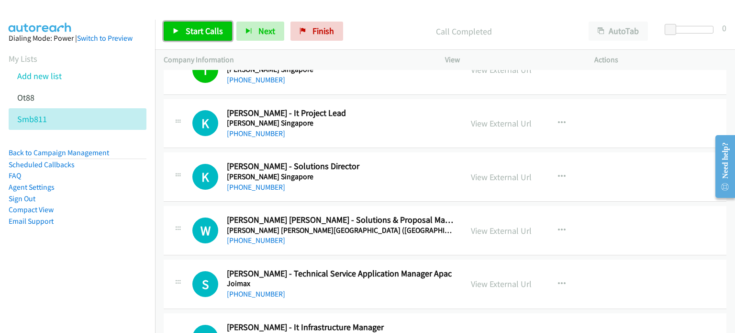
click at [199, 36] on link "Start Calls" at bounding box center [198, 31] width 68 height 19
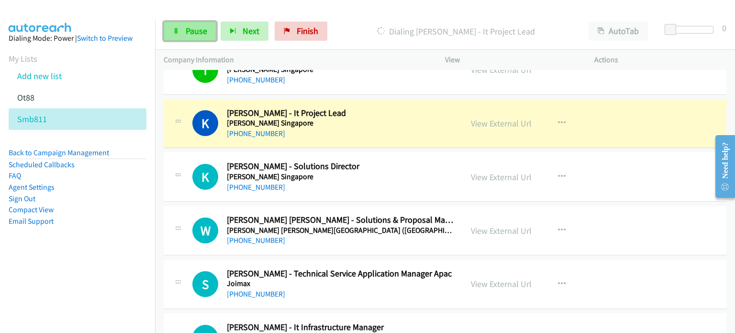
click at [184, 30] on link "Pause" at bounding box center [190, 31] width 53 height 19
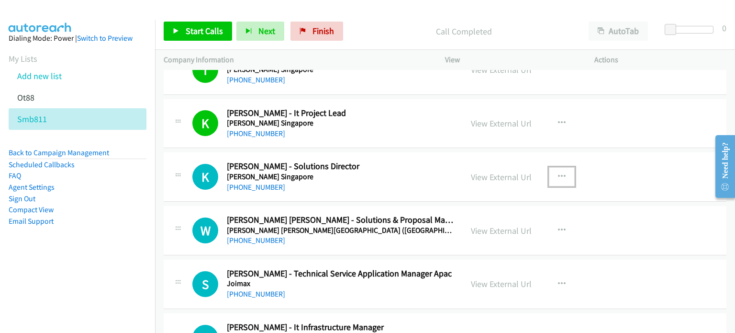
click at [560, 173] on icon "button" at bounding box center [562, 177] width 8 height 8
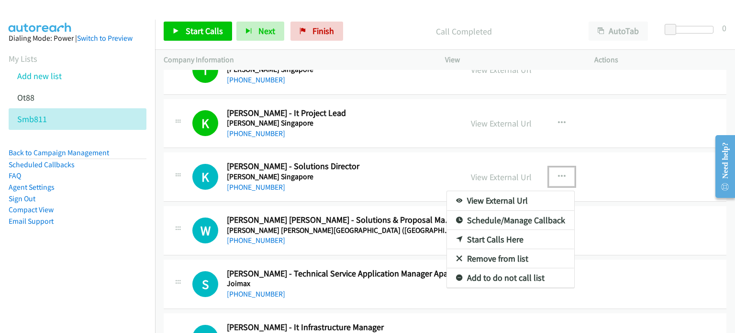
click at [486, 234] on link "Start Calls Here" at bounding box center [510, 239] width 127 height 19
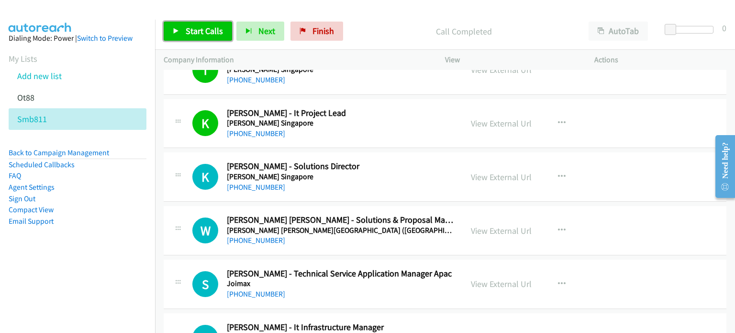
click at [200, 38] on link "Start Calls" at bounding box center [198, 31] width 68 height 19
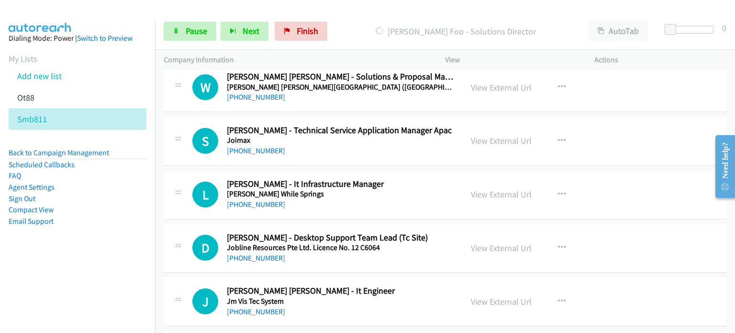
scroll to position [4430, 0]
click at [512, 242] on link "View External Url" at bounding box center [501, 247] width 61 height 11
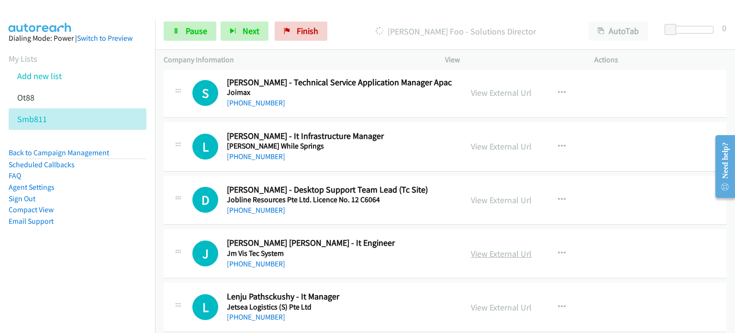
scroll to position [4478, 0]
click at [500, 248] on link "View External Url" at bounding box center [501, 253] width 61 height 11
click at [476, 302] on link "View External Url" at bounding box center [501, 307] width 61 height 11
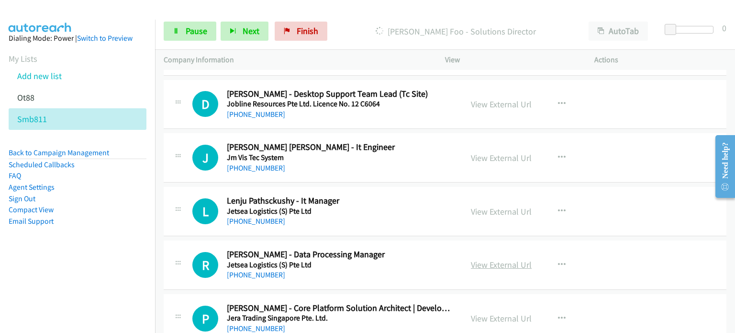
scroll to position [4574, 0]
click at [494, 259] on link "View External Url" at bounding box center [501, 264] width 61 height 11
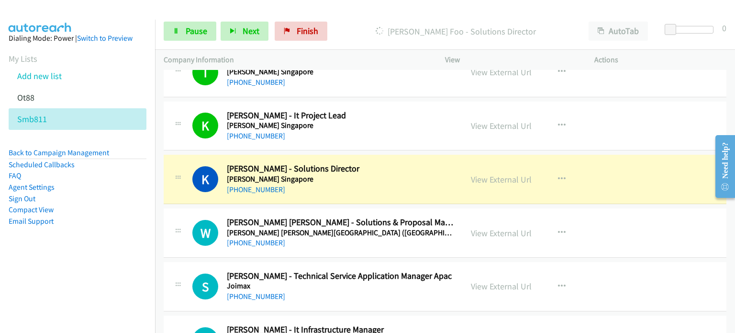
scroll to position [4286, 0]
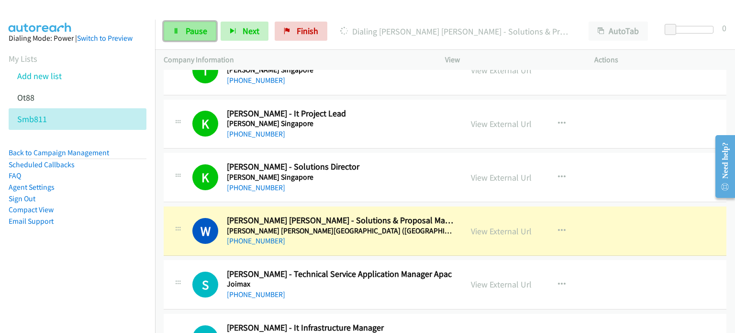
click at [193, 36] on link "Pause" at bounding box center [190, 31] width 53 height 19
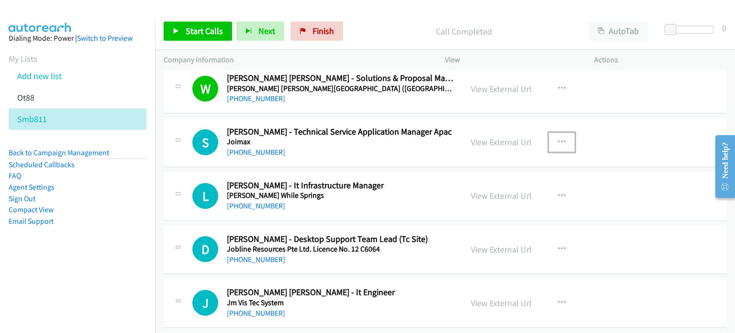
click at [561, 138] on icon "button" at bounding box center [562, 142] width 8 height 8
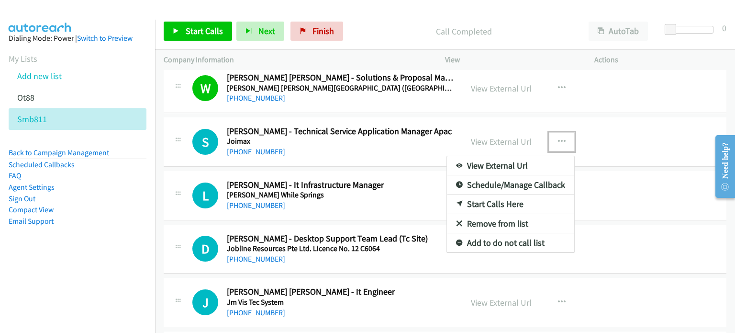
click at [492, 196] on link "Start Calls Here" at bounding box center [510, 203] width 127 height 19
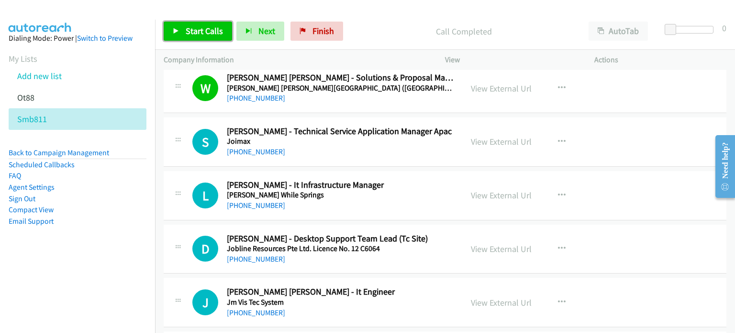
click at [192, 30] on span "Start Calls" at bounding box center [204, 30] width 37 height 11
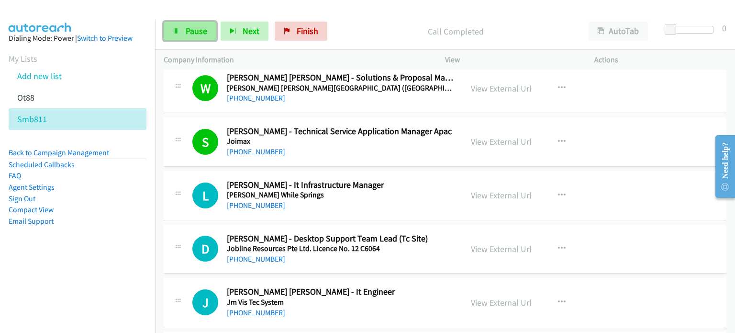
click at [179, 31] on link "Pause" at bounding box center [190, 31] width 53 height 19
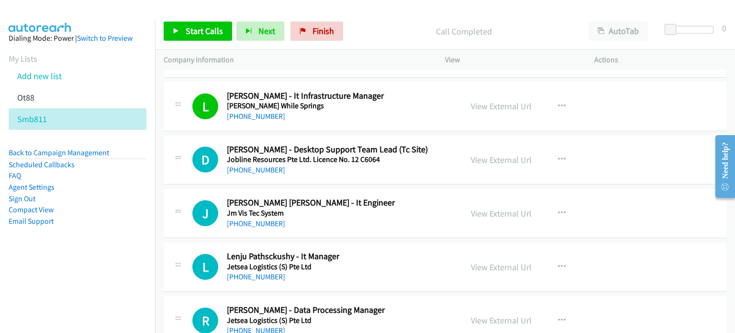
scroll to position [4525, 0]
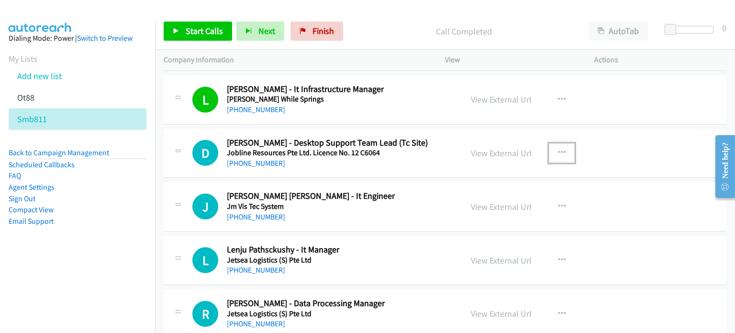
click at [559, 149] on icon "button" at bounding box center [562, 153] width 8 height 8
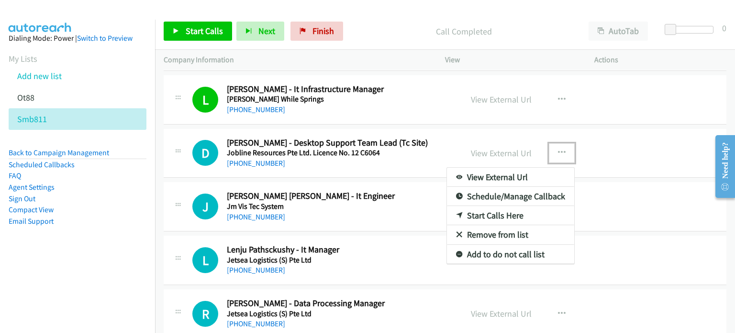
click at [497, 206] on link "Start Calls Here" at bounding box center [510, 215] width 127 height 19
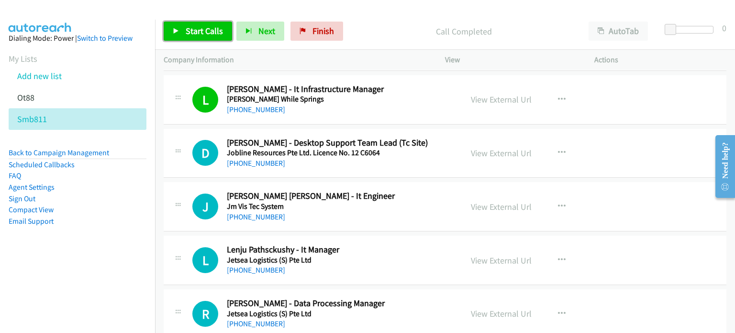
click at [194, 27] on span "Start Calls" at bounding box center [204, 30] width 37 height 11
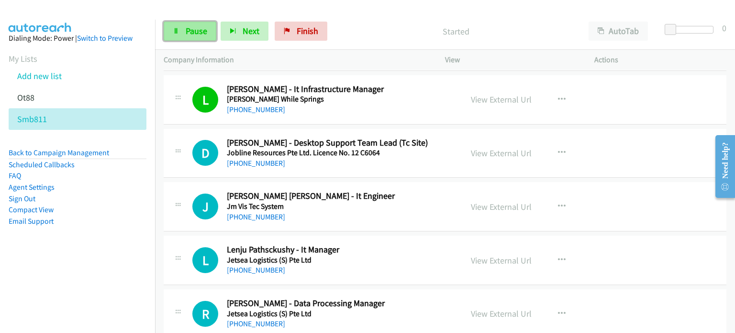
click at [192, 28] on span "Pause" at bounding box center [197, 30] width 22 height 11
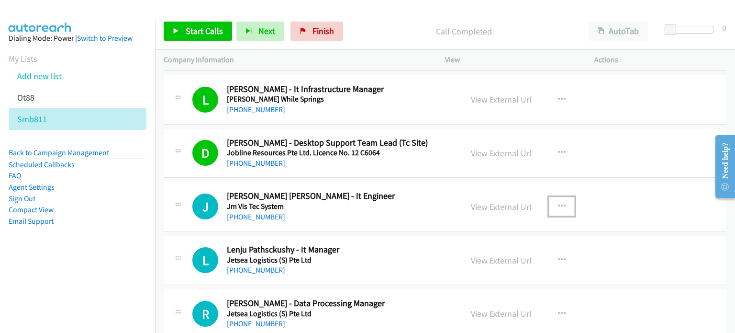
click at [559, 203] on icon "button" at bounding box center [562, 207] width 8 height 8
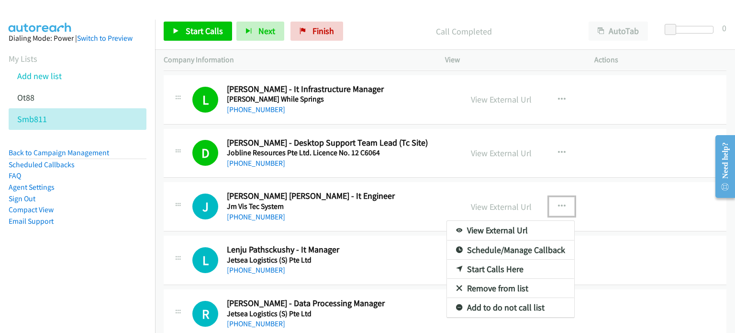
click at [504, 260] on link "Start Calls Here" at bounding box center [510, 269] width 127 height 19
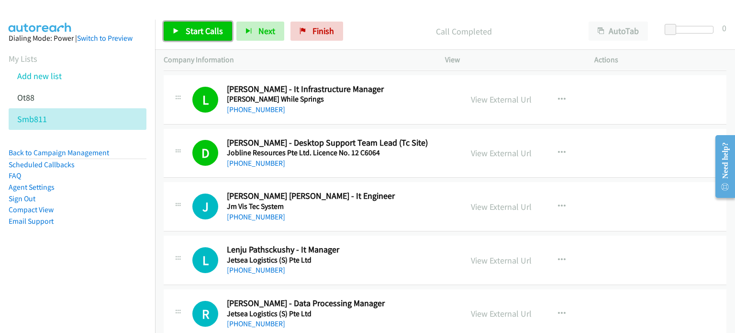
click at [211, 26] on span "Start Calls" at bounding box center [204, 30] width 37 height 11
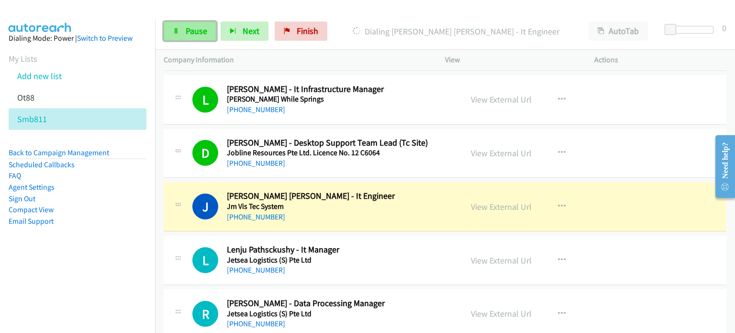
click at [190, 33] on span "Pause" at bounding box center [197, 30] width 22 height 11
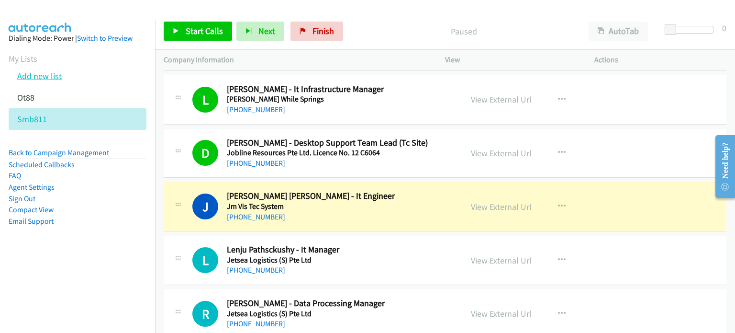
click at [50, 75] on link "Add new list" at bounding box center [39, 75] width 45 height 11
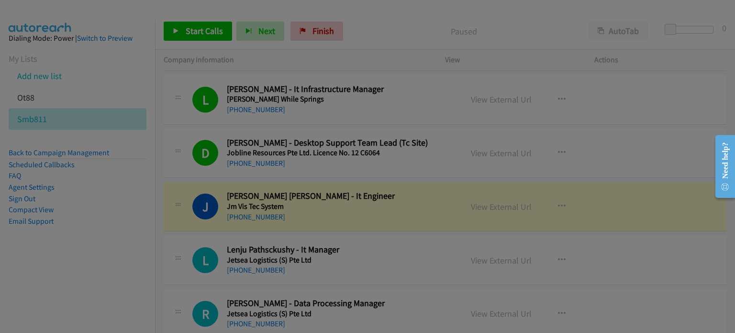
click at [0, 0] on div at bounding box center [0, 0] width 0 height 0
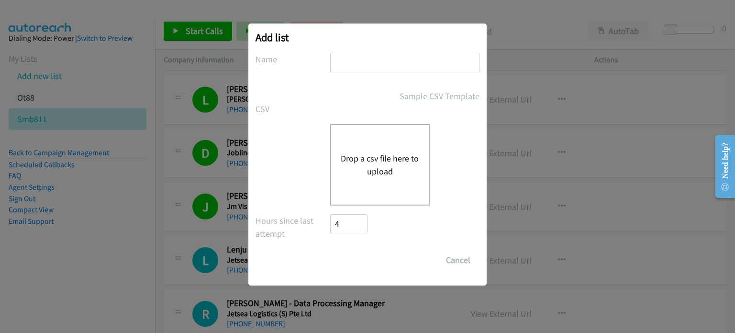
click at [367, 160] on button "Drop a csv file here to upload" at bounding box center [380, 165] width 79 height 26
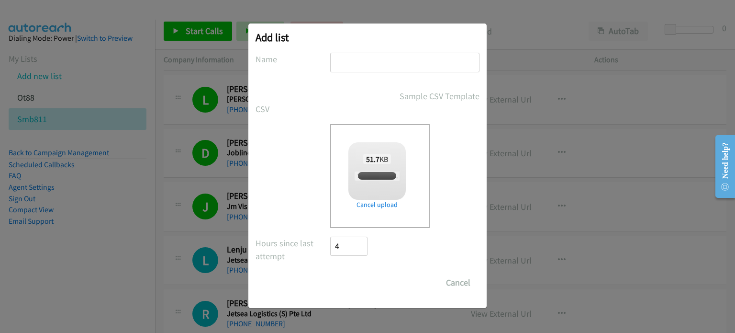
checkbox input "true"
click at [379, 57] on input "text" at bounding box center [404, 63] width 149 height 20
type input "M"
type input "HPSMB"
click at [345, 289] on input "Save List" at bounding box center [355, 282] width 50 height 19
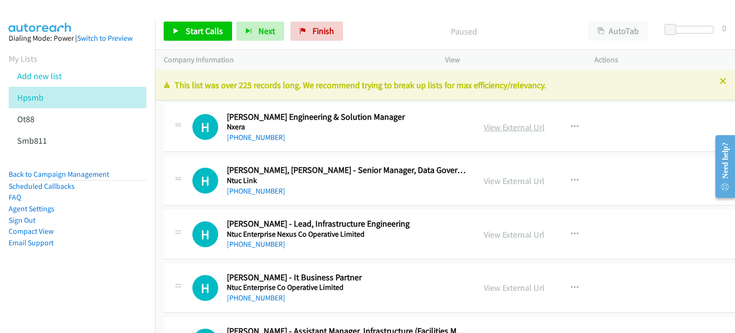
click at [484, 126] on link "View External Url" at bounding box center [514, 127] width 61 height 11
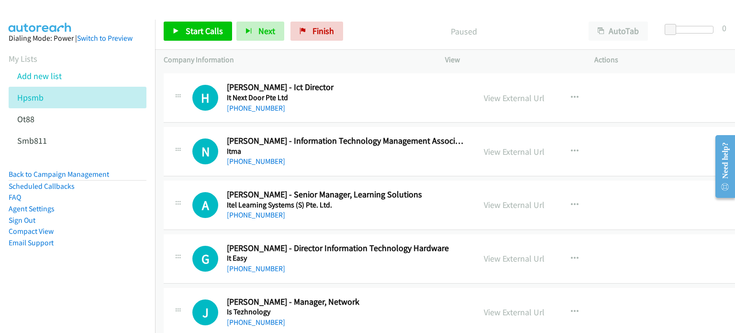
scroll to position [11754, 0]
click at [495, 253] on link "View External Url" at bounding box center [514, 258] width 61 height 11
click at [491, 305] on div "View External Url" at bounding box center [514, 311] width 61 height 13
click at [488, 306] on link "View External Url" at bounding box center [514, 311] width 61 height 11
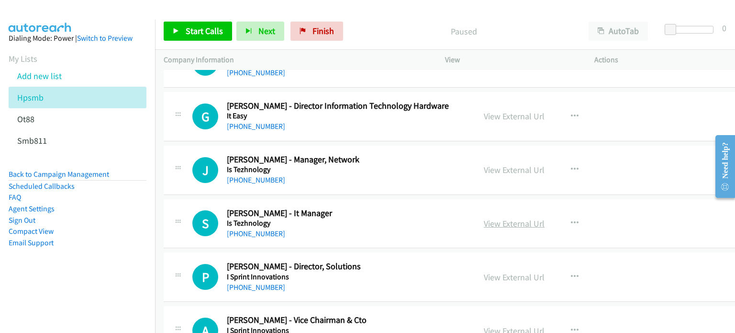
scroll to position [11897, 0]
click at [484, 217] on link "View External Url" at bounding box center [514, 222] width 61 height 11
click at [490, 271] on link "View External Url" at bounding box center [514, 276] width 61 height 11
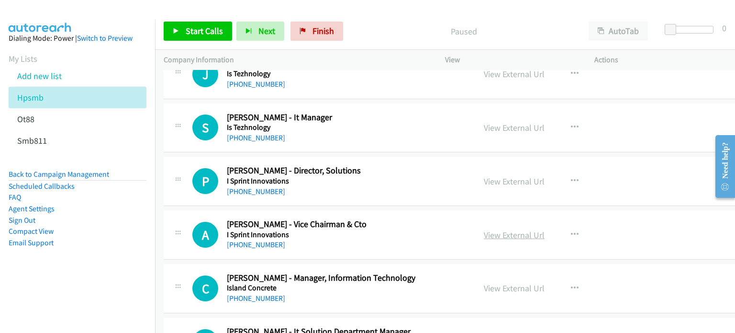
scroll to position [11992, 0]
click at [485, 229] on link "View External Url" at bounding box center [514, 234] width 61 height 11
click at [484, 282] on link "View External Url" at bounding box center [514, 287] width 61 height 11
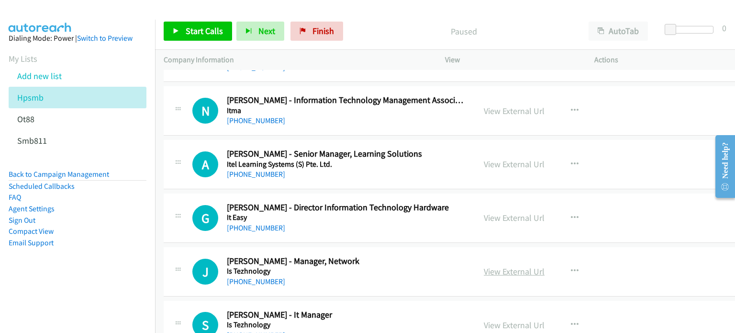
scroll to position [11794, 0]
click at [571, 215] on icon "button" at bounding box center [575, 219] width 8 height 8
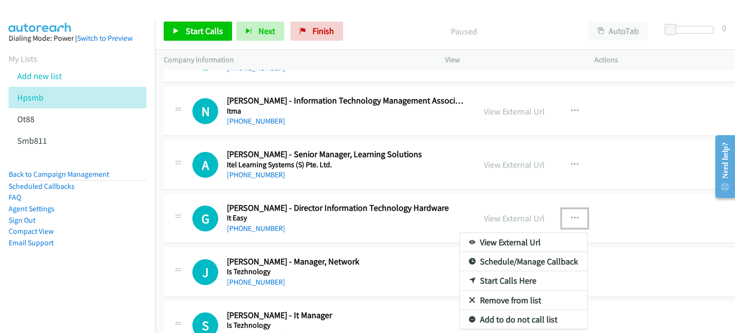
click at [481, 271] on link "Start Calls Here" at bounding box center [523, 280] width 127 height 19
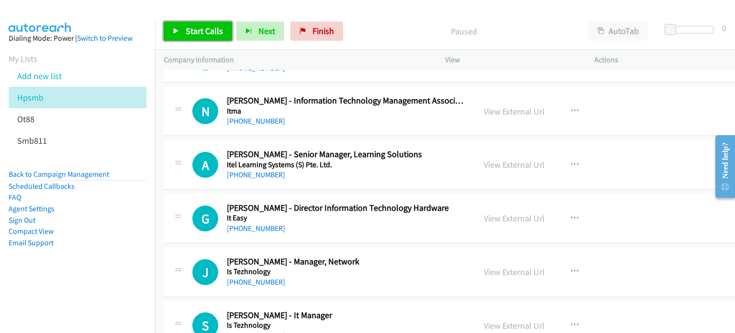
click at [192, 31] on span "Start Calls" at bounding box center [204, 30] width 37 height 11
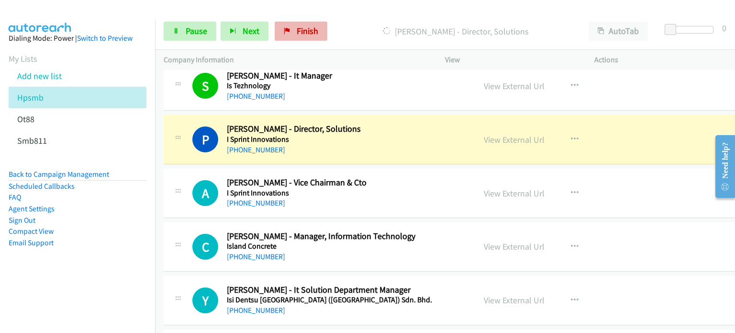
scroll to position [12033, 0]
click at [179, 29] on icon at bounding box center [176, 31] width 7 height 7
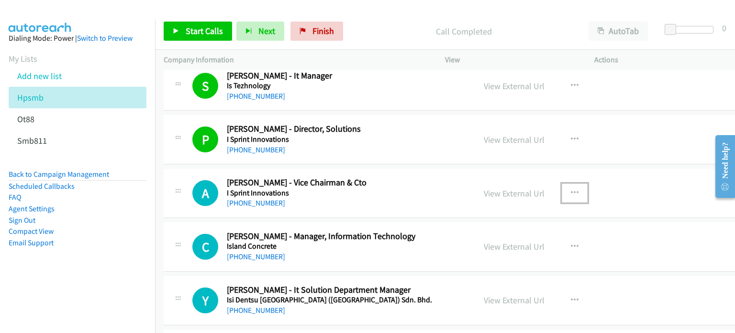
click at [562, 183] on button "button" at bounding box center [575, 192] width 26 height 19
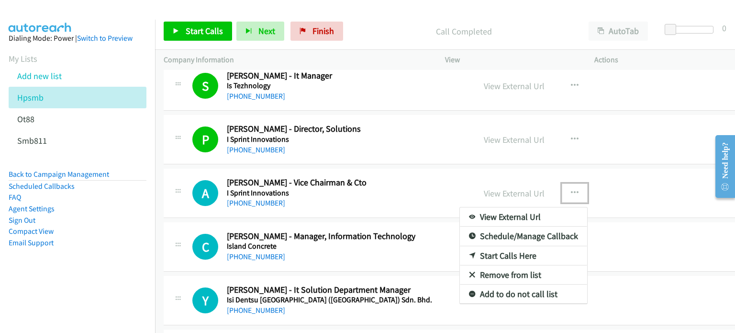
click at [505, 246] on link "Start Calls Here" at bounding box center [523, 255] width 127 height 19
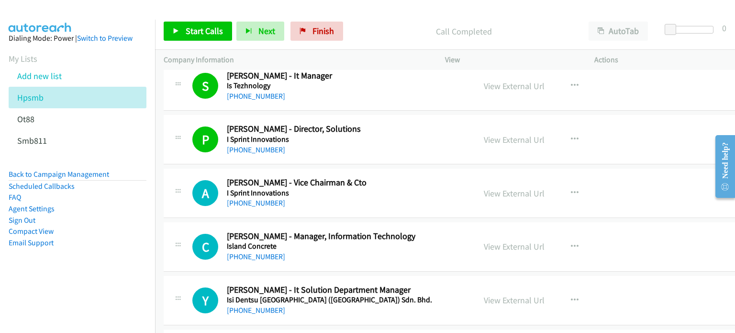
click at [191, 19] on div "Start Calls Pause Next Finish Call Completed AutoTab AutoTab 0" at bounding box center [445, 31] width 580 height 37
click at [192, 24] on link "Start Calls" at bounding box center [198, 31] width 68 height 19
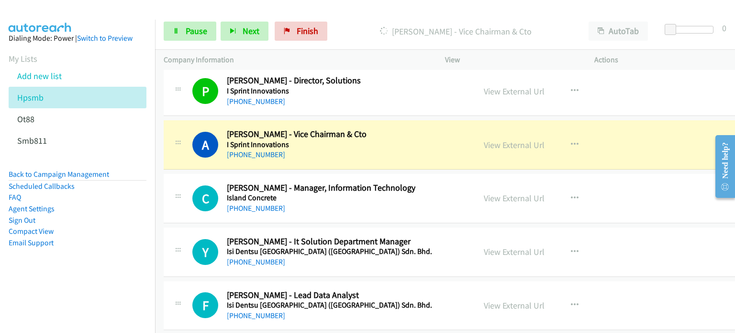
scroll to position [12081, 0]
click at [491, 300] on link "View External Url" at bounding box center [514, 305] width 61 height 11
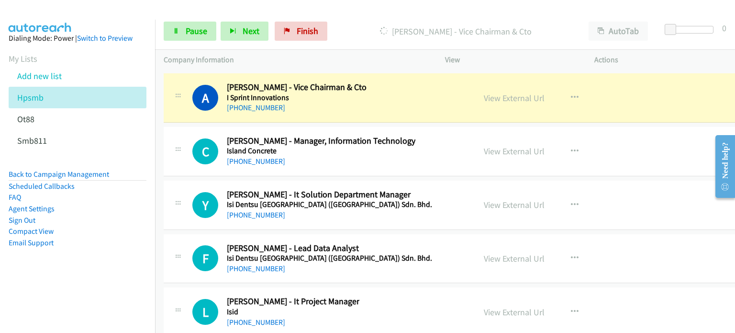
scroll to position [12129, 0]
click at [516, 306] on link "View External Url" at bounding box center [514, 311] width 61 height 11
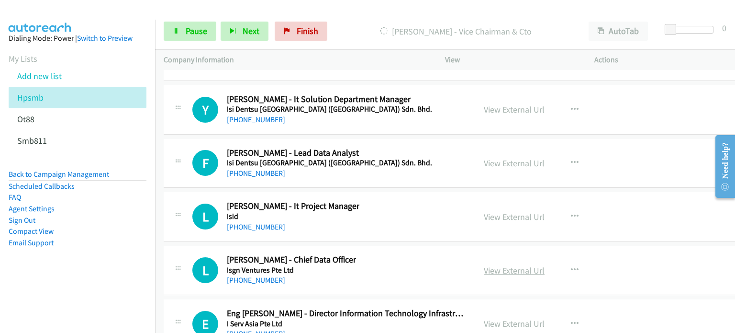
scroll to position [12225, 0]
click at [484, 264] on link "View External Url" at bounding box center [514, 269] width 61 height 11
click at [484, 317] on link "View External Url" at bounding box center [514, 322] width 61 height 11
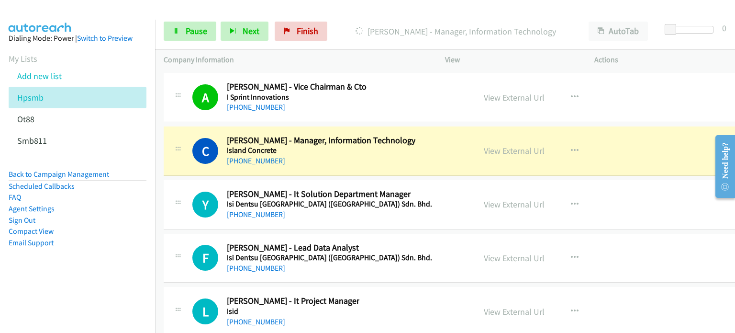
scroll to position [12129, 0]
click at [175, 23] on link "Pause" at bounding box center [190, 31] width 53 height 19
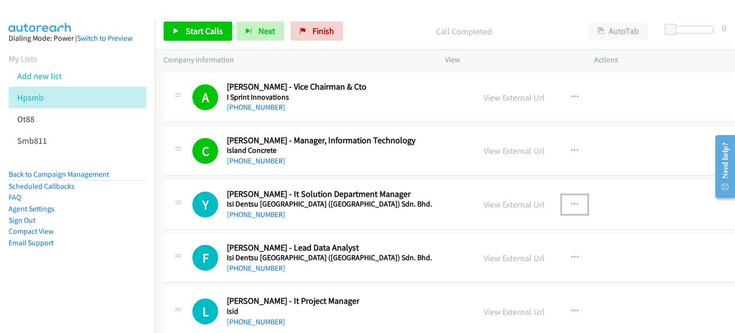
click at [571, 201] on icon "button" at bounding box center [575, 205] width 8 height 8
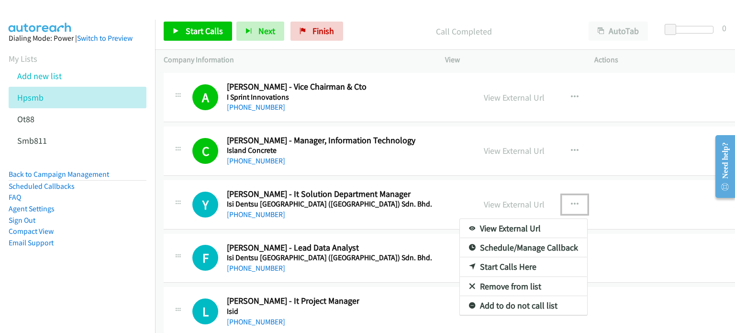
click at [488, 257] on link "Start Calls Here" at bounding box center [523, 266] width 127 height 19
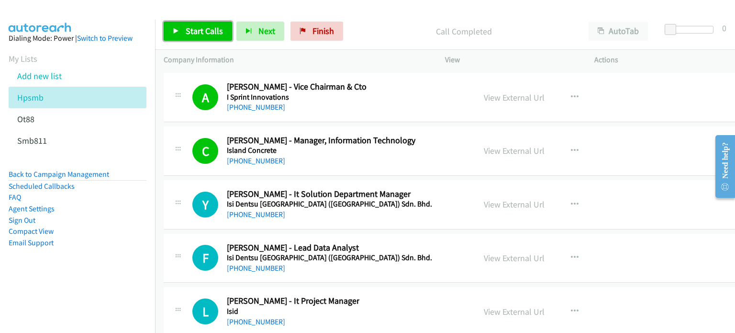
click at [201, 36] on link "Start Calls" at bounding box center [198, 31] width 68 height 19
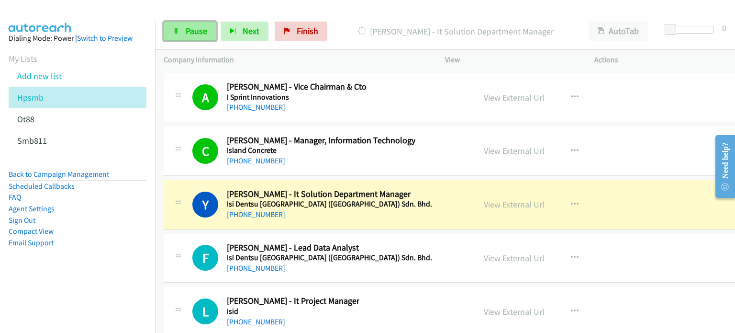
click at [176, 36] on link "Pause" at bounding box center [190, 31] width 53 height 19
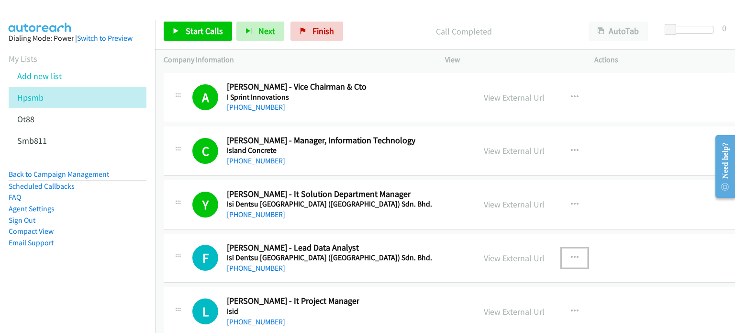
click at [562, 248] on button "button" at bounding box center [575, 257] width 26 height 19
click at [490, 311] on link "Start Calls Here" at bounding box center [523, 320] width 127 height 19
click at [187, 29] on span "Start Calls" at bounding box center [204, 30] width 37 height 11
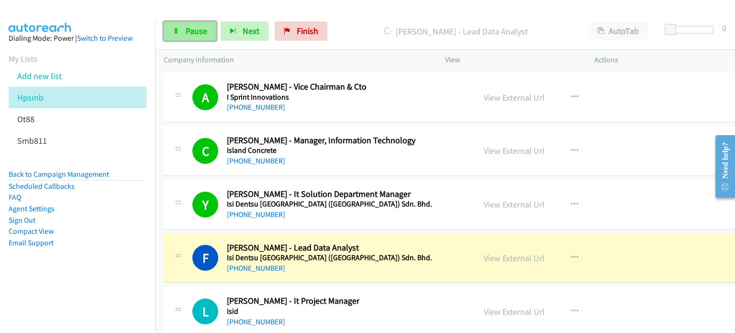
click at [199, 34] on span "Pause" at bounding box center [197, 30] width 22 height 11
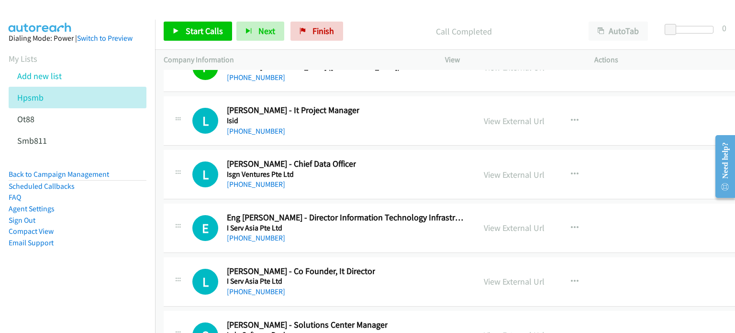
scroll to position [12321, 0]
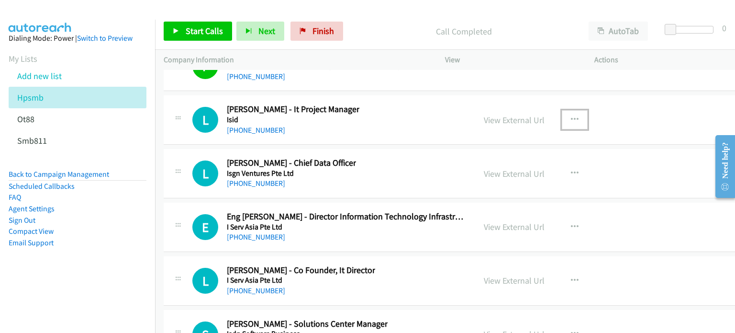
click at [571, 116] on icon "button" at bounding box center [575, 120] width 8 height 8
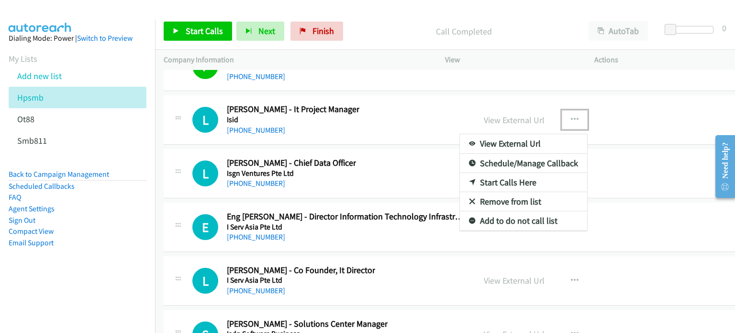
click at [514, 173] on link "Start Calls Here" at bounding box center [523, 182] width 127 height 19
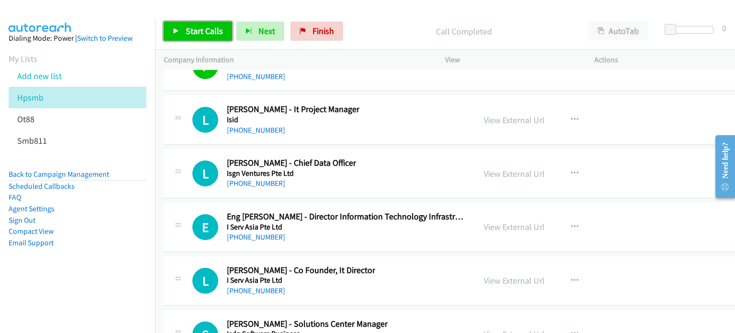
click at [183, 23] on link "Start Calls" at bounding box center [198, 31] width 68 height 19
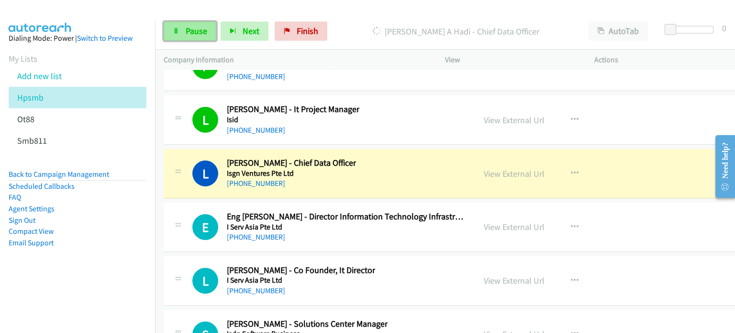
click at [196, 27] on span "Pause" at bounding box center [197, 30] width 22 height 11
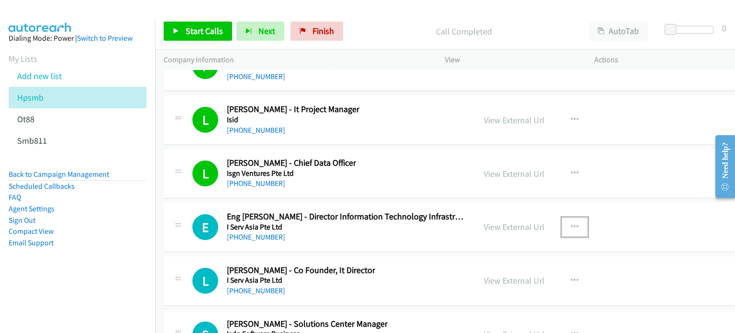
click at [571, 223] on icon "button" at bounding box center [575, 227] width 8 height 8
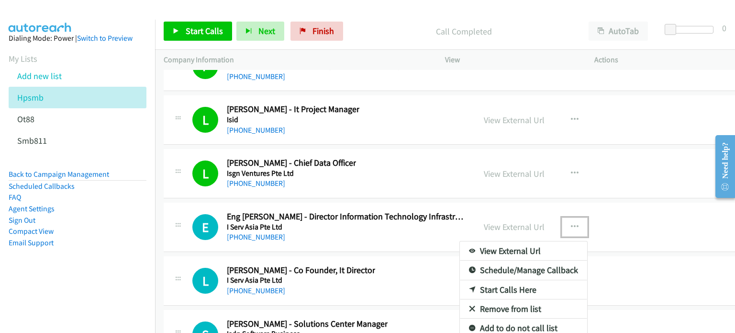
click at [486, 280] on link "Start Calls Here" at bounding box center [523, 289] width 127 height 19
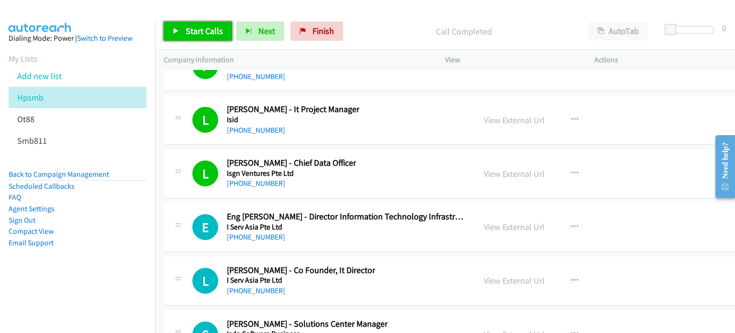
click at [196, 28] on span "Start Calls" at bounding box center [204, 30] width 37 height 11
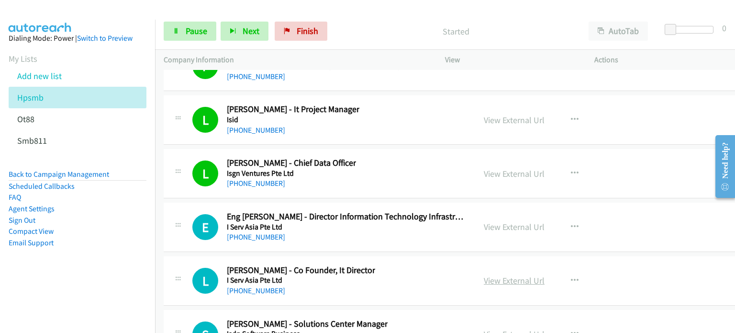
click at [485, 275] on link "View External Url" at bounding box center [514, 280] width 61 height 11
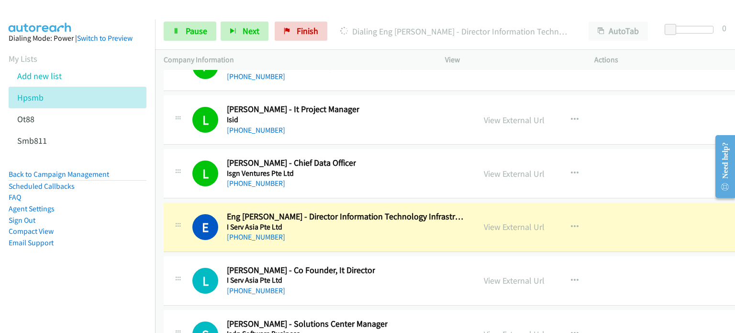
drag, startPoint x: 481, startPoint y: 308, endPoint x: 353, endPoint y: 212, distance: 160.0
click at [485, 328] on link "View External Url" at bounding box center [514, 333] width 61 height 11
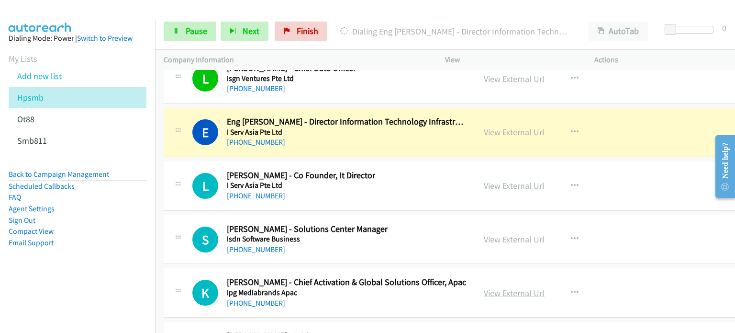
scroll to position [12416, 0]
click at [494, 287] on link "View External Url" at bounding box center [514, 292] width 61 height 11
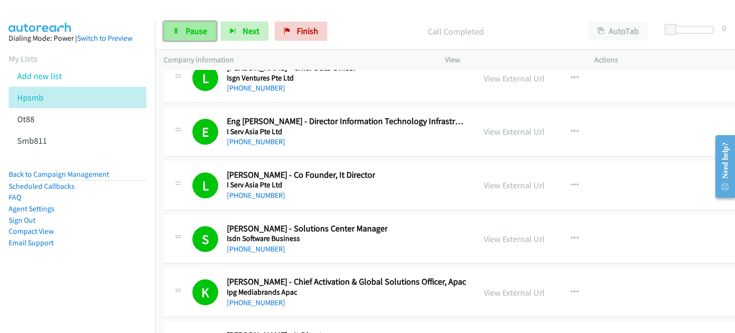
click at [192, 31] on span "Pause" at bounding box center [197, 30] width 22 height 11
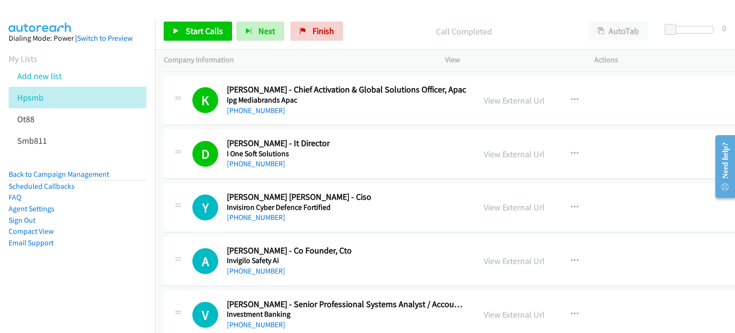
scroll to position [12608, 0]
click at [507, 202] on link "View External Url" at bounding box center [514, 207] width 61 height 11
click at [487, 256] on link "View External Url" at bounding box center [514, 261] width 61 height 11
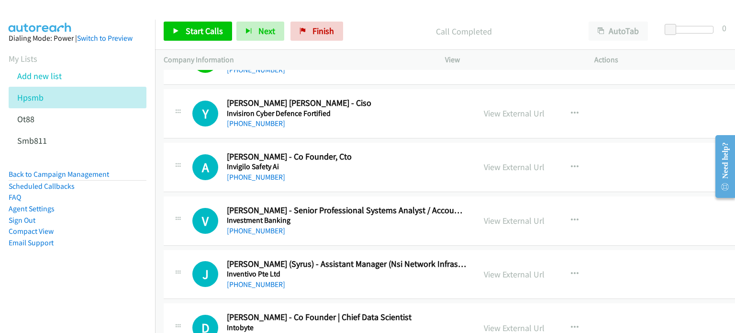
scroll to position [12702, 0]
click at [484, 215] on link "View External Url" at bounding box center [514, 220] width 61 height 11
click at [486, 269] on link "View External Url" at bounding box center [514, 274] width 61 height 11
click at [484, 322] on link "View External Url" at bounding box center [514, 327] width 61 height 11
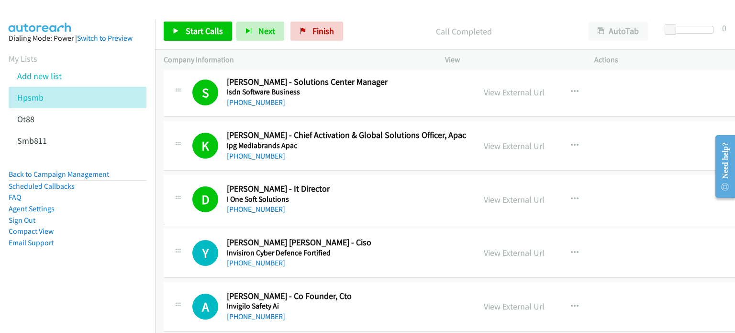
scroll to position [12560, 0]
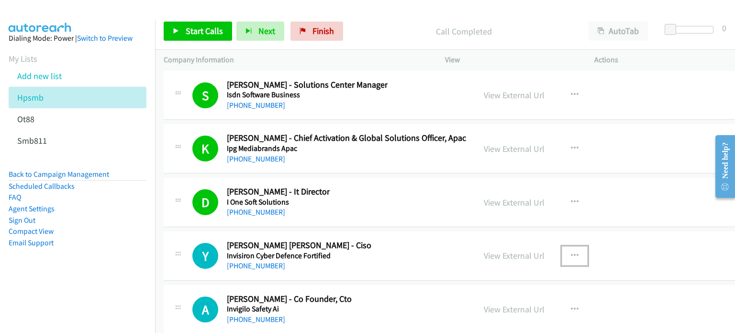
click at [571, 252] on icon "button" at bounding box center [575, 256] width 8 height 8
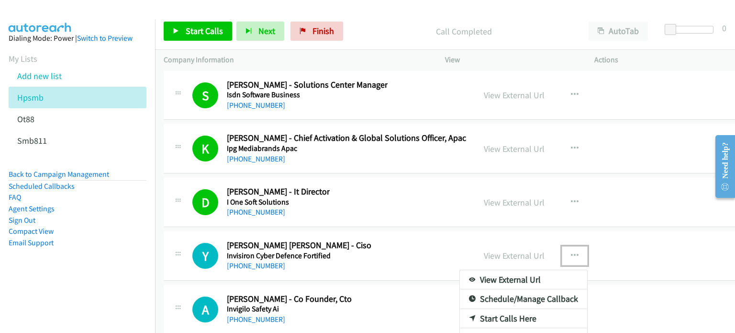
click at [497, 309] on link "Start Calls Here" at bounding box center [523, 318] width 127 height 19
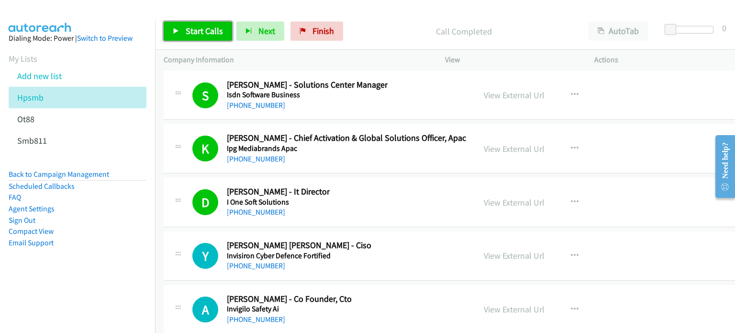
click at [195, 32] on span "Start Calls" at bounding box center [204, 30] width 37 height 11
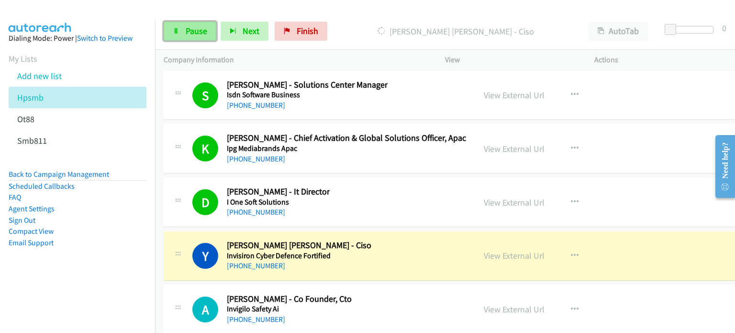
click at [193, 36] on link "Pause" at bounding box center [190, 31] width 53 height 19
